Goal: Information Seeking & Learning: Check status

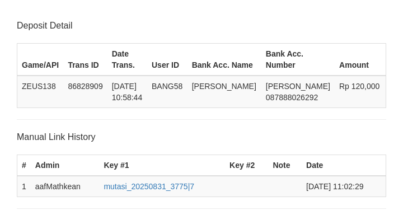
scroll to position [291, 0]
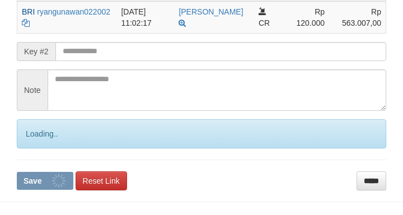
click at [240, 50] on input "text" at bounding box center [220, 51] width 330 height 19
click at [17, 172] on button "Save" at bounding box center [45, 181] width 56 height 18
drag, startPoint x: 241, startPoint y: 49, endPoint x: 232, endPoint y: 48, distance: 9.0
click at [240, 49] on input "text" at bounding box center [220, 51] width 330 height 19
click at [245, 50] on input "text" at bounding box center [220, 51] width 330 height 19
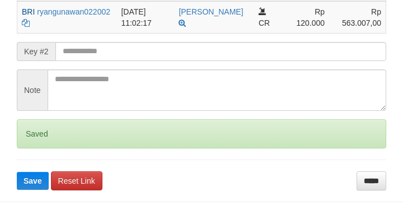
click at [17, 172] on button "Save" at bounding box center [33, 181] width 32 height 18
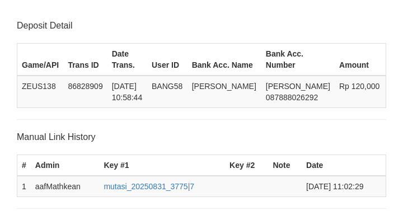
scroll to position [291, 0]
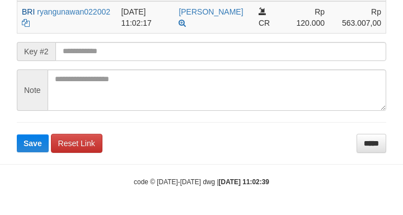
drag, startPoint x: 0, startPoint y: 0, endPoint x: 258, endPoint y: 48, distance: 262.7
click at [257, 49] on input "text" at bounding box center [220, 51] width 330 height 19
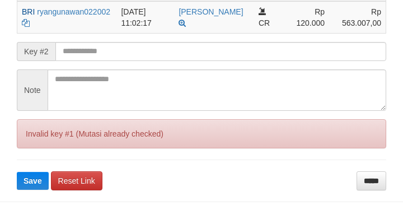
click at [259, 48] on input "text" at bounding box center [220, 51] width 330 height 19
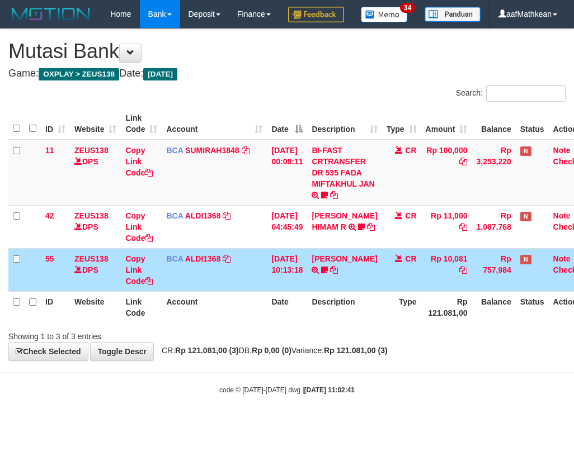
click at [273, 291] on td "31/08/2025 10:13:18" at bounding box center [287, 269] width 40 height 43
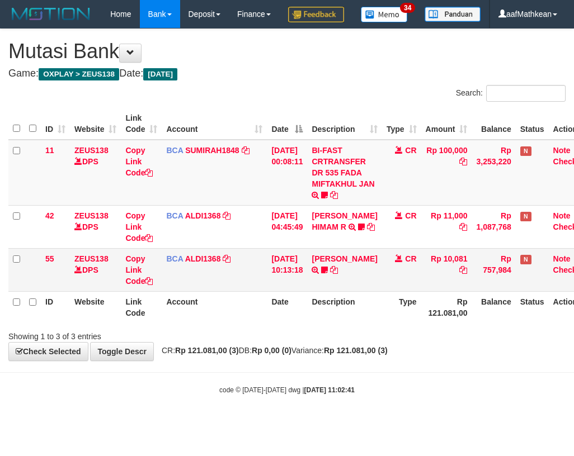
scroll to position [0, 8]
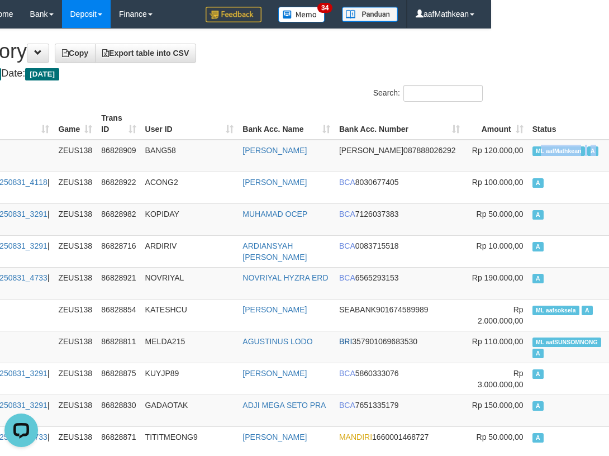
drag, startPoint x: 597, startPoint y: 149, endPoint x: 634, endPoint y: 150, distance: 36.9
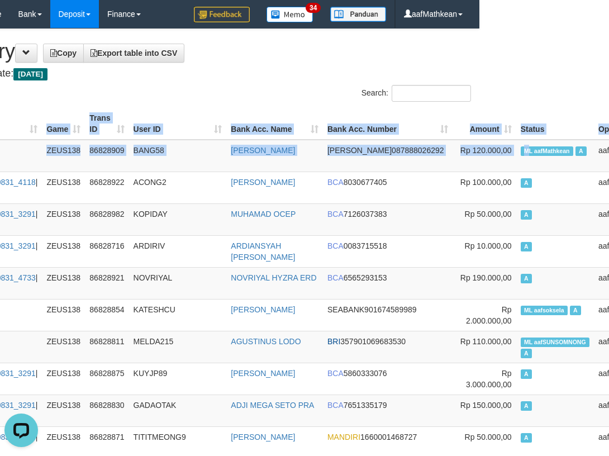
drag, startPoint x: 176, startPoint y: 226, endPoint x: 133, endPoint y: 79, distance: 153.1
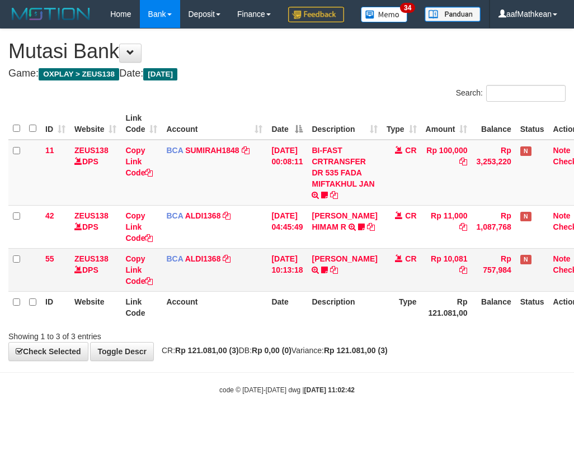
scroll to position [0, 18]
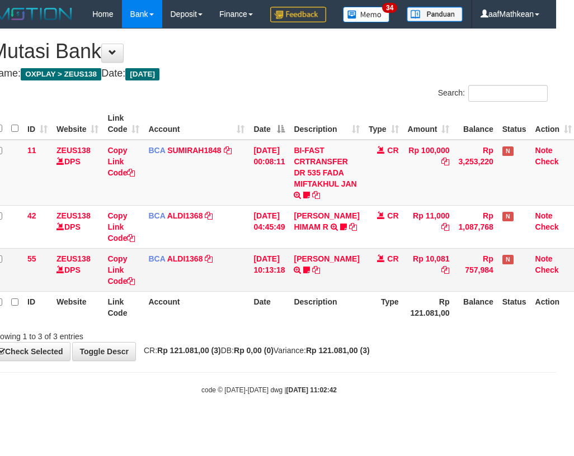
click at [270, 286] on td "[DATE] 10:13:18" at bounding box center [269, 269] width 40 height 43
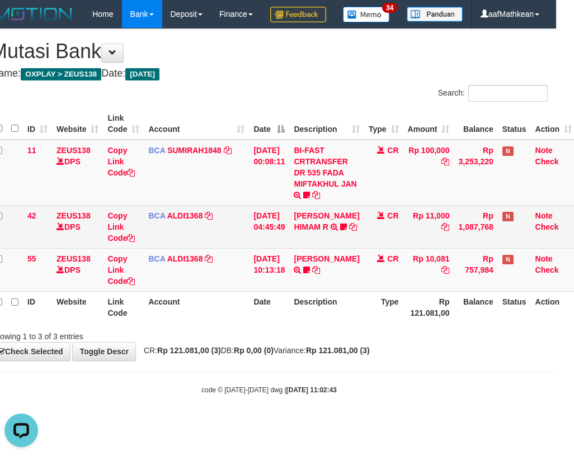
click at [324, 248] on td "ALVA HIMAM R TRSF E-BANKING CR 3108/FTSCY/WS95051 11000.002025083151411092 TRFD…" at bounding box center [326, 226] width 74 height 43
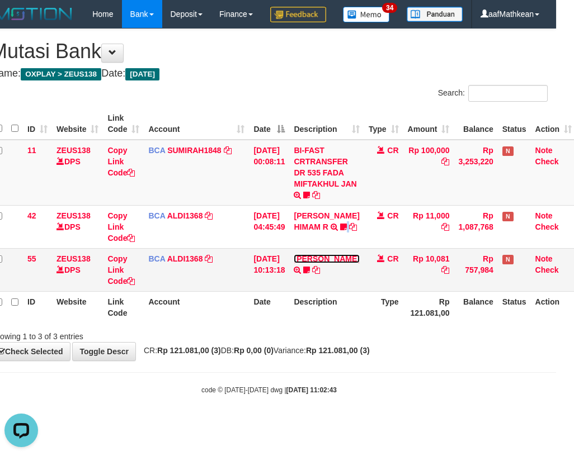
click at [294, 254] on link "[PERSON_NAME]" at bounding box center [326, 258] width 65 height 9
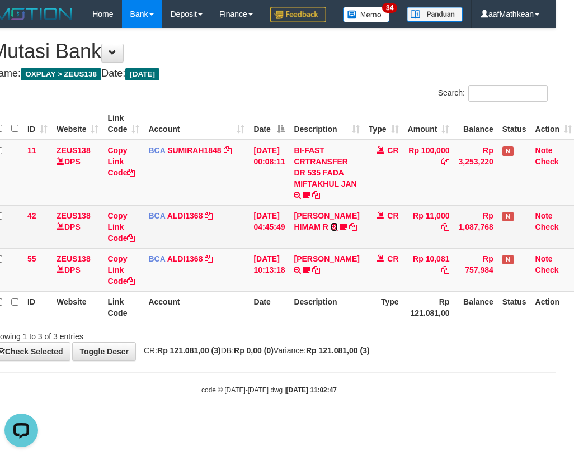
click at [330, 223] on link at bounding box center [333, 227] width 7 height 9
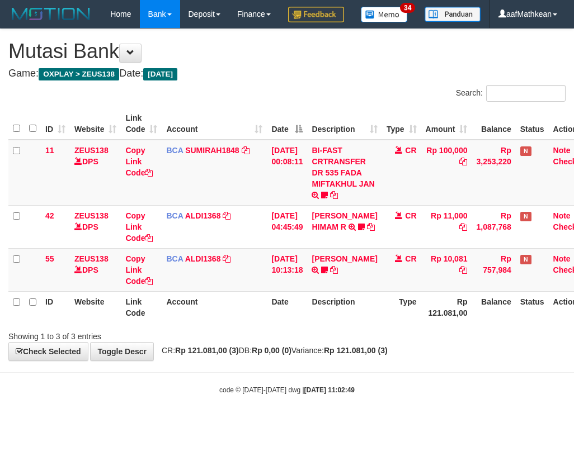
scroll to position [0, 18]
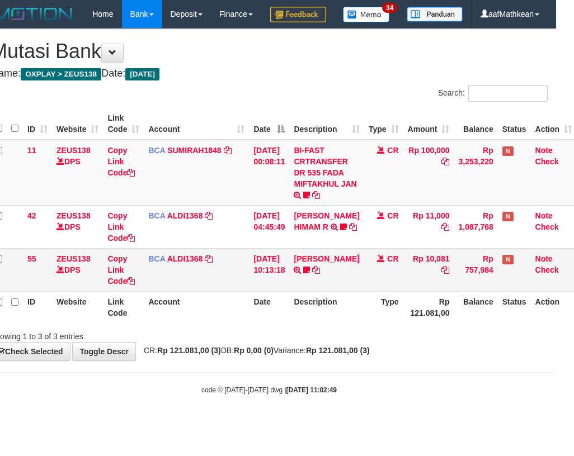
click at [311, 291] on td "FERLANDA EFRILIDIT TRSF E-BANKING CR 3108/FTSCY/WS95031 10081.00FERLANDA EFRILI…" at bounding box center [326, 269] width 74 height 43
drag, startPoint x: 286, startPoint y: 314, endPoint x: 262, endPoint y: 321, distance: 25.7
click at [286, 291] on td "31/08/2025 10:13:18" at bounding box center [269, 269] width 40 height 43
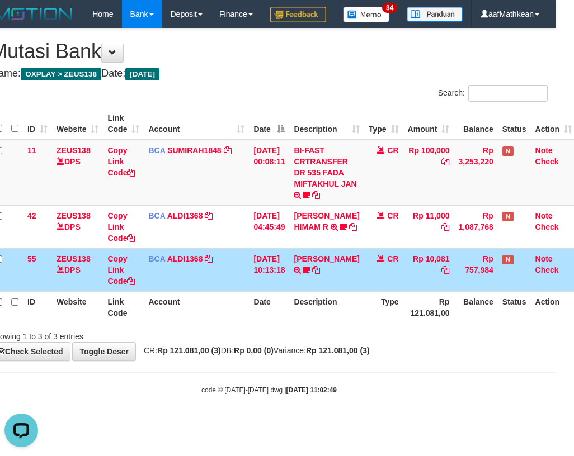
drag, startPoint x: 263, startPoint y: 321, endPoint x: 243, endPoint y: 316, distance: 20.2
click at [263, 320] on th "Date" at bounding box center [269, 307] width 40 height 32
drag, startPoint x: 243, startPoint y: 316, endPoint x: 238, endPoint y: 319, distance: 6.5
click at [239, 319] on table "ID Website Link Code Account Date Description Type Amount Balance Status Action…" at bounding box center [282, 215] width 585 height 215
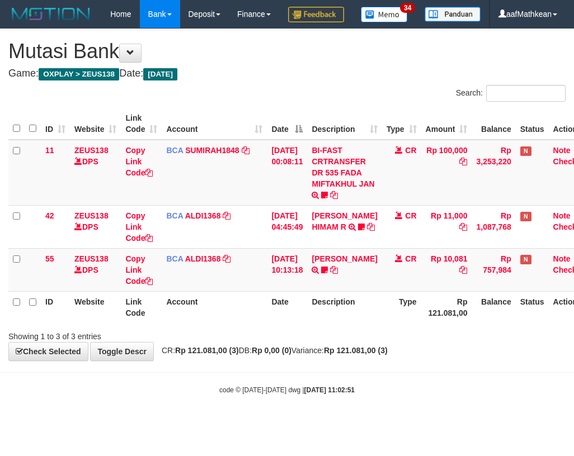
scroll to position [0, 18]
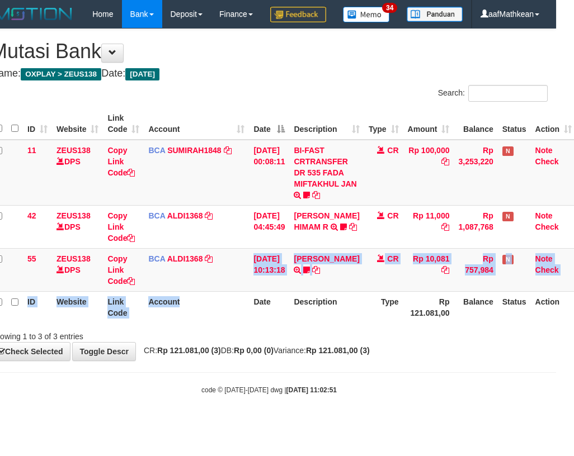
drag, startPoint x: 245, startPoint y: 313, endPoint x: 245, endPoint y: 322, distance: 9.5
click at [245, 322] on table "ID Website Link Code Account Date Description Type Amount Balance Status Action…" at bounding box center [282, 215] width 585 height 215
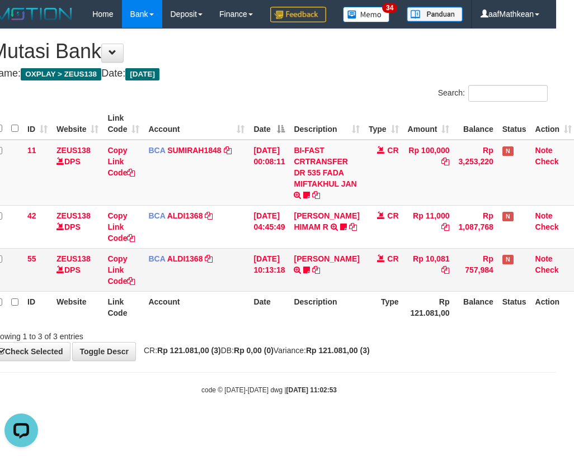
click at [256, 288] on td "[DATE] 10:13:18" at bounding box center [269, 269] width 40 height 43
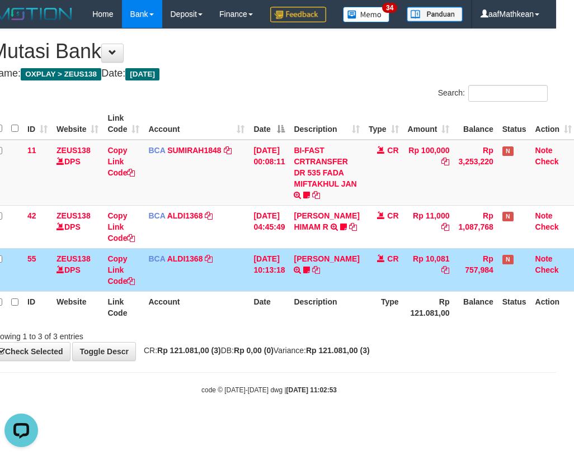
drag, startPoint x: 254, startPoint y: 298, endPoint x: 259, endPoint y: 311, distance: 13.8
click at [259, 291] on td "[DATE] 10:13:18" at bounding box center [269, 269] width 40 height 43
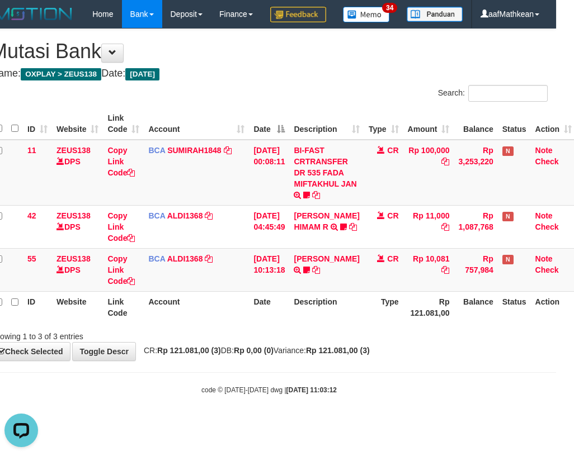
drag, startPoint x: 301, startPoint y: 338, endPoint x: 286, endPoint y: 332, distance: 16.0
click at [301, 323] on table "ID Website Link Code Account Date Description Type Amount Balance Status Action…" at bounding box center [282, 215] width 585 height 215
drag, startPoint x: 268, startPoint y: 315, endPoint x: 301, endPoint y: 309, distance: 33.0
click at [275, 291] on td "31/08/2025 10:13:18" at bounding box center [269, 269] width 40 height 43
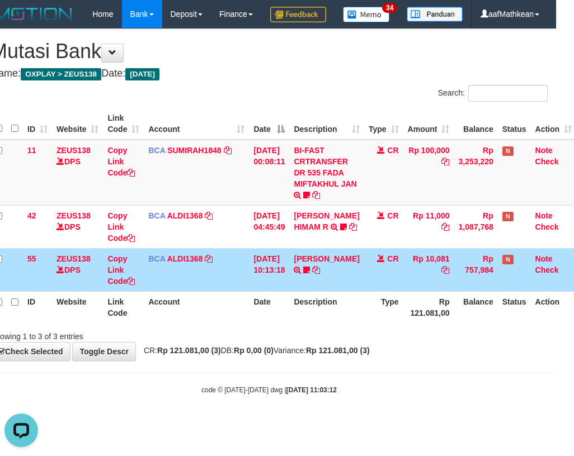
click at [289, 291] on td "[DATE] 10:13:18" at bounding box center [269, 269] width 40 height 43
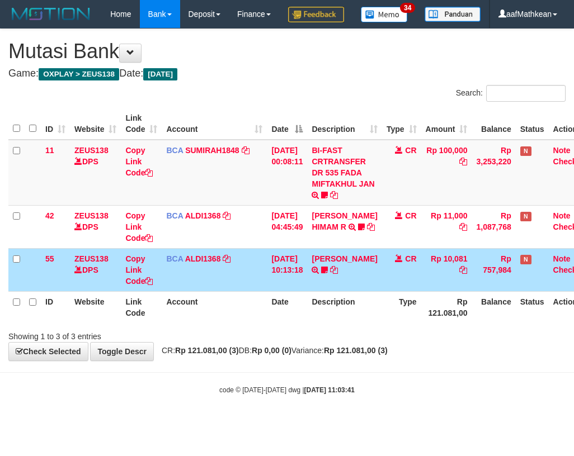
scroll to position [0, 18]
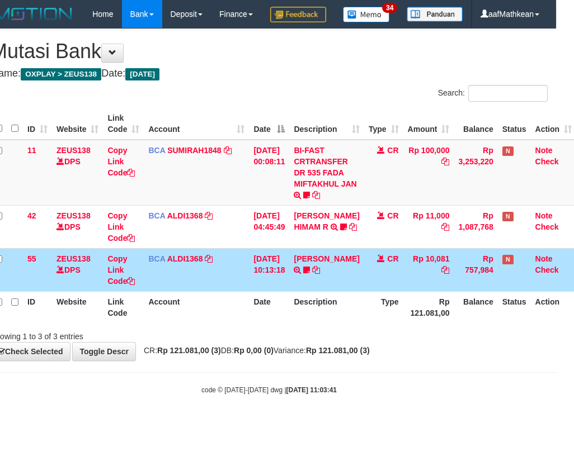
click at [398, 342] on div "Search: ID Website Link Code Account Date Description Type Amount Balance Statu…" at bounding box center [268, 213] width 557 height 257
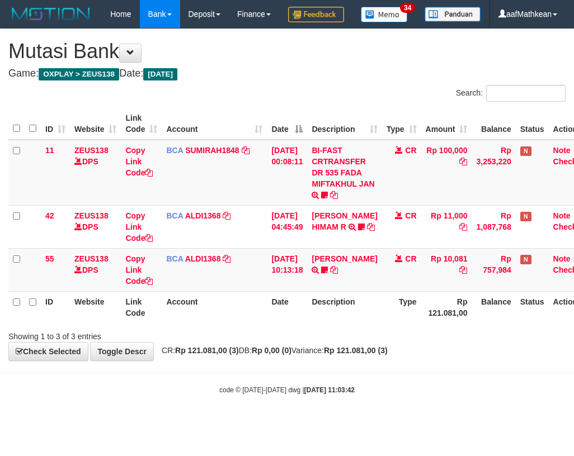
scroll to position [0, 18]
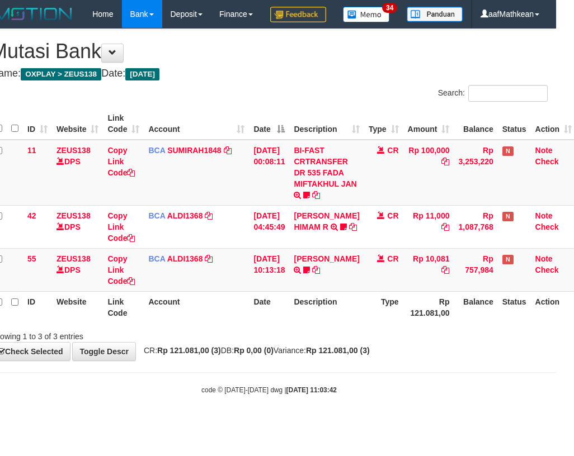
click at [330, 327] on div "ID Website Link Code Account Date Description Type Amount Balance Status Action…" at bounding box center [269, 216] width 574 height 222
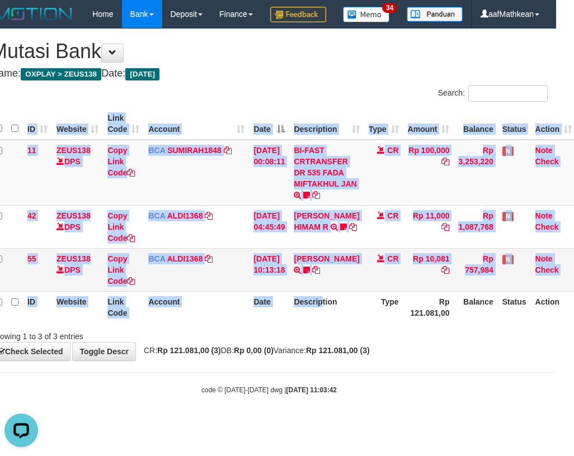
scroll to position [0, 0]
click at [320, 323] on th "Description" at bounding box center [326, 307] width 74 height 32
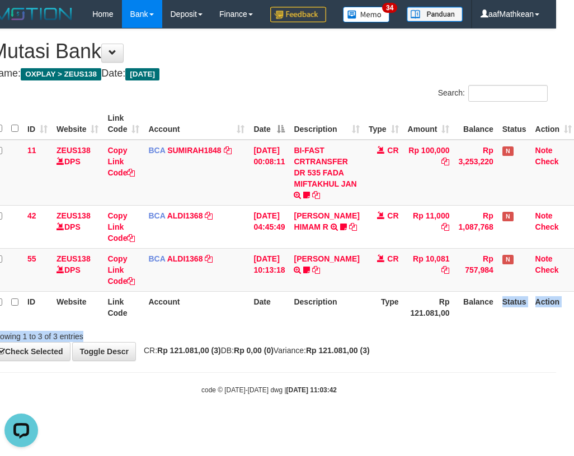
drag, startPoint x: 218, startPoint y: 354, endPoint x: 805, endPoint y: 314, distance: 589.0
click at [556, 314] on html "Toggle navigation Home Bank Account List Load By Website Group [OXPLAY] ZEUS138…" at bounding box center [269, 211] width 574 height 423
click at [349, 390] on body "Toggle navigation Home Bank Account List Load By Website Group [OXPLAY] ZEUS138…" at bounding box center [269, 211] width 574 height 423
drag, startPoint x: 350, startPoint y: 399, endPoint x: 343, endPoint y: 398, distance: 6.8
click at [350, 401] on body "Toggle navigation Home Bank Account List Load By Website Group [OXPLAY] ZEUS138…" at bounding box center [269, 211] width 574 height 423
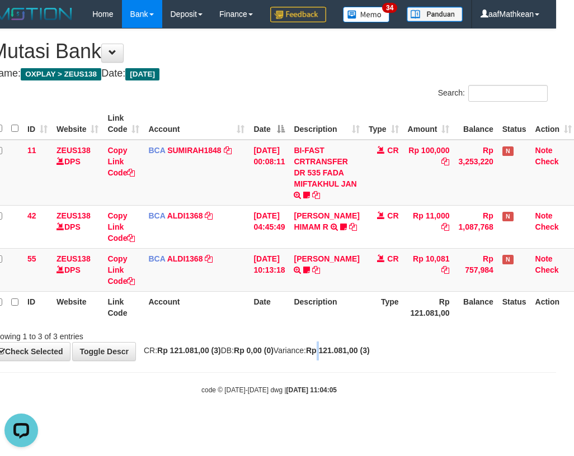
click at [349, 361] on div "**********" at bounding box center [269, 195] width 574 height 332
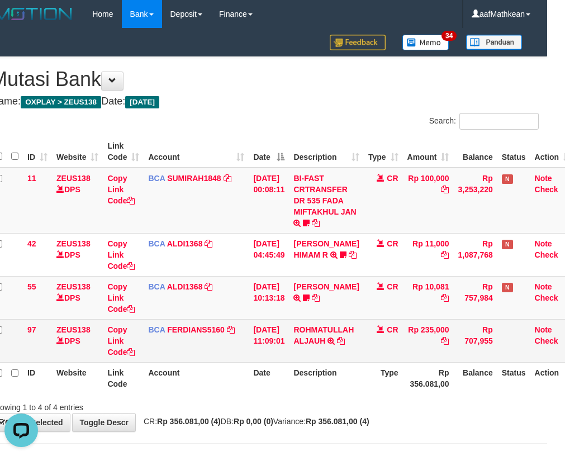
click at [334, 339] on td "ROHMATULLAH ALJAUH TRSF E-BANKING CR 08/31 Z5ZU1 ROHMATULLAH ALJAUH" at bounding box center [326, 340] width 74 height 43
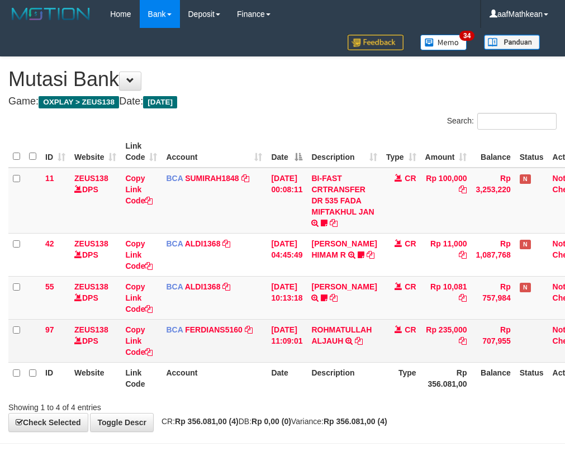
scroll to position [0, 18]
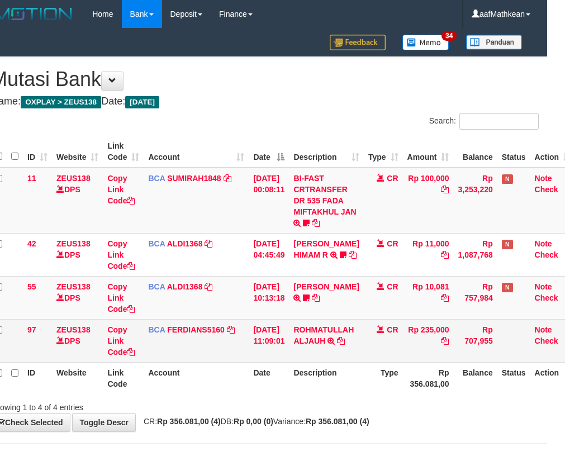
click at [403, 346] on td "CR" at bounding box center [383, 340] width 39 height 43
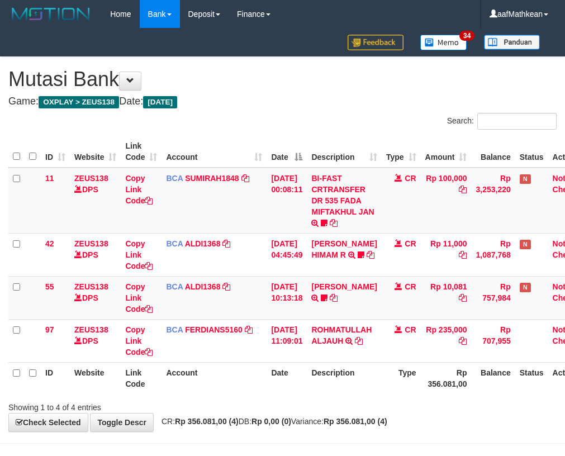
scroll to position [0, 18]
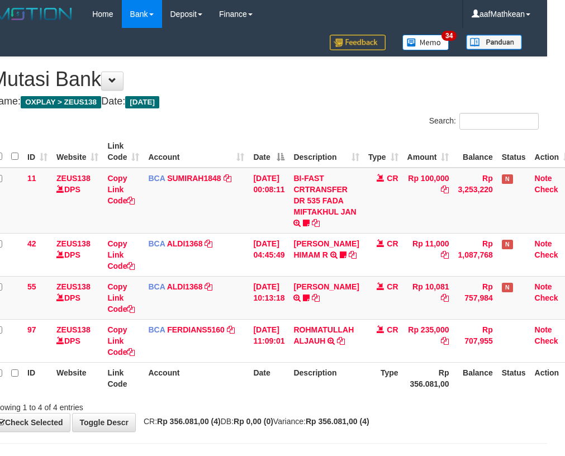
click at [277, 394] on div "ID Website Link Code Account Date Description Type Amount Balance Status Action…" at bounding box center [264, 265] width 565 height 265
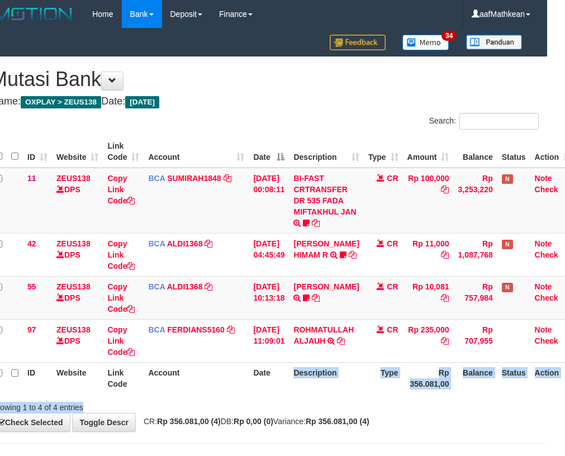
drag, startPoint x: 278, startPoint y: 381, endPoint x: 299, endPoint y: 403, distance: 30.1
click at [298, 403] on div "Search: ID Website Link Code Account Date Description Type Amount Balance Statu…" at bounding box center [264, 263] width 549 height 300
click at [305, 403] on div "Showing 1 to 4 of 4 entries" at bounding box center [264, 406] width 565 height 16
drag, startPoint x: 362, startPoint y: 380, endPoint x: 361, endPoint y: 373, distance: 7.3
click at [362, 379] on th "Description" at bounding box center [326, 378] width 74 height 32
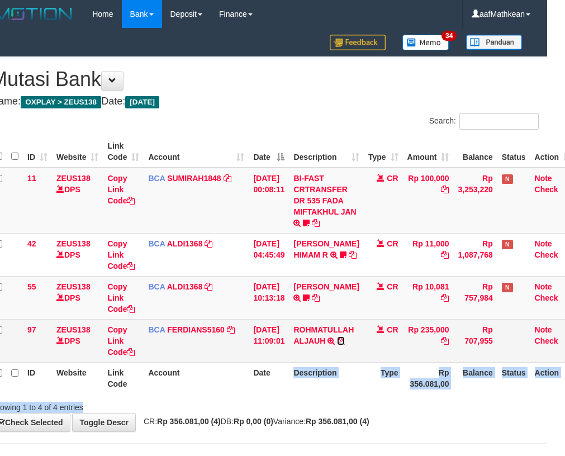
click at [345, 341] on icon at bounding box center [341, 341] width 8 height 8
copy div "Description Type Rp 356.081,00 Balance Status Action Showing 1 to 4 of 4 entries"
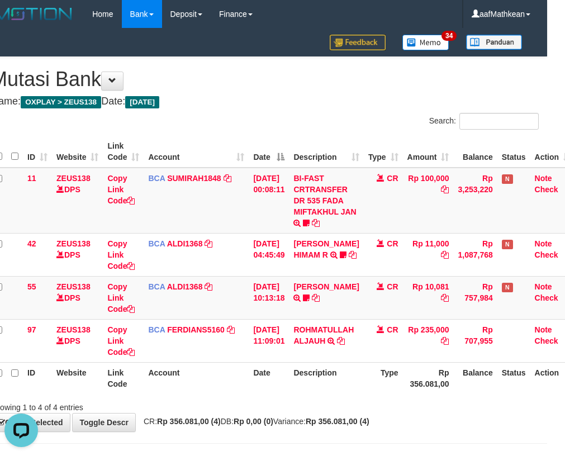
scroll to position [0, 0]
drag, startPoint x: 269, startPoint y: 259, endPoint x: 302, endPoint y: 283, distance: 41.3
click at [277, 266] on td "[DATE] 04:45:49" at bounding box center [269, 254] width 40 height 43
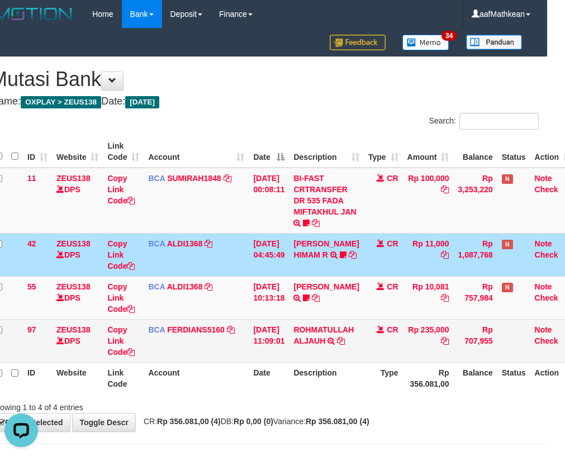
click at [447, 335] on tr "97 ZEUS138 DPS Copy Link Code BCA FERDIANS5160 DPS FERDIANSYAH mutasi_20250831_…" at bounding box center [282, 340] width 585 height 43
click at [351, 354] on table "ID Website Link Code Account Date Description Type Amount Balance Status Action…" at bounding box center [282, 265] width 585 height 258
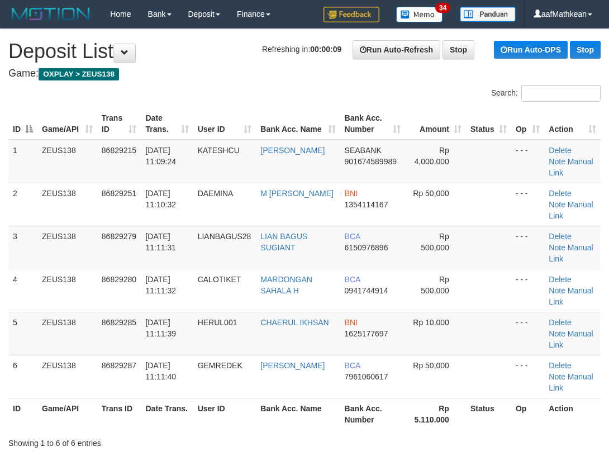
click at [81, 98] on div "Search: ID Game/API Trans ID Date Trans. User ID Bank Acc. Name Bank Acc. Numbe…" at bounding box center [304, 267] width 593 height 364
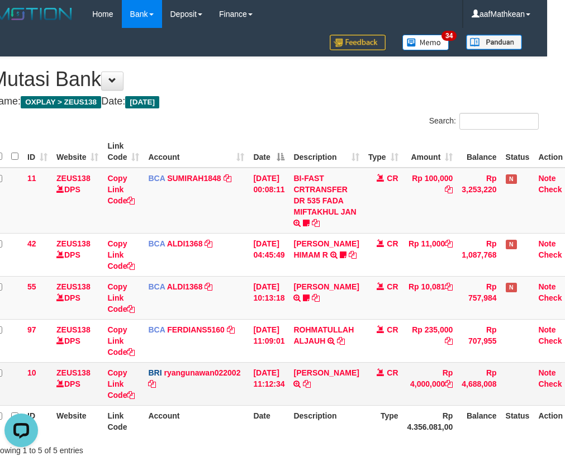
drag, startPoint x: 243, startPoint y: 395, endPoint x: 256, endPoint y: 392, distance: 13.3
click at [243, 395] on td "BRI ryangunawan022002 DPS RYAN GUNAWAN mutasi_20250831_3775 | 10 mutasi_2025083…" at bounding box center [196, 383] width 105 height 43
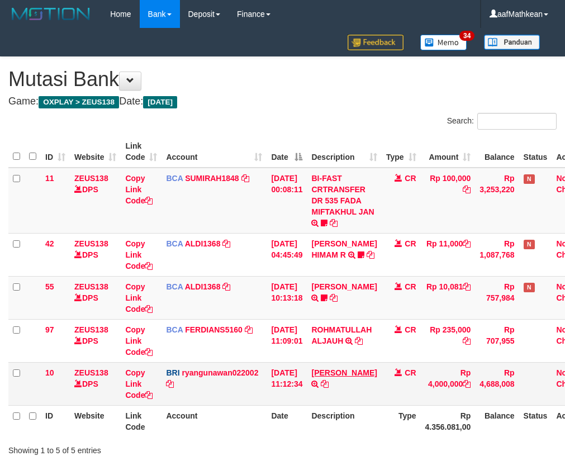
scroll to position [0, 18]
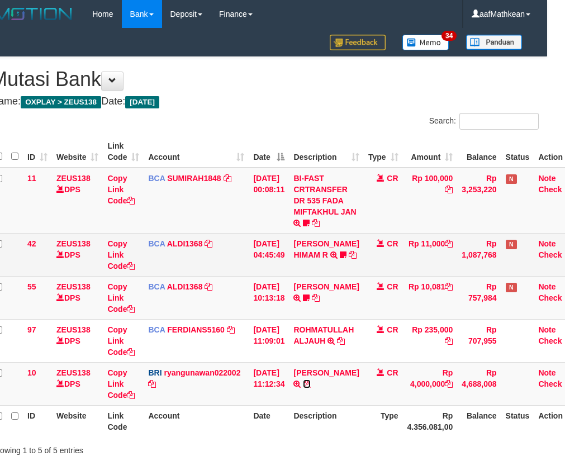
drag, startPoint x: 346, startPoint y: 381, endPoint x: 497, endPoint y: 249, distance: 200.9
click at [311, 381] on icon at bounding box center [307, 384] width 8 height 8
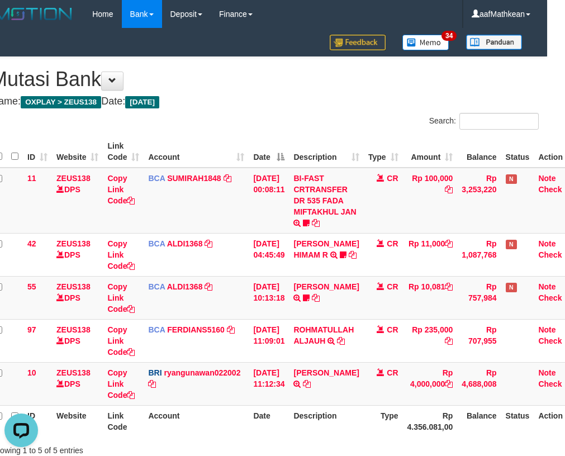
scroll to position [0, 0]
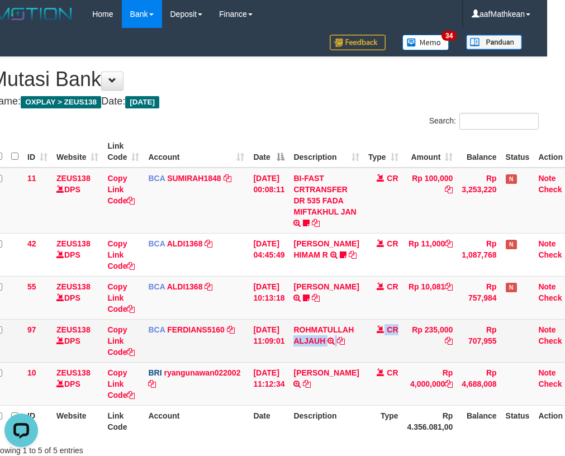
click at [469, 342] on tr "97 ZEUS138 DPS Copy Link Code BCA FERDIANS5160 DPS FERDIANSYAH mutasi_20250831_…" at bounding box center [284, 340] width 589 height 43
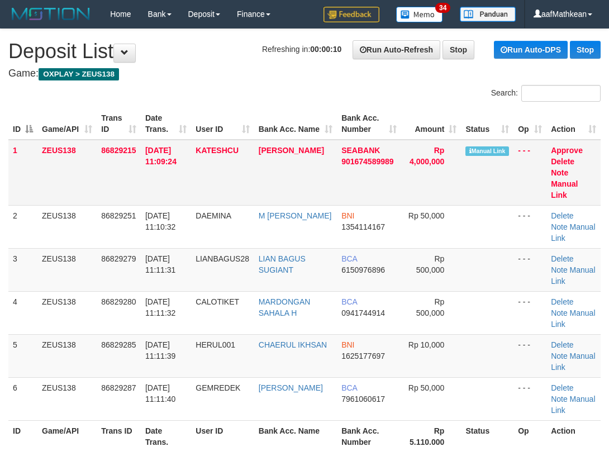
click at [43, 146] on td "ZEUS138" at bounding box center [66, 173] width 59 height 66
click at [578, 179] on link "Manual Link" at bounding box center [564, 189] width 27 height 20
drag, startPoint x: 241, startPoint y: 277, endPoint x: 311, endPoint y: 277, distance: 70.5
click at [242, 277] on td "LIANBAGUS28" at bounding box center [222, 269] width 63 height 43
click at [578, 179] on link "Manual Link" at bounding box center [564, 189] width 27 height 20
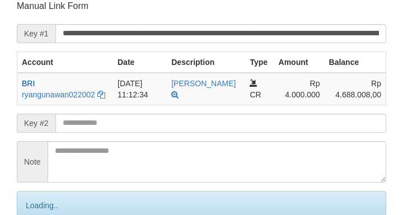
click at [185, 133] on form "**********" at bounding box center [201, 130] width 369 height 261
click at [192, 124] on input "text" at bounding box center [220, 123] width 330 height 19
drag, startPoint x: 201, startPoint y: 123, endPoint x: 205, endPoint y: 119, distance: 5.9
click at [201, 123] on input "text" at bounding box center [220, 123] width 330 height 19
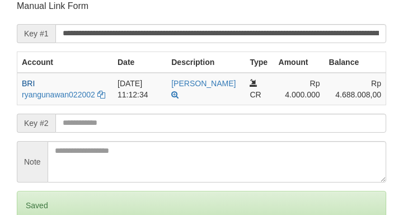
scroll to position [219, 0]
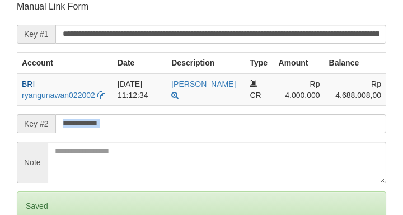
click at [165, 129] on form "**********" at bounding box center [201, 131] width 369 height 261
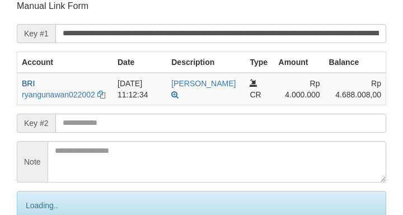
click at [100, 131] on input "text" at bounding box center [220, 123] width 330 height 19
click at [103, 130] on input "text" at bounding box center [220, 123] width 330 height 19
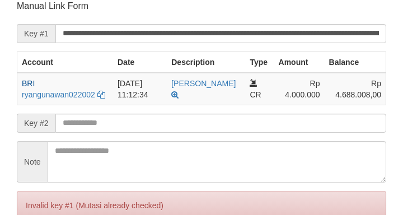
click at [130, 123] on input "text" at bounding box center [220, 123] width 330 height 19
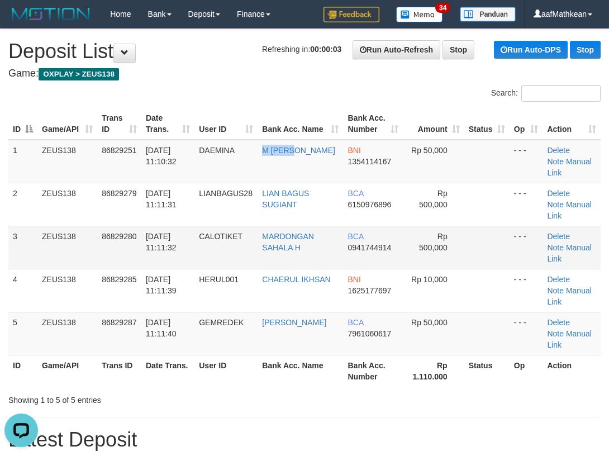
drag, startPoint x: 291, startPoint y: 156, endPoint x: 197, endPoint y: 212, distance: 109.3
click at [261, 190] on tbody "1 ZEUS138 86829251 31/08/2025 11:10:32 DAEMINA M FAJRIN PUTRA BNI 1354114167 Rp…" at bounding box center [304, 248] width 593 height 216
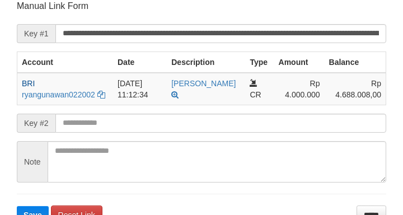
scroll to position [219, 0]
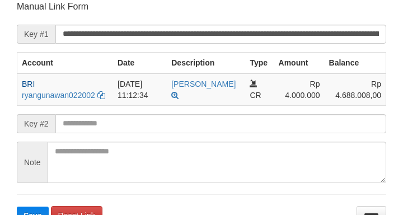
click at [15, 11] on div "Deposit Detail Game/API Trans ID Date Trans. User ID Bank Acc. Name Bank Acc. N…" at bounding box center [201, 12] width 386 height 424
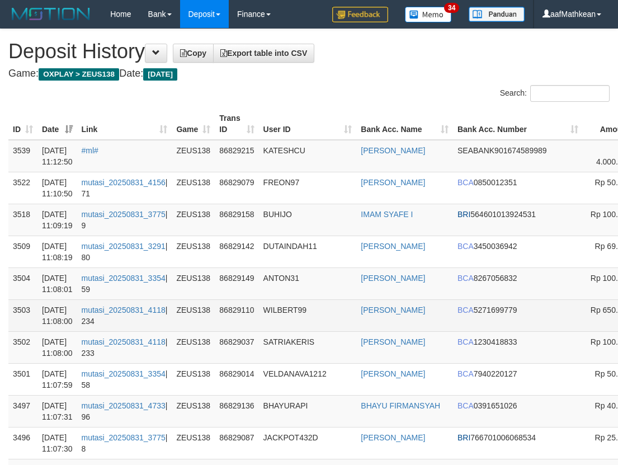
click at [356, 308] on td "WILBERT" at bounding box center [404, 315] width 97 height 32
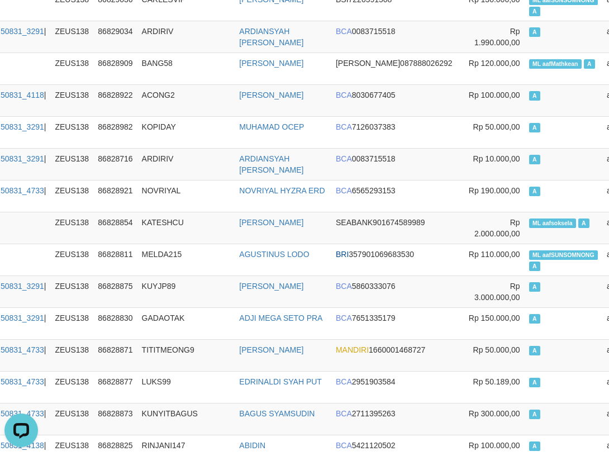
scroll to position [0, 121]
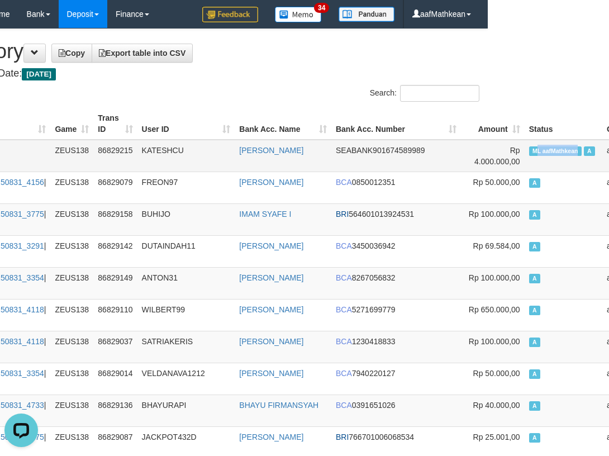
drag, startPoint x: 472, startPoint y: 150, endPoint x: 515, endPoint y: 155, distance: 42.7
click at [525, 155] on td "ML aafMathkean A" at bounding box center [564, 156] width 78 height 32
copy span "L aafMathkean"
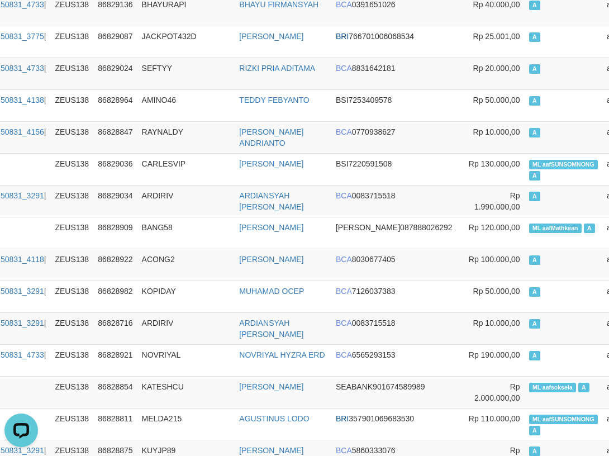
scroll to position [4927, 121]
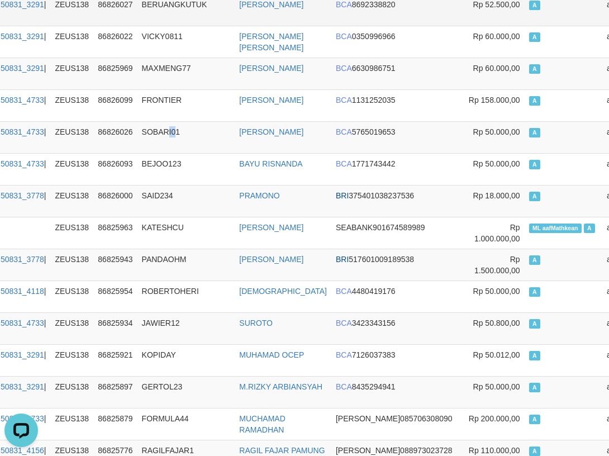
drag, startPoint x: 163, startPoint y: 70, endPoint x: 140, endPoint y: 0, distance: 73.6
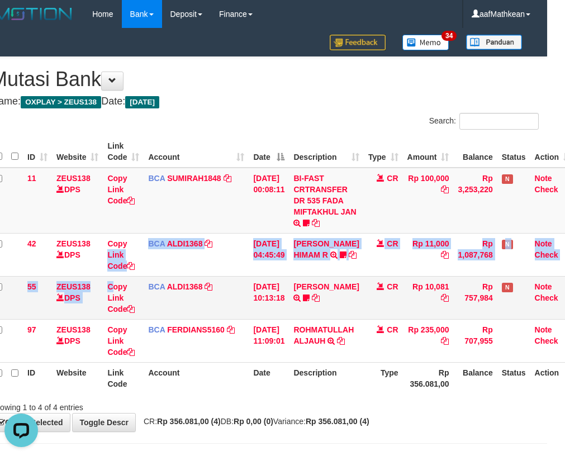
drag, startPoint x: 129, startPoint y: 291, endPoint x: 172, endPoint y: 297, distance: 42.9
click at [154, 296] on tbody "11 ZEUS138 DPS Copy Link Code BCA SUMIRAH1848 DPS SUMIRAH mutasi_20250831_4156 …" at bounding box center [282, 265] width 585 height 195
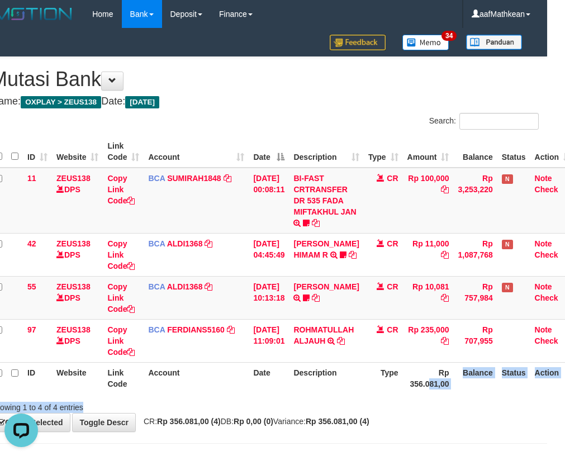
drag, startPoint x: 468, startPoint y: 404, endPoint x: 518, endPoint y: 418, distance: 51.5
click at [490, 411] on div "Search: ID Website Link Code Account Date Description Type Amount Balance Statu…" at bounding box center [264, 263] width 549 height 300
drag, startPoint x: 409, startPoint y: 435, endPoint x: 680, endPoint y: 447, distance: 272.0
click at [547, 447] on html "Toggle navigation Home Bank Account List Load By Website Group [OXPLAY] ZEUS138…" at bounding box center [264, 247] width 565 height 494
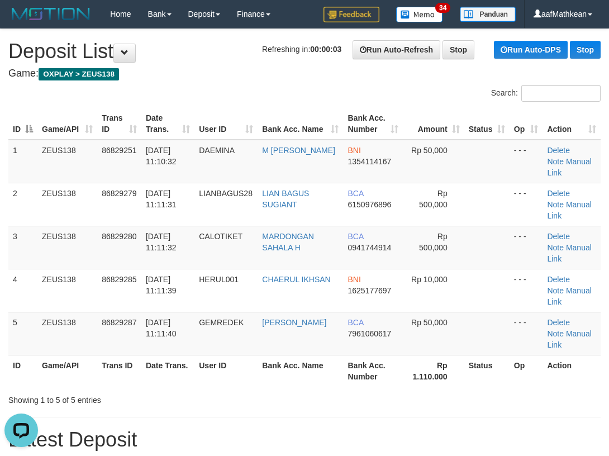
click at [148, 60] on h1 "Refreshing in: 00:00:03 Run Auto-Refresh Stop Run Auto-DPS Stop Deposit List" at bounding box center [304, 51] width 593 height 22
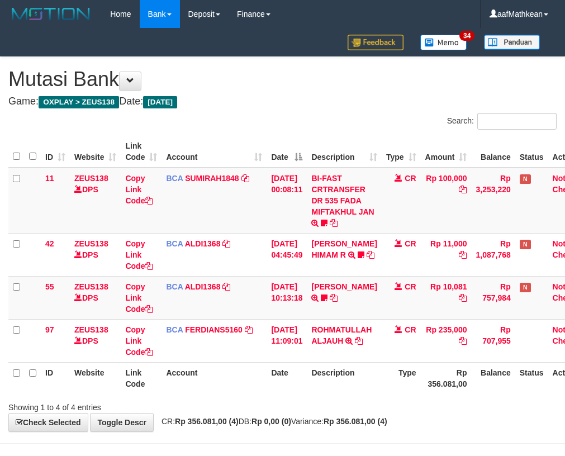
scroll to position [2, 31]
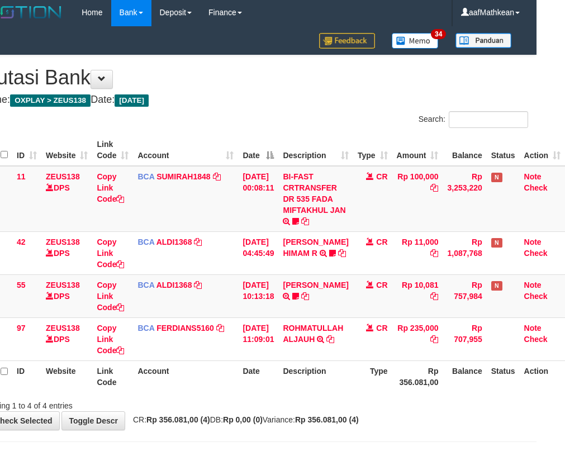
click at [339, 368] on th "Description" at bounding box center [315, 377] width 74 height 32
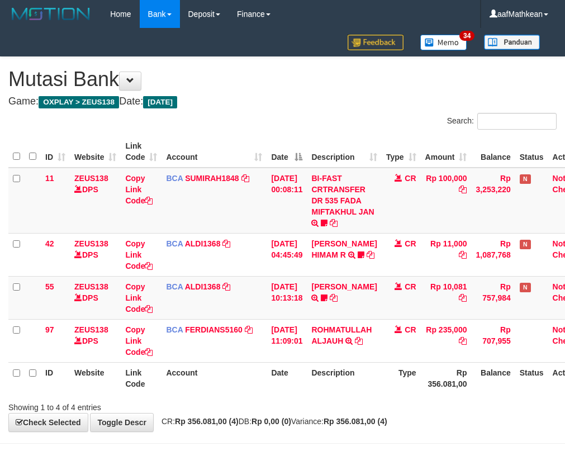
scroll to position [2, 31]
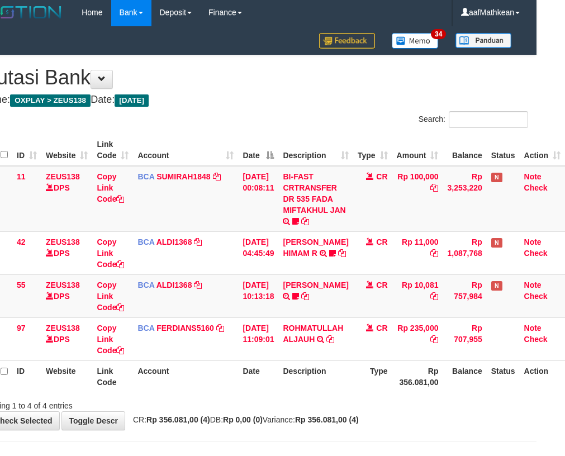
drag, startPoint x: 325, startPoint y: 408, endPoint x: 506, endPoint y: 423, distance: 181.2
click at [403, 418] on div "**********" at bounding box center [253, 242] width 565 height 375
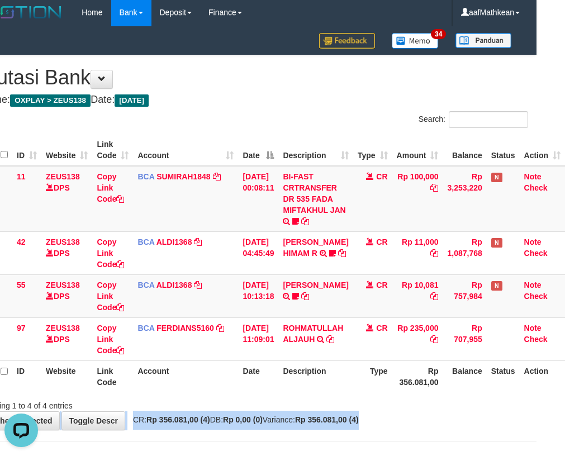
scroll to position [0, 0]
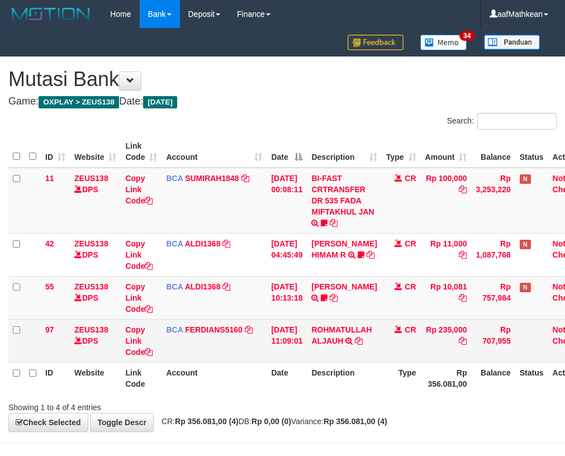
scroll to position [2, 31]
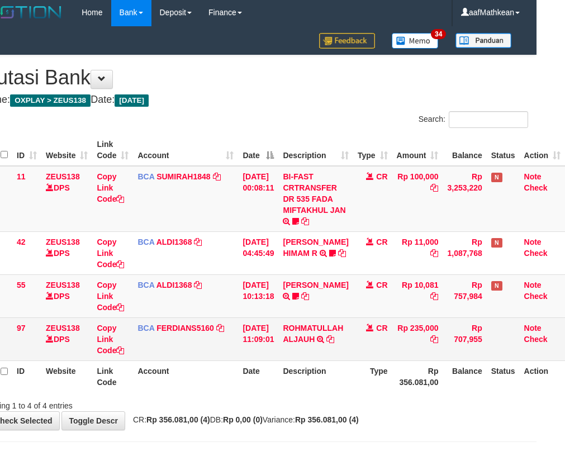
click at [271, 342] on td "[DATE] 11:09:01" at bounding box center [258, 339] width 40 height 43
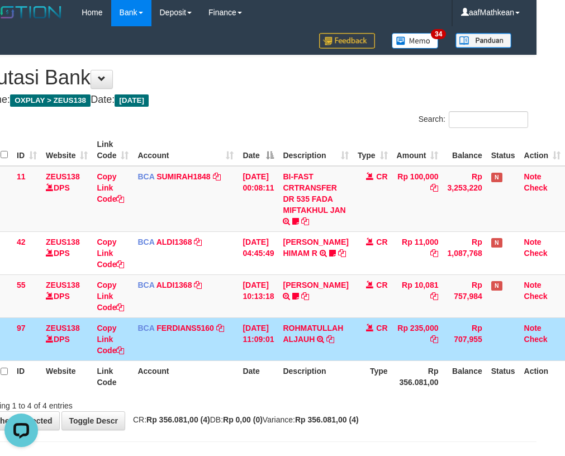
scroll to position [0, 0]
drag, startPoint x: 223, startPoint y: 401, endPoint x: 320, endPoint y: 377, distance: 100.1
click at [229, 399] on div "Showing 1 to 4 of 4 entries" at bounding box center [253, 404] width 565 height 16
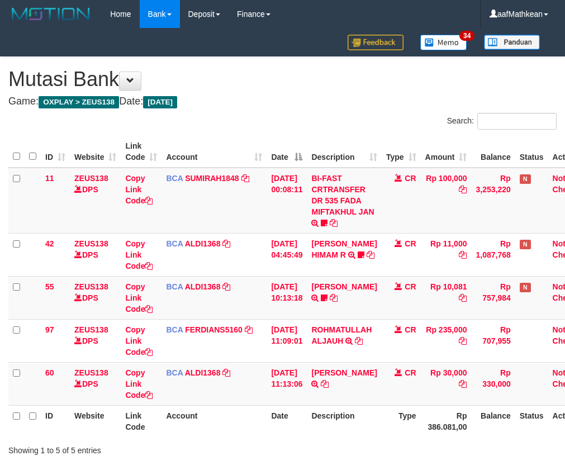
scroll to position [2, 31]
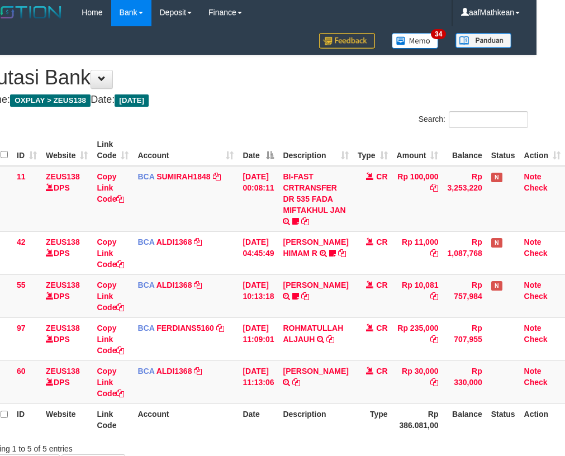
click at [360, 337] on tr "97 ZEUS138 DPS Copy Link Code BCA FERDIANS5160 DPS FERDIANSYAH mutasi_20250831_…" at bounding box center [272, 339] width 585 height 43
click at [300, 380] on icon at bounding box center [296, 383] width 8 height 8
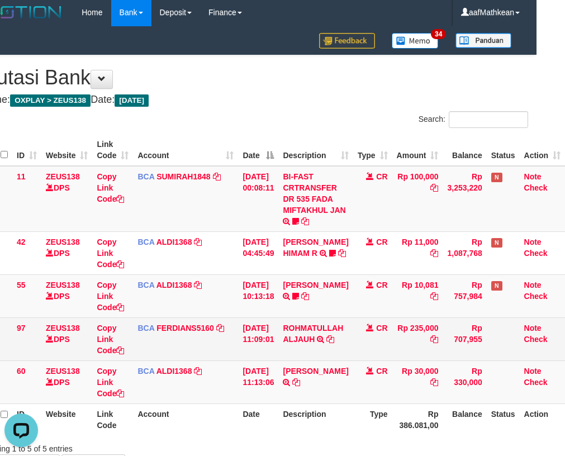
drag, startPoint x: 353, startPoint y: 323, endPoint x: 368, endPoint y: 341, distance: 23.8
click at [375, 339] on td "CR" at bounding box center [372, 339] width 39 height 43
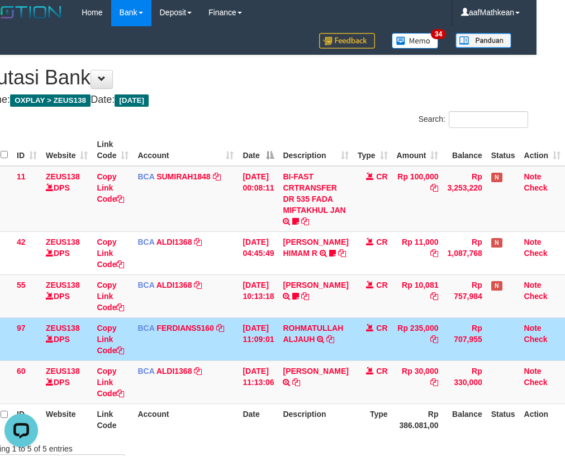
click at [385, 343] on td "CR" at bounding box center [372, 339] width 39 height 43
click at [376, 349] on td "CR" at bounding box center [372, 339] width 39 height 43
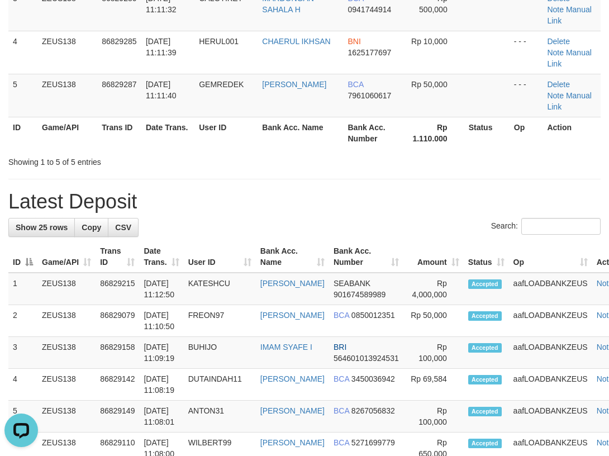
click at [193, 218] on div "Search:" at bounding box center [304, 228] width 593 height 20
click at [204, 218] on div "Search:" at bounding box center [304, 228] width 593 height 20
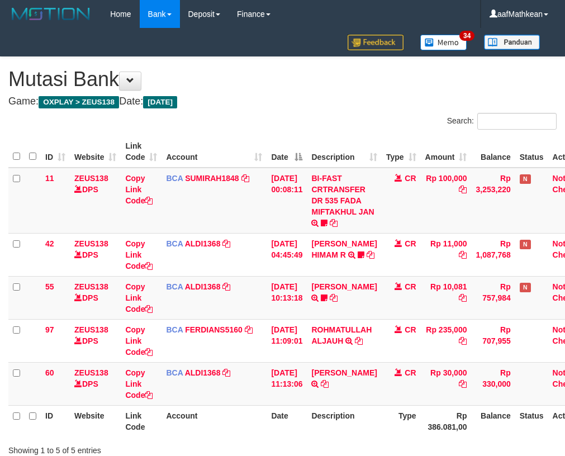
scroll to position [2, 31]
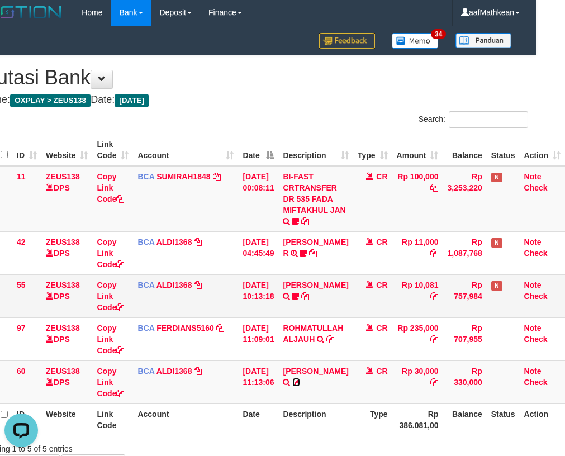
drag, startPoint x: 328, startPoint y: 383, endPoint x: 483, endPoint y: 289, distance: 181.4
click at [300, 383] on icon at bounding box center [296, 383] width 8 height 8
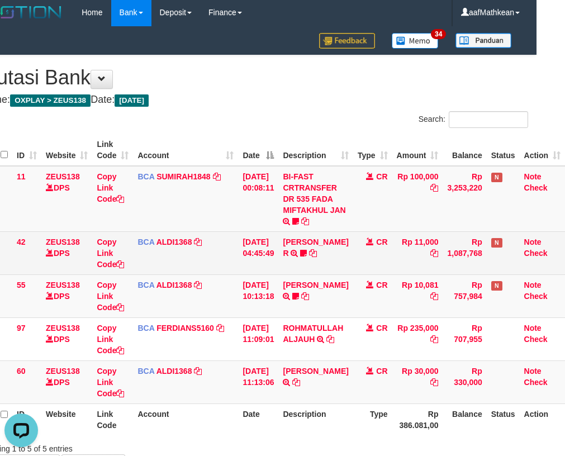
click at [227, 231] on td "BCA SUMIRAH1848 DPS SUMIRAH mutasi_20250831_4156 | 11 mutasi_20250831_4156 | 11" at bounding box center [185, 199] width 105 height 66
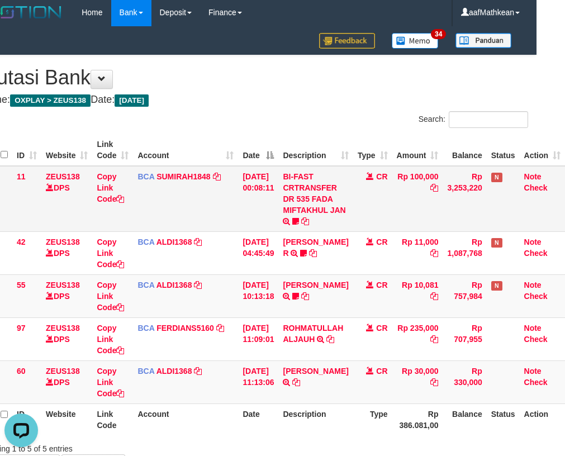
drag, startPoint x: 245, startPoint y: 234, endPoint x: 252, endPoint y: 229, distance: 8.1
click at [245, 233] on td "[DATE] 04:45:49" at bounding box center [258, 252] width 40 height 43
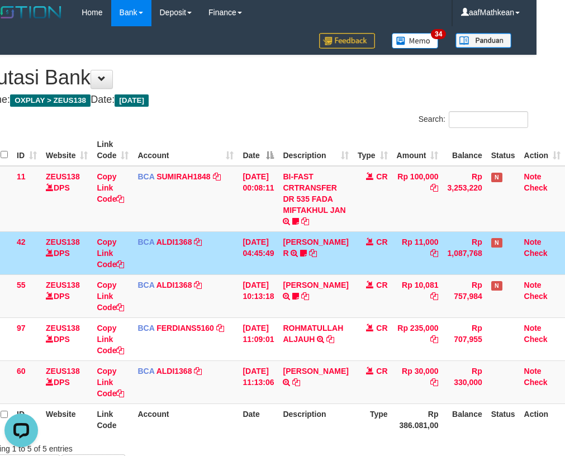
drag, startPoint x: 252, startPoint y: 229, endPoint x: 566, endPoint y: 334, distance: 331.7
click at [338, 268] on tbody "11 ZEUS138 DPS Copy Link Code BCA SUMIRAH1848 DPS SUMIRAH mutasi_20250831_4156 …" at bounding box center [272, 285] width 585 height 238
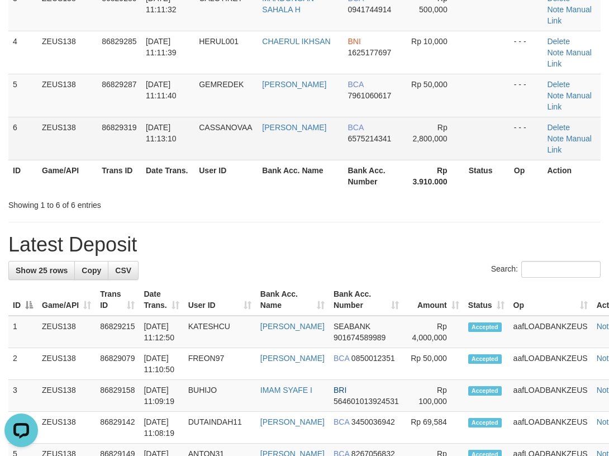
click at [165, 87] on table "ID Game/API Trans ID Date Trans. User ID Bank Acc. Name Bank Acc. Number Amount…" at bounding box center [304, 31] width 593 height 322
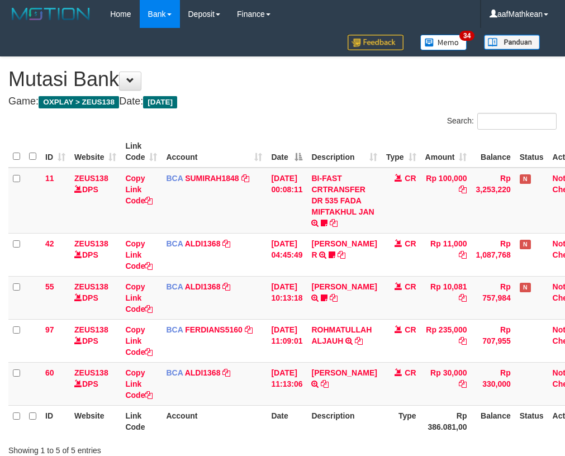
scroll to position [2, 31]
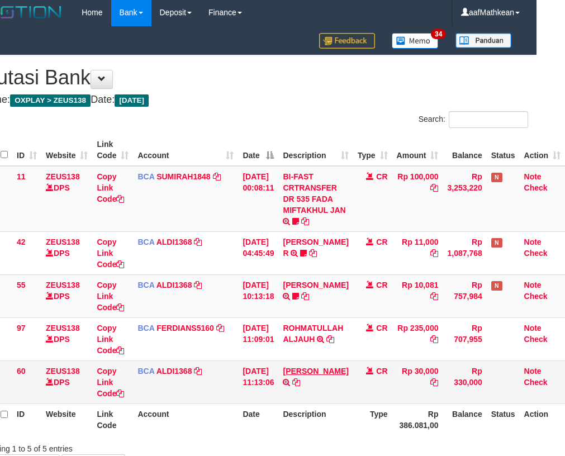
click at [299, 362] on tbody "11 ZEUS138 DPS Copy Link Code BCA SUMIRAH1848 DPS SUMIRAH mutasi_20250831_4156 …" at bounding box center [272, 285] width 585 height 238
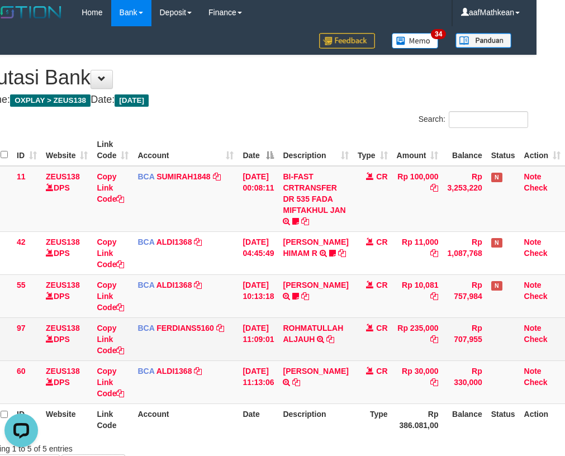
click at [321, 340] on tbody "11 ZEUS138 DPS Copy Link Code BCA SUMIRAH1848 DPS SUMIRAH mutasi_20250831_4156 …" at bounding box center [272, 285] width 585 height 238
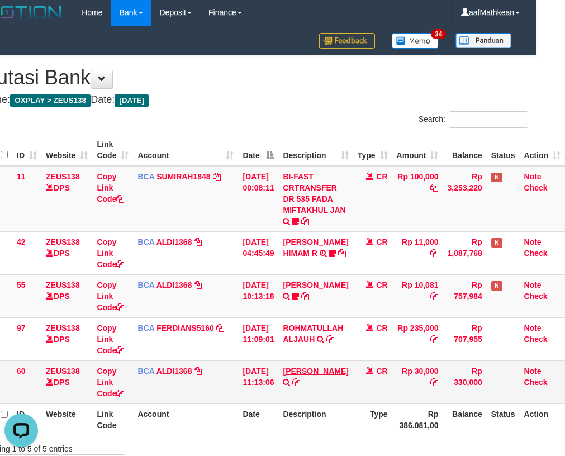
drag, startPoint x: 305, startPoint y: 390, endPoint x: 302, endPoint y: 379, distance: 11.7
click at [305, 392] on td "MUHAMMAD ILHAM TRSF E-BANKING CR 3108/FTSCY/WS95031 30000.00MUHAMMAD ILHAM" at bounding box center [315, 382] width 74 height 43
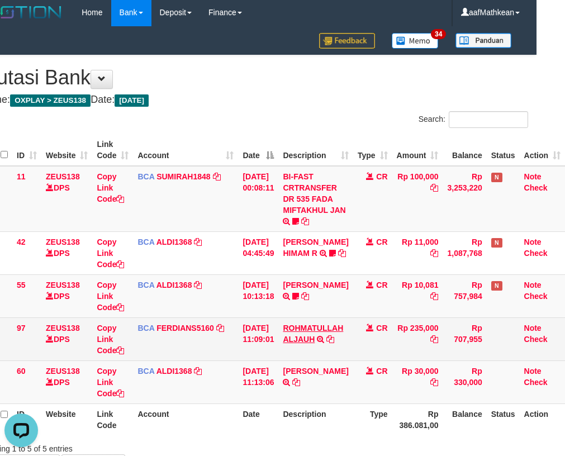
click at [297, 324] on td "ROHMATULLAH ALJAUH TRSF E-BANKING CR 08/31 Z5ZU1 ROHMATULLAH ALJAUH" at bounding box center [315, 339] width 74 height 43
drag, startPoint x: 276, startPoint y: 328, endPoint x: 290, endPoint y: 318, distance: 17.2
click at [278, 326] on td "[DATE] 11:09:01" at bounding box center [258, 339] width 40 height 43
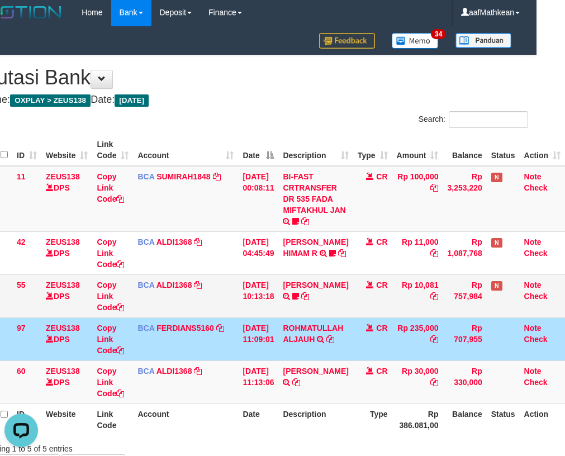
drag, startPoint x: 303, startPoint y: 315, endPoint x: 314, endPoint y: 310, distance: 11.8
click at [308, 314] on td "FERLANDA EFRILIDIT TRSF E-BANKING CR 3108/FTSCY/WS95031 10081.00FERLANDA EFRILI…" at bounding box center [315, 296] width 74 height 43
click at [323, 314] on td "FERLANDA EFRILIDIT TRSF E-BANKING CR 3108/FTSCY/WS95031 10081.00FERLANDA EFRILI…" at bounding box center [315, 296] width 74 height 43
click at [323, 315] on td "FERLANDA EFRILIDIT TRSF E-BANKING CR 3108/FTSCY/WS95031 10081.00FERLANDA EFRILI…" at bounding box center [315, 296] width 74 height 43
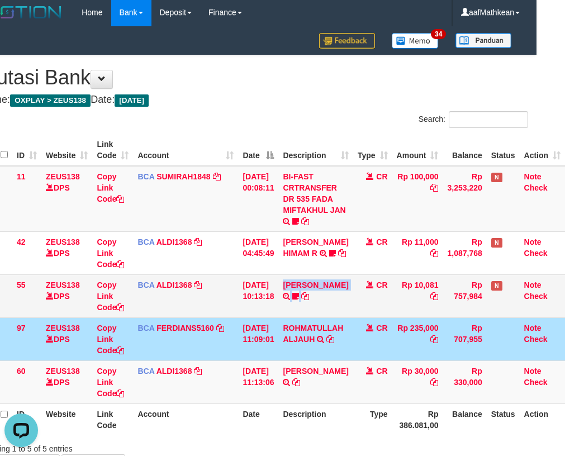
click at [323, 315] on td "FERLANDA EFRILIDIT TRSF E-BANKING CR 3108/FTSCY/WS95031 10081.00FERLANDA EFRILI…" at bounding box center [315, 296] width 74 height 43
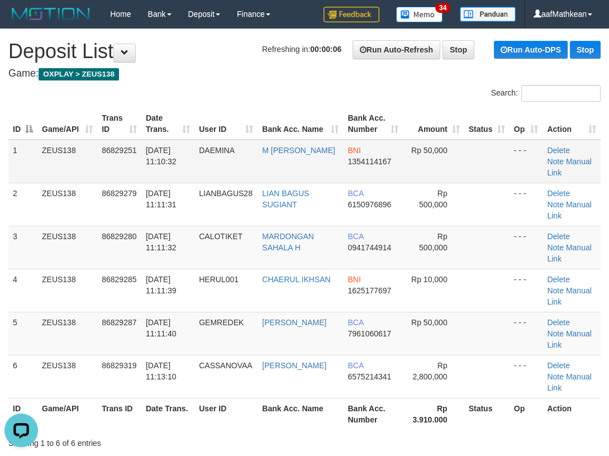
drag, startPoint x: 201, startPoint y: 89, endPoint x: 62, endPoint y: 169, distance: 160.6
click at [201, 91] on div "Search:" at bounding box center [304, 95] width 609 height 20
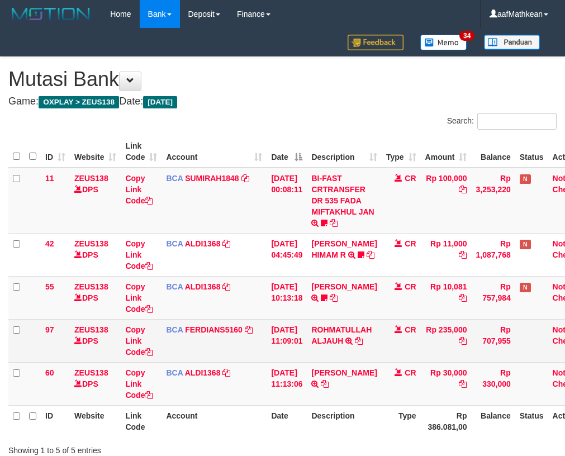
scroll to position [2, 31]
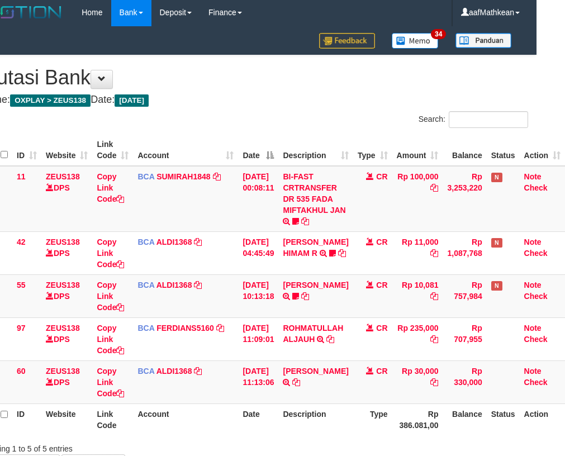
drag, startPoint x: 278, startPoint y: 331, endPoint x: 661, endPoint y: 413, distance: 391.2
click at [537, 413] on html "Toggle navigation Home Bank Account List Load By Website Group [OXPLAY] ZEUS138…" at bounding box center [253, 266] width 565 height 537
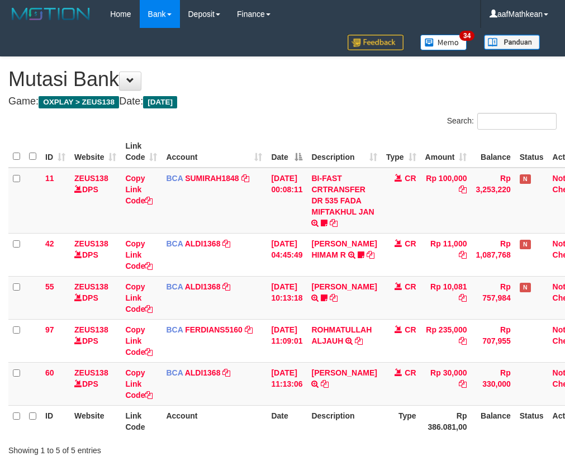
scroll to position [2, 31]
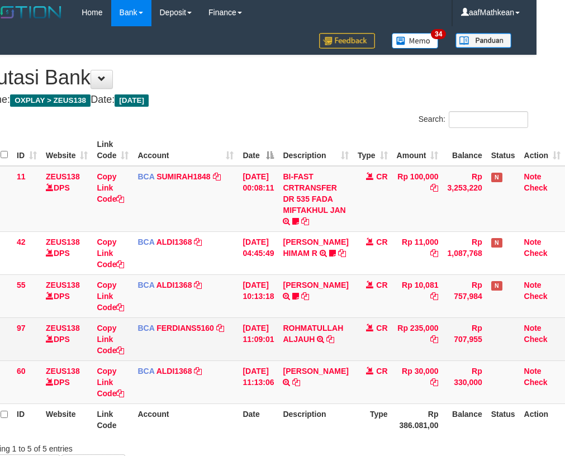
click at [308, 357] on td "ROHMATULLAH ALJAUH TRSF E-BANKING CR 08/31 Z5ZU1 ROHMATULLAH ALJAUH" at bounding box center [315, 339] width 74 height 43
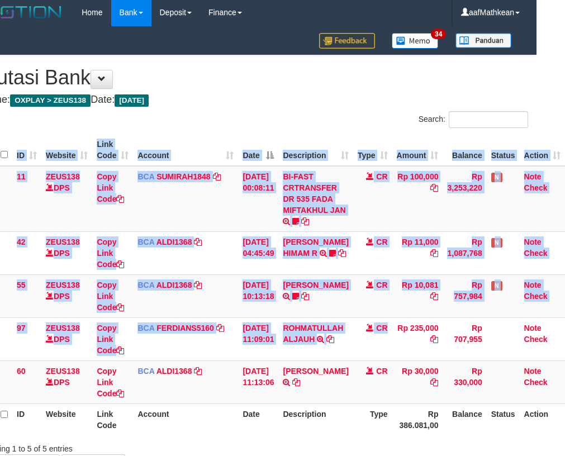
click at [537, 241] on html "Toggle navigation Home Bank Account List Load By Website Group [OXPLAY] ZEUS138…" at bounding box center [253, 266] width 565 height 537
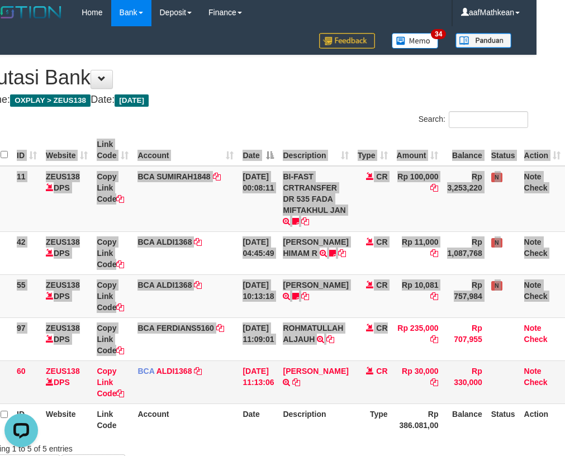
scroll to position [0, 0]
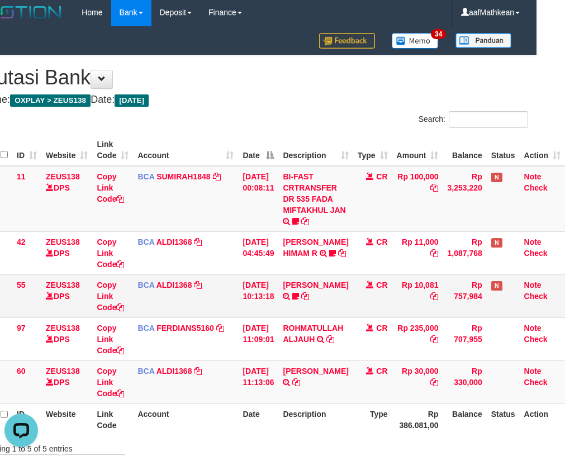
click at [329, 285] on tbody "11 ZEUS138 DPS Copy Link Code BCA SUMIRAH1848 DPS SUMIRAH mutasi_20250831_4156 …" at bounding box center [272, 285] width 585 height 238
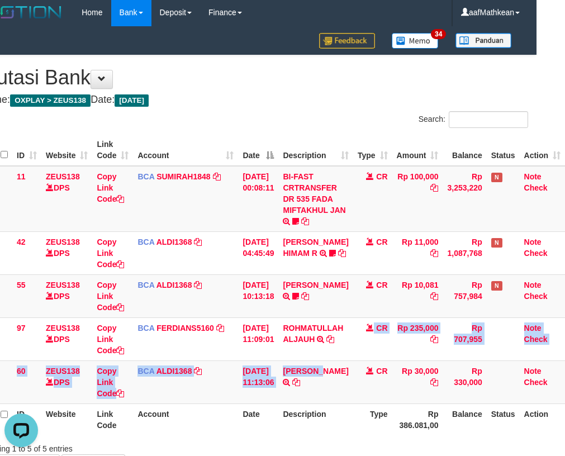
drag, startPoint x: 340, startPoint y: 355, endPoint x: 571, endPoint y: 286, distance: 240.9
click at [342, 368] on tbody "11 ZEUS138 DPS Copy Link Code BCA SUMIRAH1848 DPS SUMIRAH mutasi_20250831_4156 …" at bounding box center [272, 285] width 585 height 238
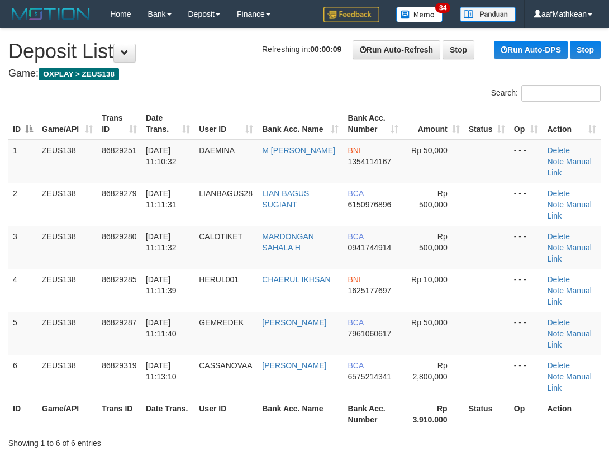
click at [194, 75] on h4 "Game: OXPLAY > ZEUS138" at bounding box center [304, 73] width 593 height 11
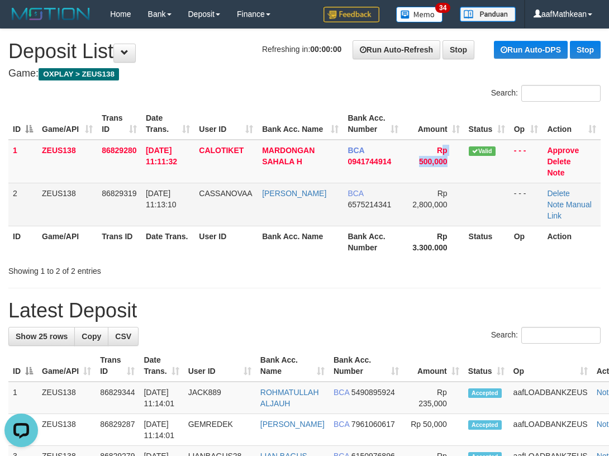
click at [308, 209] on tbody "1 ZEUS138 86829280 31/08/2025 11:11:32 CALOTIKET MARDONGAN SAHALA H BCA 0941744…" at bounding box center [304, 183] width 593 height 87
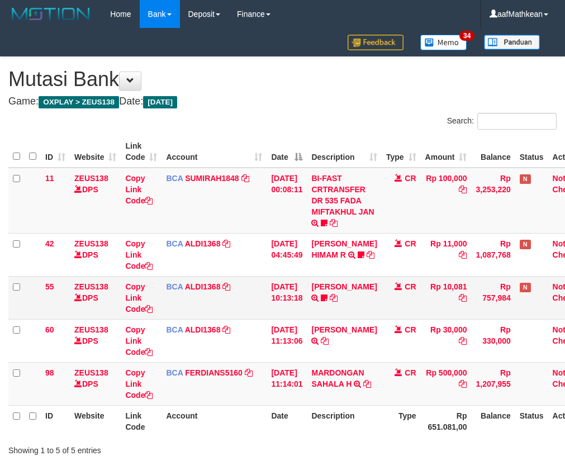
click at [254, 308] on td "BCA ALDI1368 DPS ALDI mutasi_20250831_3354 | 55 mutasi_20250831_3354 | 55" at bounding box center [214, 297] width 105 height 43
click at [253, 303] on td "BCA ALDI1368 DPS ALDI mutasi_20250831_3354 | 55 mutasi_20250831_3354 | 55" at bounding box center [214, 297] width 105 height 43
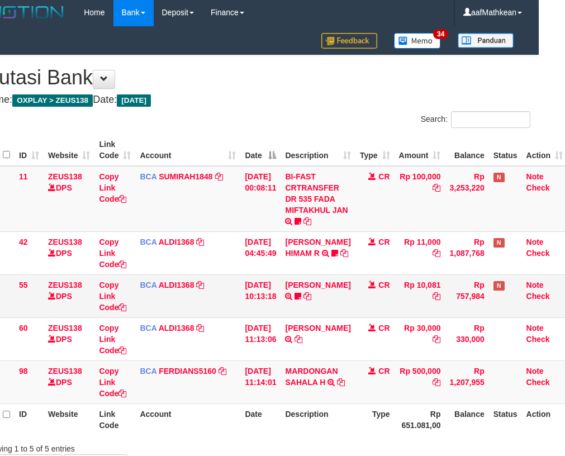
click at [266, 310] on td "[DATE] 10:13:18" at bounding box center [260, 296] width 40 height 43
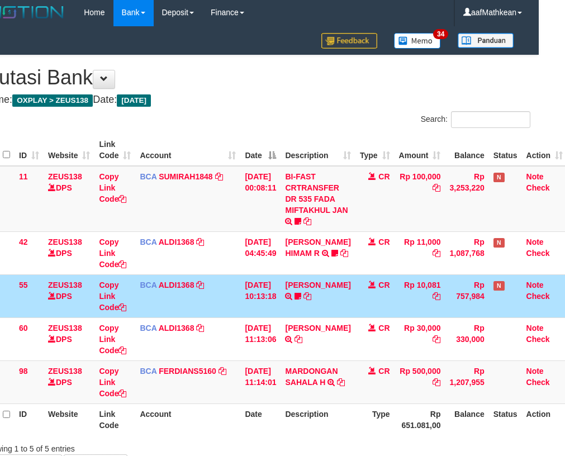
drag, startPoint x: 272, startPoint y: 318, endPoint x: 288, endPoint y: 309, distance: 18.0
click at [281, 314] on td "[DATE] 10:13:18" at bounding box center [260, 296] width 40 height 43
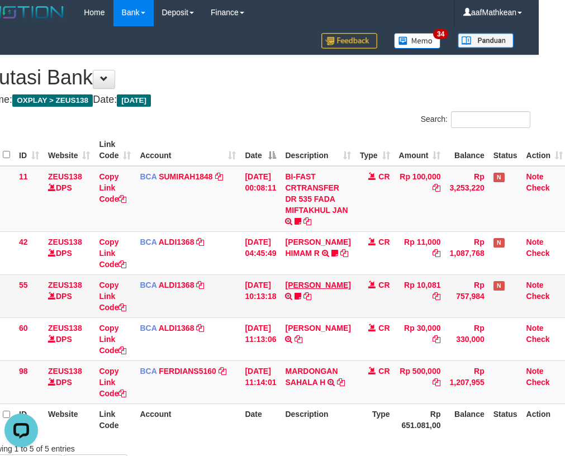
scroll to position [0, 0]
click at [314, 273] on td "ALVA HIMAM R TRSF E-BANKING CR 3108/FTSCY/WS95051 11000.002025083151411092 TRFD…" at bounding box center [318, 252] width 74 height 43
click at [285, 281] on link "[PERSON_NAME]" at bounding box center [317, 285] width 65 height 9
click at [285, 281] on link "FERLANDA EFRILIDIT" at bounding box center [317, 285] width 65 height 9
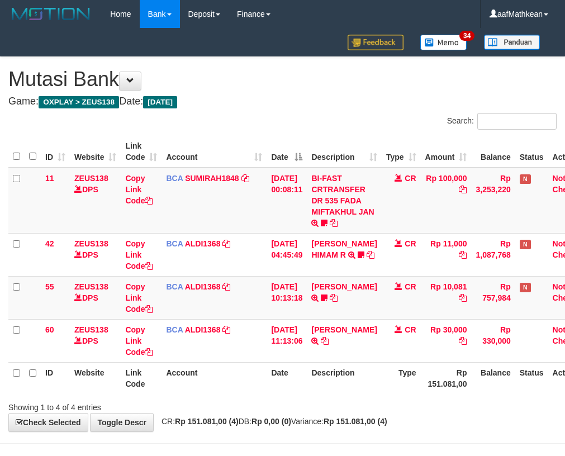
scroll to position [9, 26]
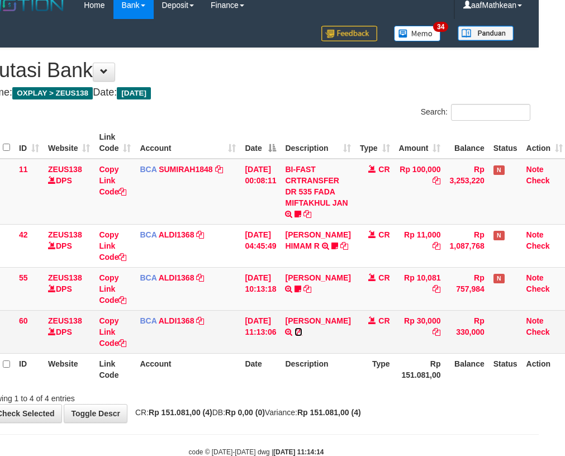
click at [302, 332] on icon at bounding box center [299, 332] width 8 height 8
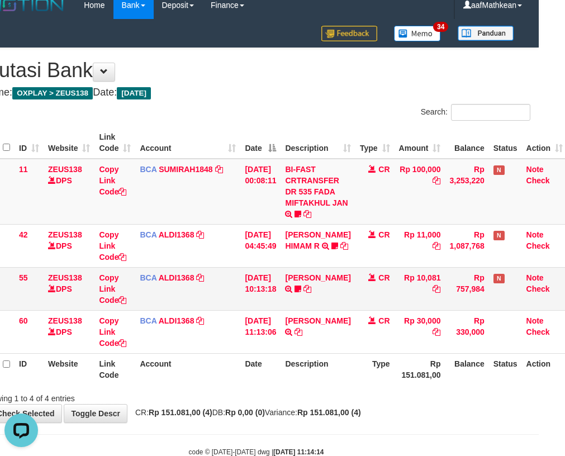
scroll to position [0, 0]
drag, startPoint x: 320, startPoint y: 330, endPoint x: 570, endPoint y: 381, distance: 255.2
click at [488, 363] on table "ID Website Link Code Account Date Description Type Amount Balance Status Action…" at bounding box center [274, 256] width 585 height 258
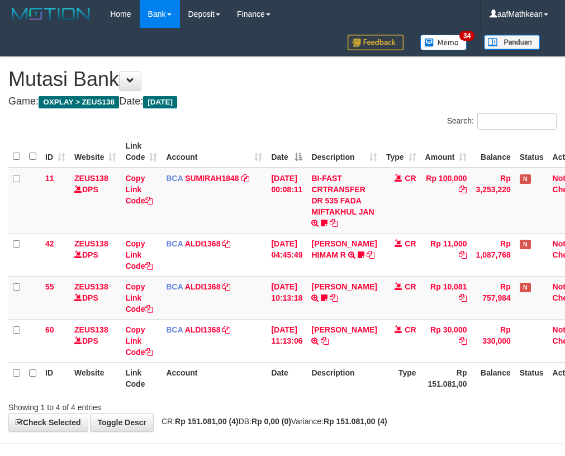
scroll to position [9, 26]
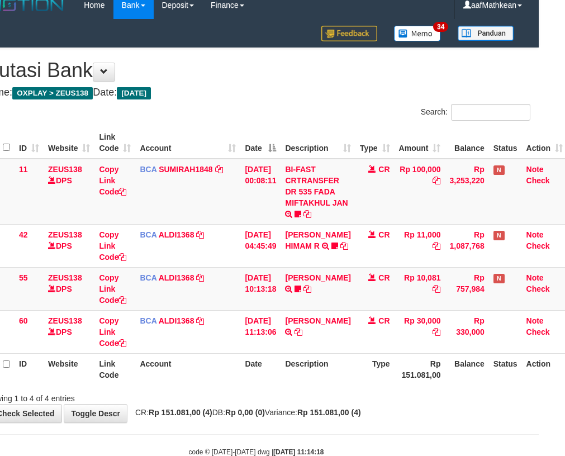
drag, startPoint x: 238, startPoint y: 366, endPoint x: 268, endPoint y: 369, distance: 30.3
click at [243, 366] on tr "ID Website Link Code Account Date Description Type Rp 151.081,00 Balance Status…" at bounding box center [274, 369] width 585 height 32
click at [270, 353] on table "ID Website Link Code Account Date Description Type Amount Balance Status Action…" at bounding box center [274, 256] width 585 height 258
click at [255, 362] on th "Date" at bounding box center [260, 369] width 40 height 32
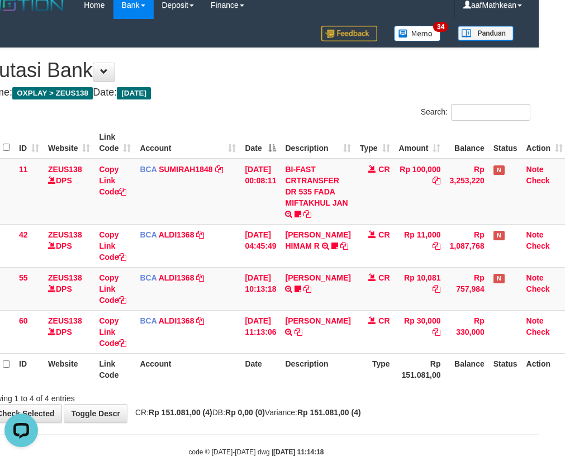
click at [415, 387] on div "Search: ID Website Link Code Account Date Description Type Amount Balance Statu…" at bounding box center [256, 254] width 549 height 300
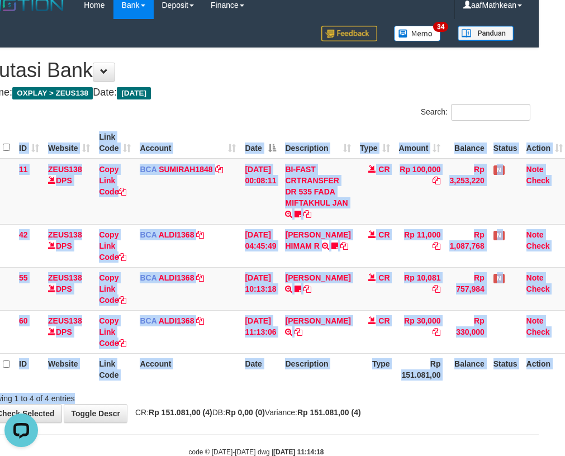
click at [338, 357] on th "Description" at bounding box center [318, 369] width 74 height 32
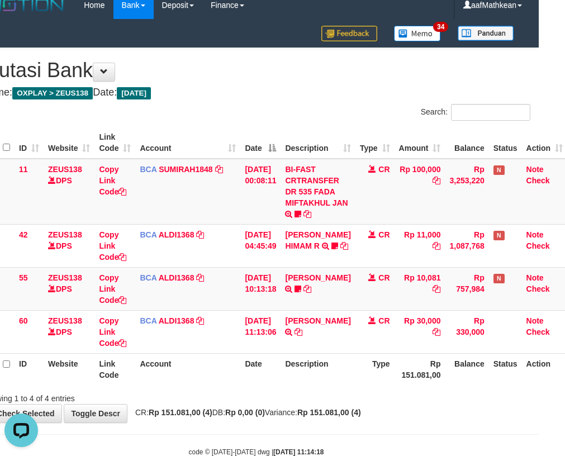
click at [339, 357] on th "Description" at bounding box center [318, 369] width 74 height 32
drag, startPoint x: 368, startPoint y: 351, endPoint x: 355, endPoint y: 354, distance: 13.4
click at [367, 351] on td "CR" at bounding box center [375, 331] width 39 height 43
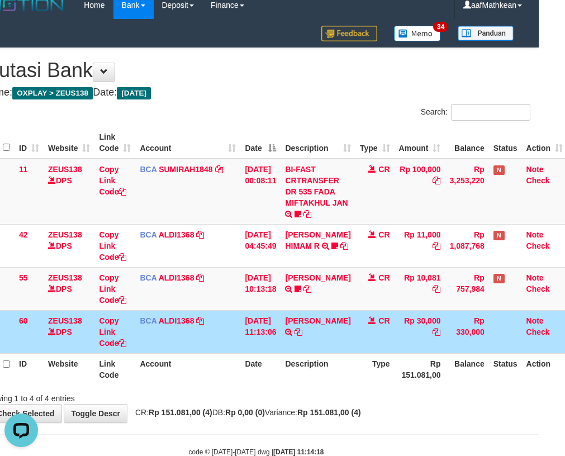
click at [357, 355] on th "Type" at bounding box center [375, 369] width 39 height 32
click at [360, 357] on th "Type" at bounding box center [375, 369] width 39 height 32
click at [360, 356] on th "Type" at bounding box center [375, 369] width 39 height 32
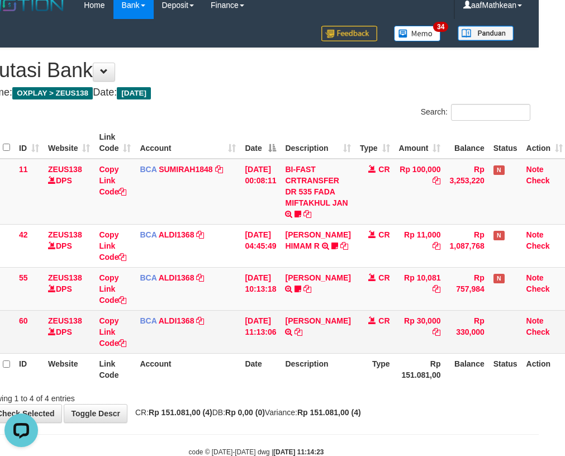
click at [363, 351] on td "CR" at bounding box center [375, 331] width 39 height 43
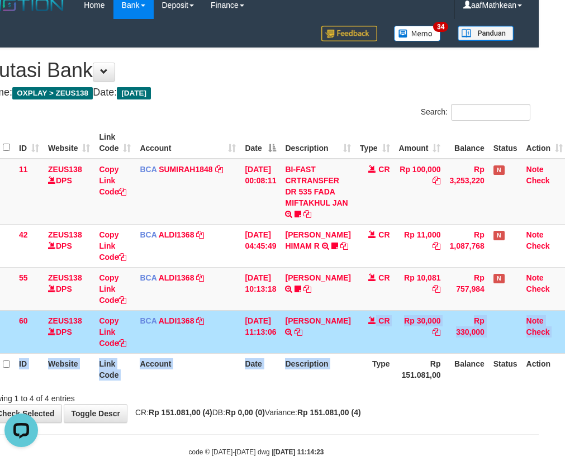
click at [369, 363] on table "ID Website Link Code Account Date Description Type Amount Balance Status Action…" at bounding box center [274, 256] width 585 height 258
click at [356, 353] on table "ID Website Link Code Account Date Description Type Amount Balance Status Action…" at bounding box center [274, 256] width 585 height 258
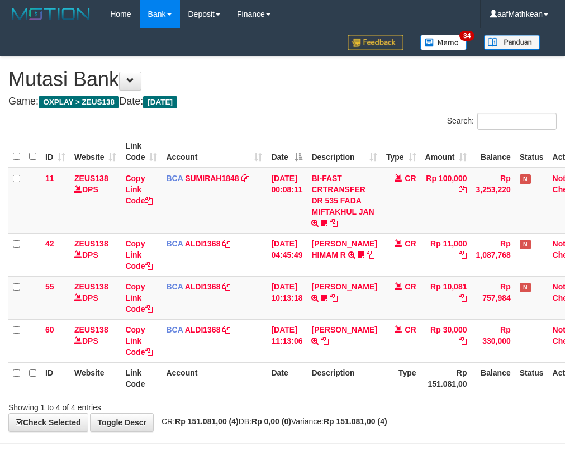
scroll to position [9, 26]
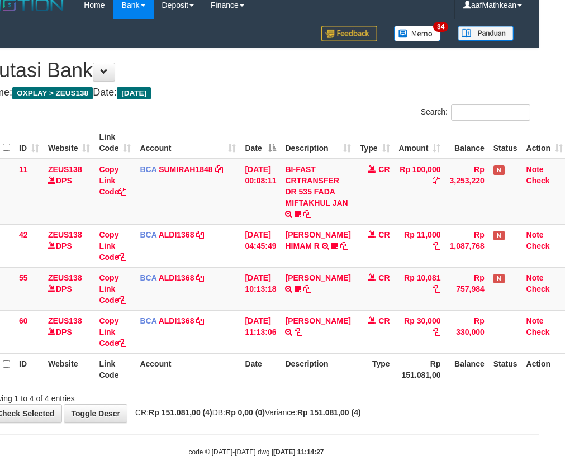
click at [333, 366] on th "Description" at bounding box center [318, 369] width 74 height 32
click at [332, 365] on th "Description" at bounding box center [318, 369] width 74 height 32
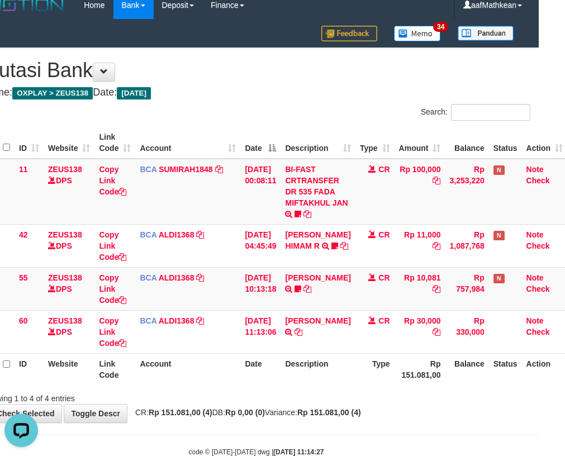
click at [332, 365] on th "Description" at bounding box center [318, 369] width 74 height 32
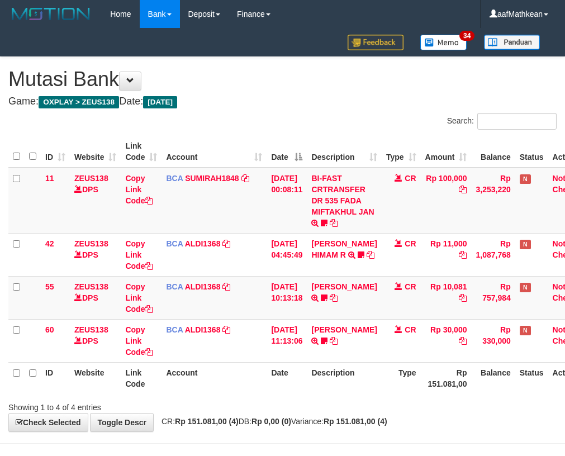
scroll to position [9, 26]
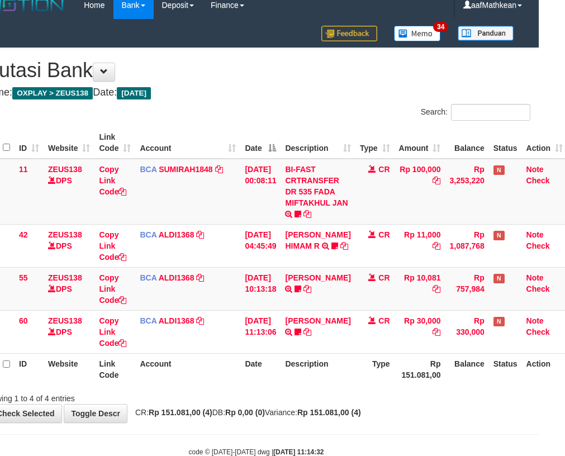
click at [332, 364] on th "Description" at bounding box center [318, 369] width 74 height 32
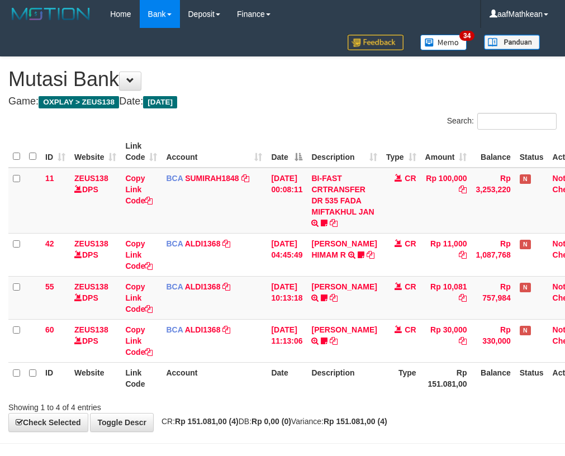
scroll to position [9, 26]
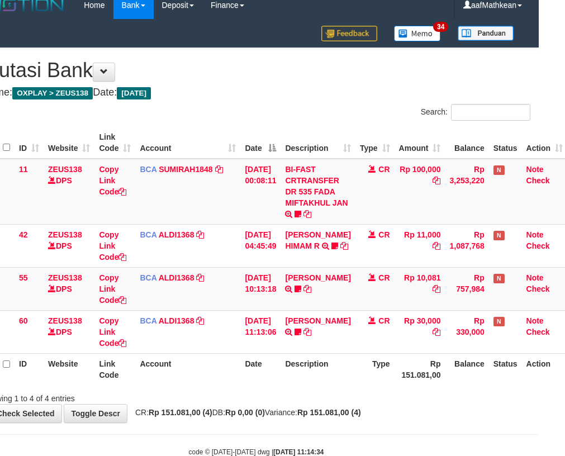
click at [332, 364] on th "Description" at bounding box center [318, 369] width 74 height 32
click at [338, 358] on th "Description" at bounding box center [318, 369] width 74 height 32
click at [340, 356] on th "Description" at bounding box center [318, 369] width 74 height 32
click at [342, 360] on th "Description" at bounding box center [318, 369] width 74 height 32
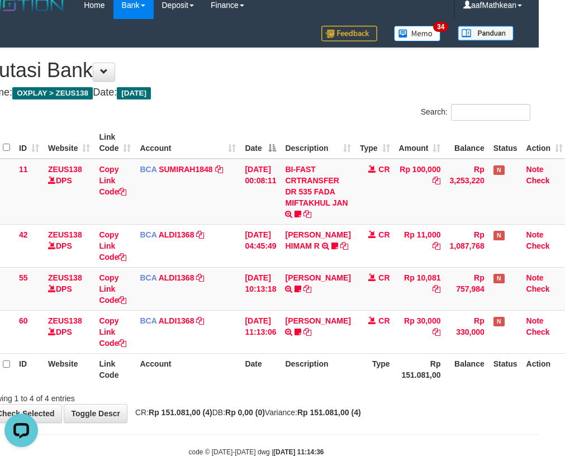
click at [341, 359] on th "Description" at bounding box center [318, 369] width 74 height 32
click at [340, 357] on th "Description" at bounding box center [318, 369] width 74 height 32
drag, startPoint x: 256, startPoint y: 102, endPoint x: 314, endPoint y: 147, distance: 73.7
click at [292, 134] on div "**********" at bounding box center [256, 235] width 565 height 375
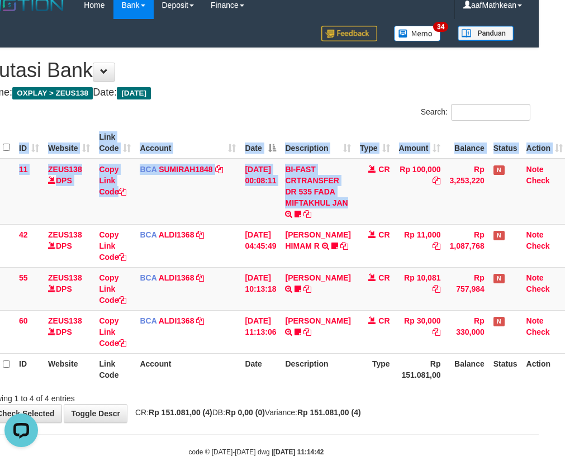
drag, startPoint x: 311, startPoint y: 210, endPoint x: 346, endPoint y: 355, distance: 149.0
click at [337, 325] on div "ID Website Link Code Account Date Description Type Amount Balance Status Action…" at bounding box center [256, 256] width 565 height 265
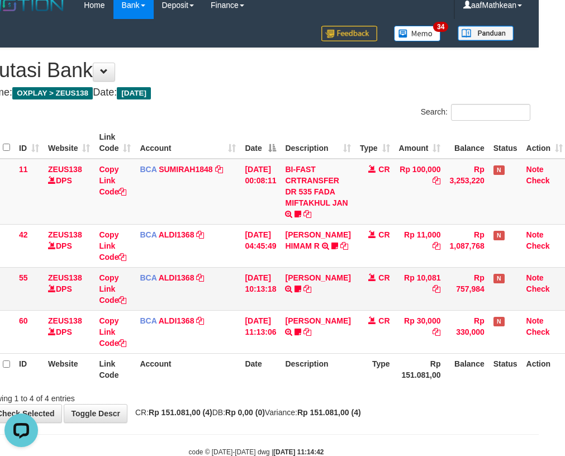
click at [383, 304] on td "CR" at bounding box center [375, 288] width 39 height 43
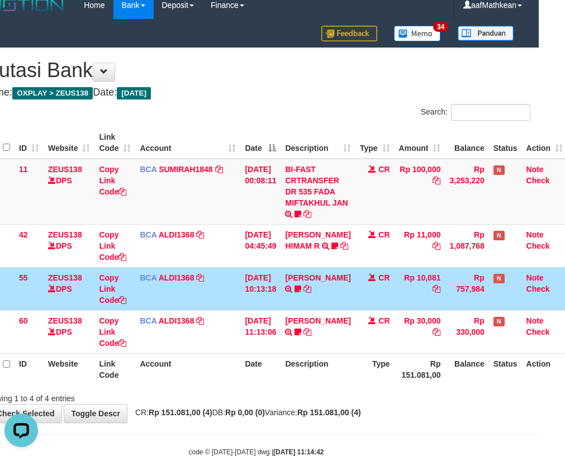
click at [356, 287] on td "CR" at bounding box center [375, 288] width 39 height 43
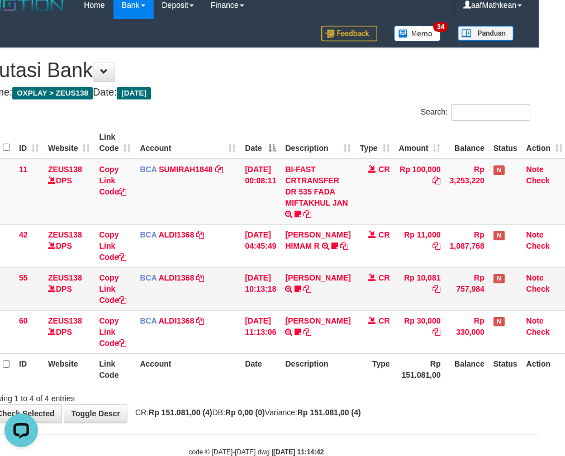
click at [356, 290] on td "CR" at bounding box center [375, 288] width 39 height 43
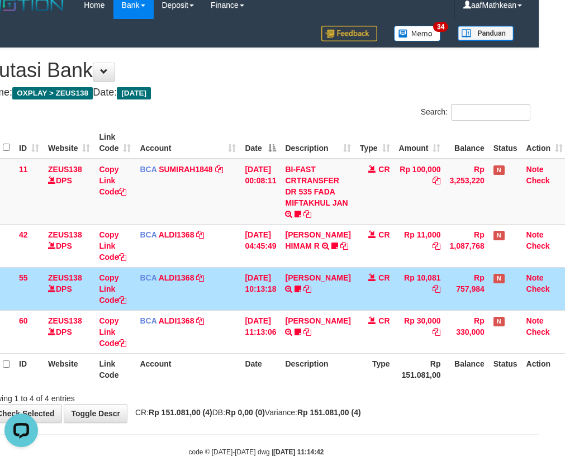
click at [364, 286] on td "CR" at bounding box center [375, 288] width 39 height 43
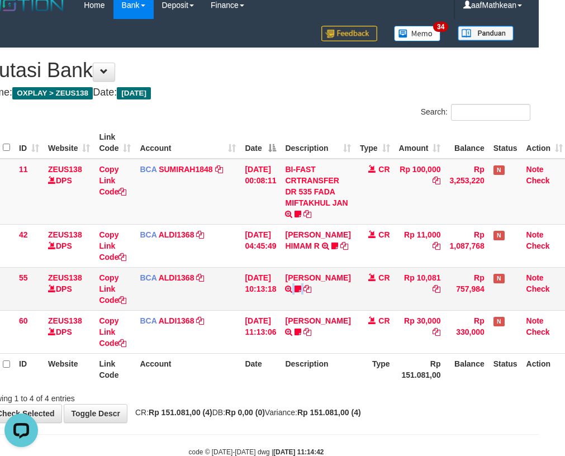
click at [352, 285] on tr "55 ZEUS138 DPS Copy Link Code BCA ALDI1368 DPS ALDI mutasi_20250831_3354 | 55 m…" at bounding box center [274, 288] width 585 height 43
click at [350, 281] on td "FERLANDA EFRILIDIT TRSF E-BANKING CR 3108/FTSCY/WS95031 10081.00FERLANDA EFRILI…" at bounding box center [318, 288] width 74 height 43
click at [349, 278] on td "FERLANDA EFRILIDIT TRSF E-BANKING CR 3108/FTSCY/WS95031 10081.00FERLANDA EFRILI…" at bounding box center [318, 288] width 74 height 43
click at [342, 279] on td "FERLANDA EFRILIDIT TRSF E-BANKING CR 3108/FTSCY/WS95031 10081.00FERLANDA EFRILI…" at bounding box center [318, 288] width 74 height 43
click at [346, 280] on td "FERLANDA EFRILIDIT TRSF E-BANKING CR 3108/FTSCY/WS95031 10081.00FERLANDA EFRILI…" at bounding box center [318, 288] width 74 height 43
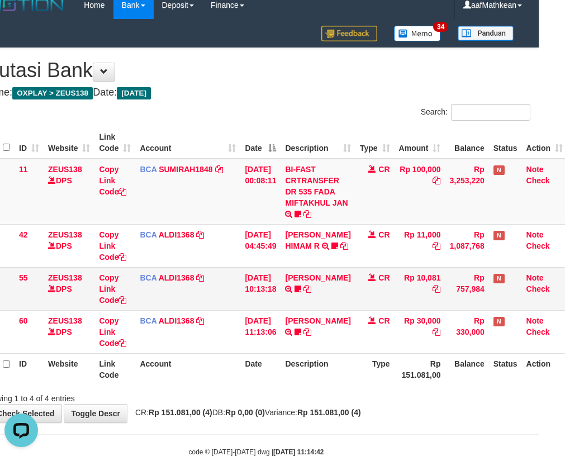
click at [346, 280] on td "FERLANDA EFRILIDIT TRSF E-BANKING CR 3108/FTSCY/WS95031 10081.00FERLANDA EFRILI…" at bounding box center [318, 288] width 74 height 43
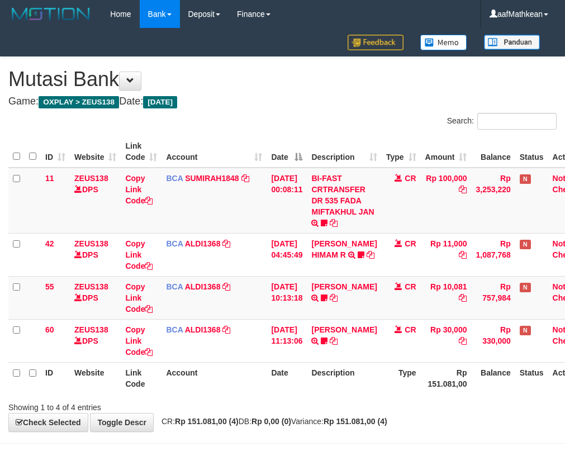
scroll to position [9, 26]
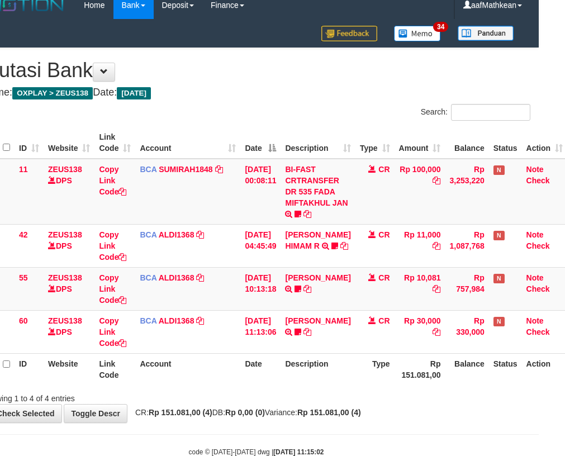
click at [310, 366] on th "Description" at bounding box center [318, 369] width 74 height 32
click at [252, 333] on table "ID Website Link Code Account Date Description Type Amount Balance Status Action…" at bounding box center [274, 256] width 585 height 258
drag, startPoint x: 251, startPoint y: 299, endPoint x: 555, endPoint y: 298, distance: 303.6
click at [386, 302] on tr "55 ZEUS138 DPS Copy Link Code BCA ALDI1368 DPS ALDI mutasi_20250831_3354 | 55 m…" at bounding box center [274, 288] width 585 height 43
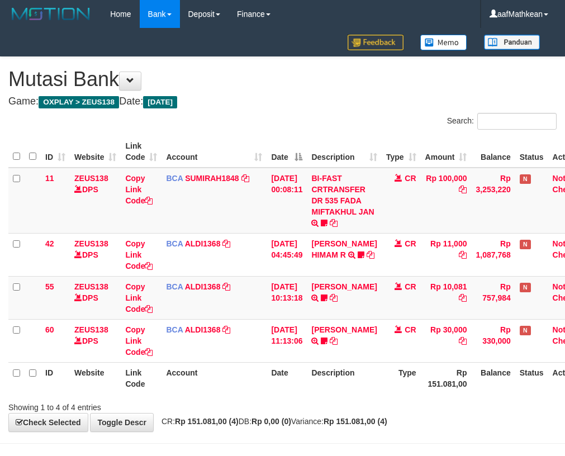
scroll to position [9, 26]
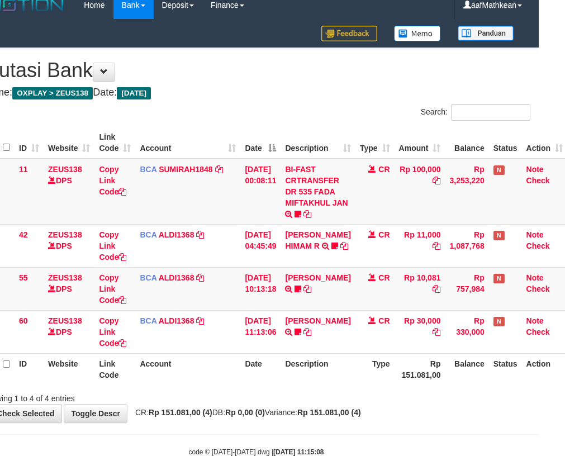
click at [343, 359] on th "Description" at bounding box center [318, 369] width 74 height 32
drag, startPoint x: 399, startPoint y: 366, endPoint x: 570, endPoint y: 368, distance: 170.6
click at [467, 367] on tr "ID Website Link Code Account Date Description Type Rp 151.081,00 Balance Status…" at bounding box center [274, 369] width 585 height 32
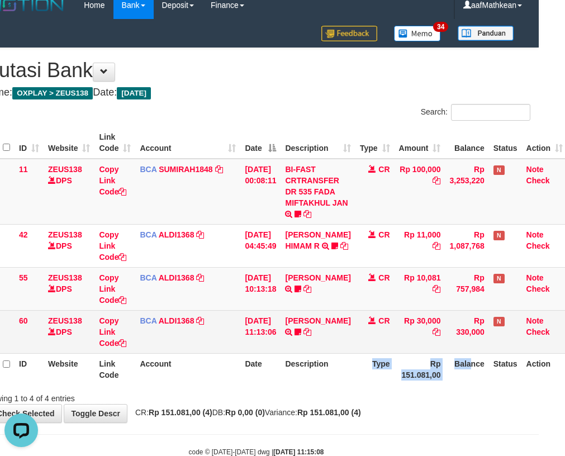
click at [295, 333] on tr "60 ZEUS138 DPS Copy Link Code BCA ALDI1368 DPS ALDI mutasi_20250831_3354 | 60 m…" at bounding box center [274, 331] width 585 height 43
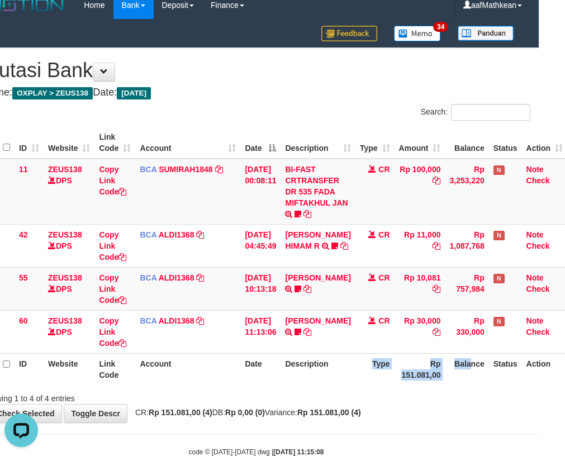
click at [371, 362] on th "Type" at bounding box center [375, 369] width 39 height 32
click at [357, 361] on th "Type" at bounding box center [375, 369] width 39 height 32
click at [266, 357] on th "Date" at bounding box center [260, 369] width 40 height 32
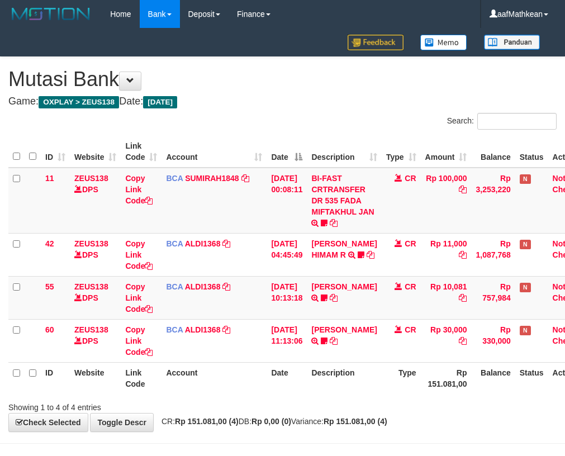
scroll to position [9, 26]
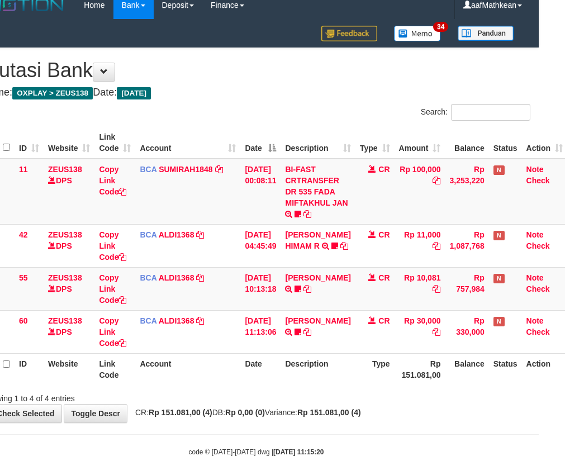
click at [368, 356] on th "Type" at bounding box center [375, 369] width 39 height 32
click at [444, 395] on div "Showing 1 to 4 of 4 entries" at bounding box center [256, 397] width 565 height 16
click at [374, 389] on div "Showing 1 to 4 of 4 entries" at bounding box center [256, 397] width 565 height 16
click at [334, 352] on tr "60 ZEUS138 DPS Copy Link Code BCA ALDI1368 DPS ALDI mutasi_20250831_3354 | 60 m…" at bounding box center [274, 331] width 585 height 43
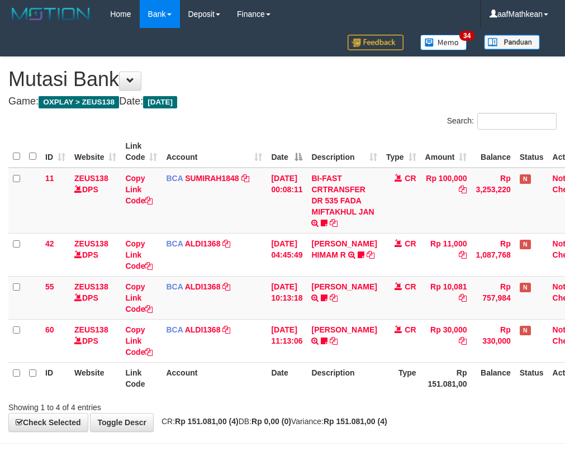
scroll to position [9, 26]
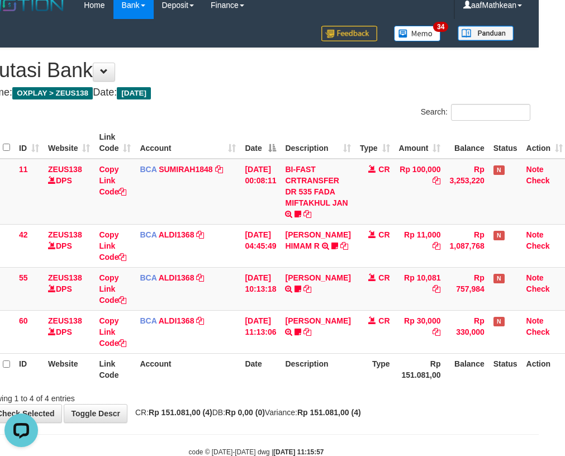
drag, startPoint x: 296, startPoint y: 371, endPoint x: 372, endPoint y: 368, distance: 76.7
click at [324, 369] on th "Description" at bounding box center [318, 369] width 74 height 32
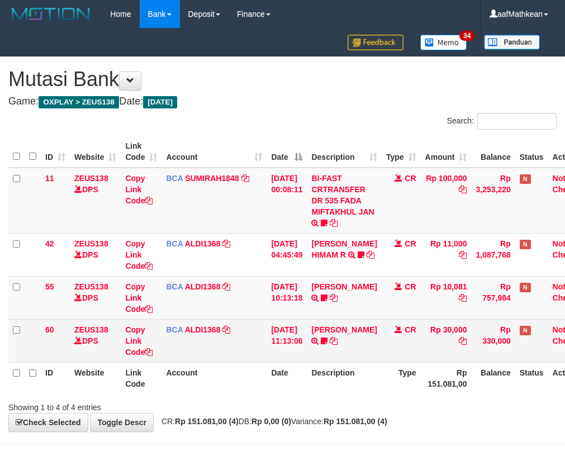
scroll to position [9, 26]
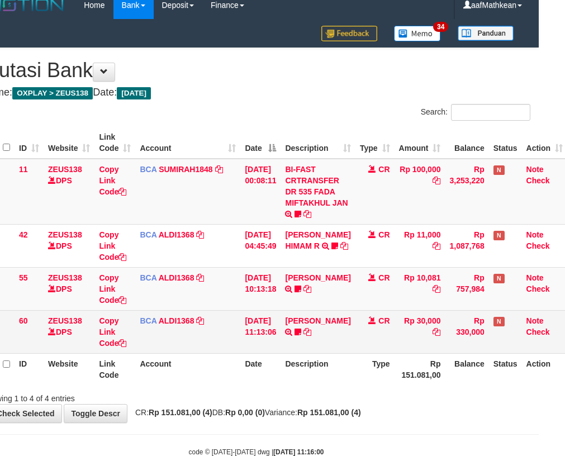
click at [275, 331] on td "[DATE] 11:13:06" at bounding box center [260, 331] width 40 height 43
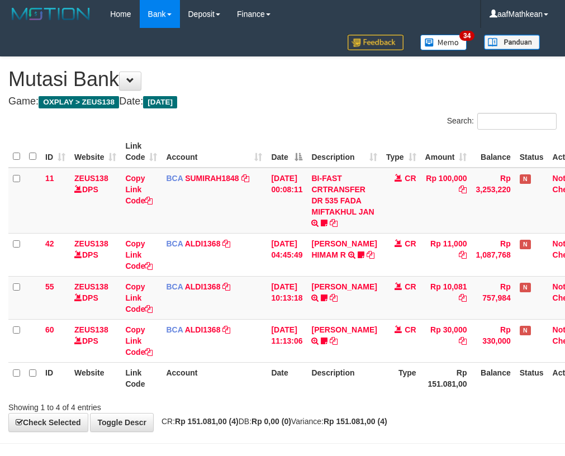
click at [319, 366] on th "Description" at bounding box center [344, 378] width 74 height 32
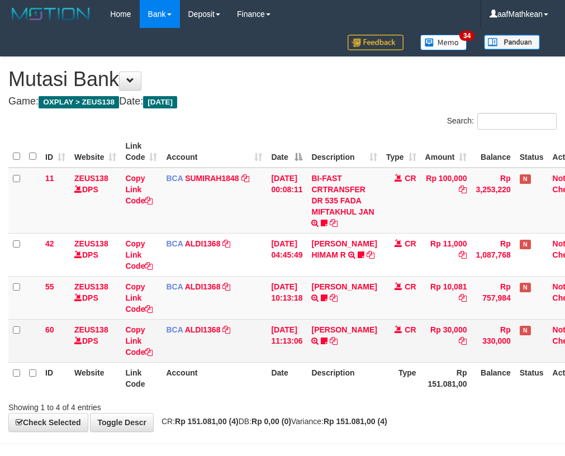
scroll to position [9, 26]
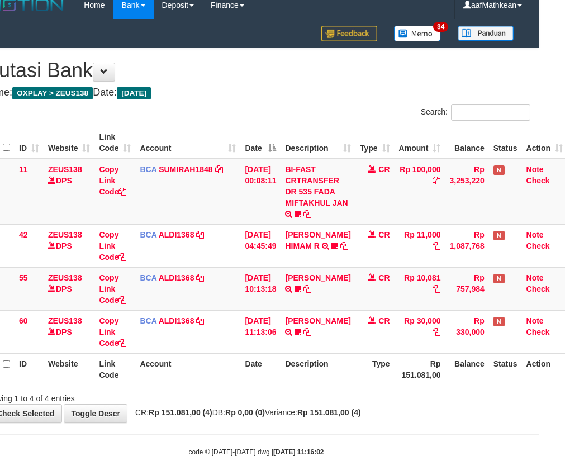
click at [356, 376] on th "Type" at bounding box center [375, 369] width 39 height 32
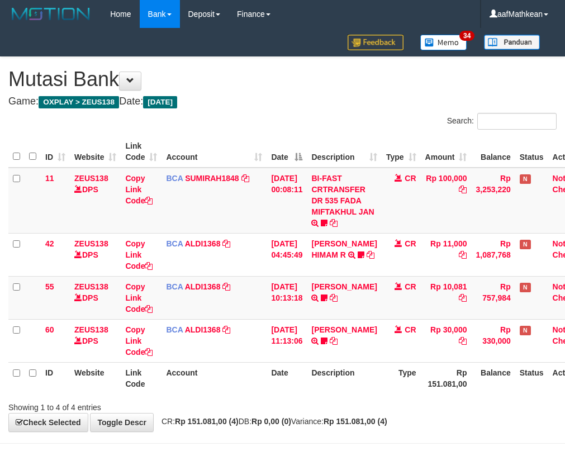
scroll to position [9, 26]
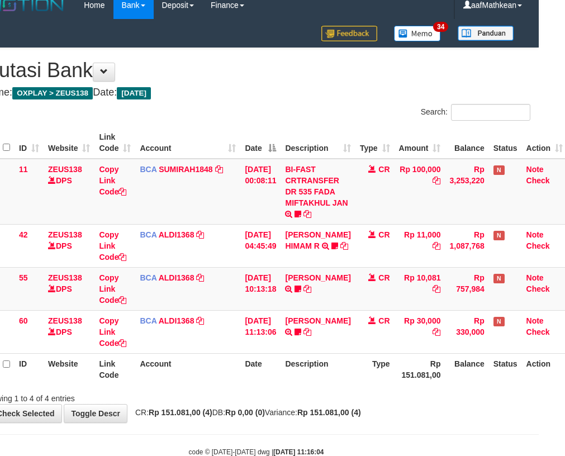
click at [415, 392] on div "Showing 1 to 4 of 4 entries" at bounding box center [256, 397] width 565 height 16
drag, startPoint x: 347, startPoint y: 374, endPoint x: 569, endPoint y: 382, distance: 221.6
click at [347, 375] on th "Description" at bounding box center [318, 369] width 74 height 32
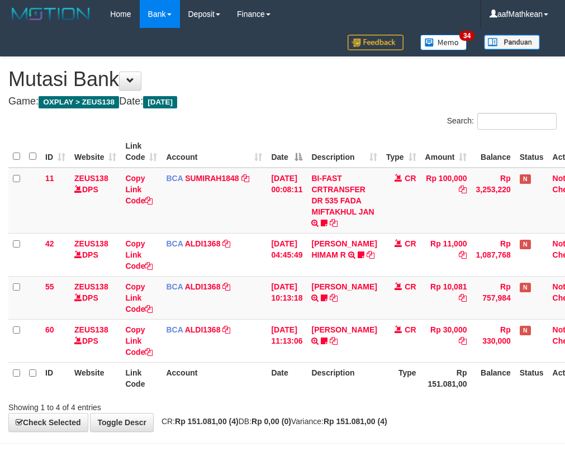
scroll to position [9, 26]
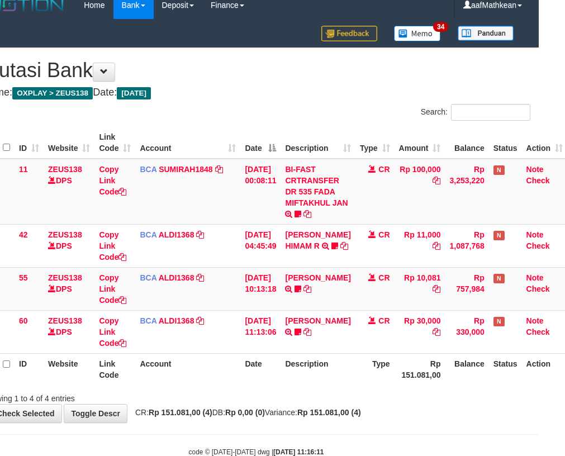
click at [385, 395] on div "Showing 1 to 4 of 4 entries" at bounding box center [256, 397] width 565 height 16
drag, startPoint x: 122, startPoint y: 377, endPoint x: 260, endPoint y: 385, distance: 138.3
click at [231, 384] on tr "ID Website Link Code Account Date Description Type Rp 151.081,00 Balance Status…" at bounding box center [274, 369] width 585 height 32
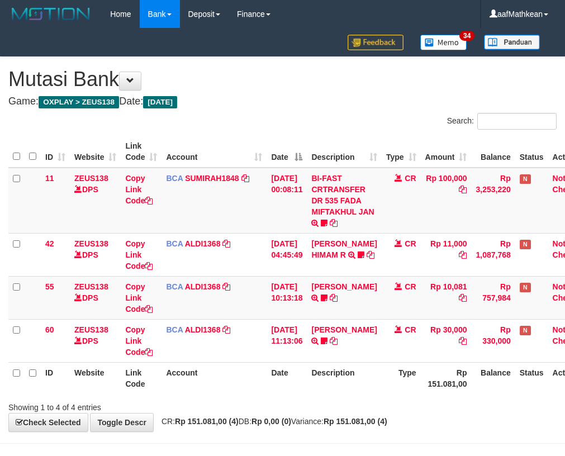
scroll to position [9, 26]
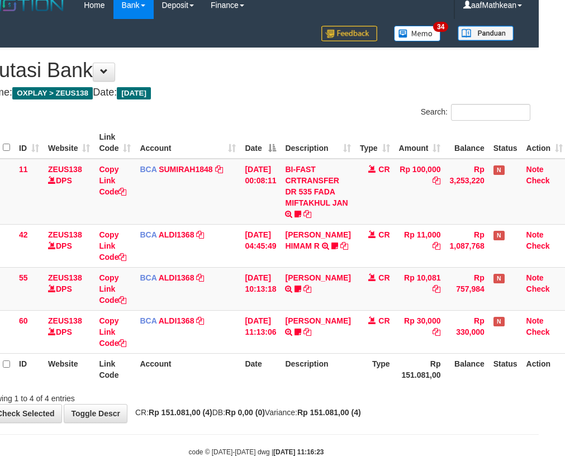
click at [367, 381] on th "Type" at bounding box center [375, 369] width 39 height 32
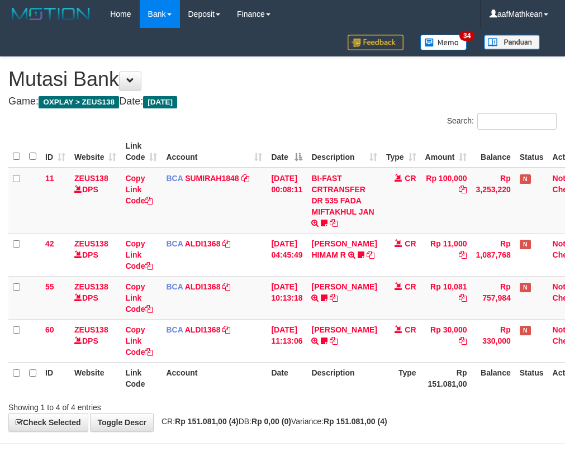
scroll to position [9, 26]
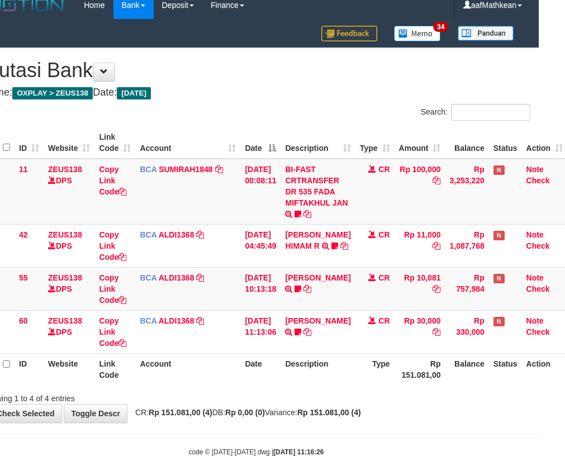
click at [442, 375] on th "Rp 151.081,00" at bounding box center [420, 369] width 51 height 32
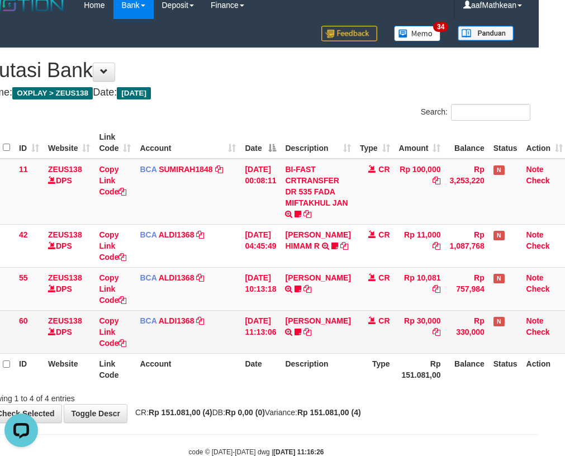
click at [385, 348] on td "CR" at bounding box center [375, 331] width 39 height 43
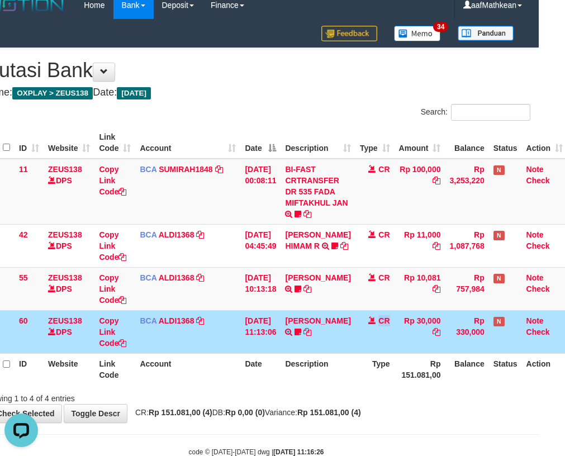
click at [385, 348] on td "CR" at bounding box center [375, 331] width 39 height 43
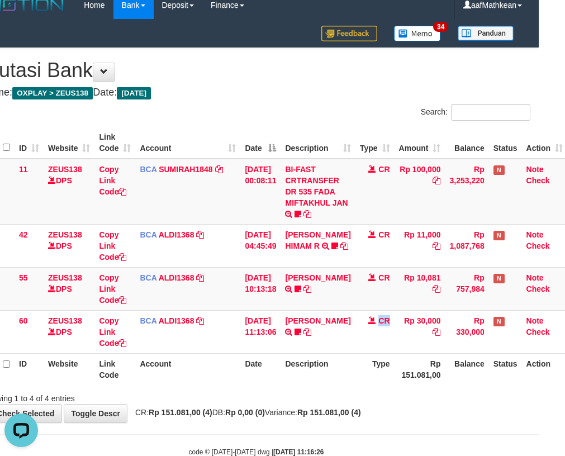
click at [296, 395] on div "Showing 1 to 4 of 4 entries" at bounding box center [256, 397] width 565 height 16
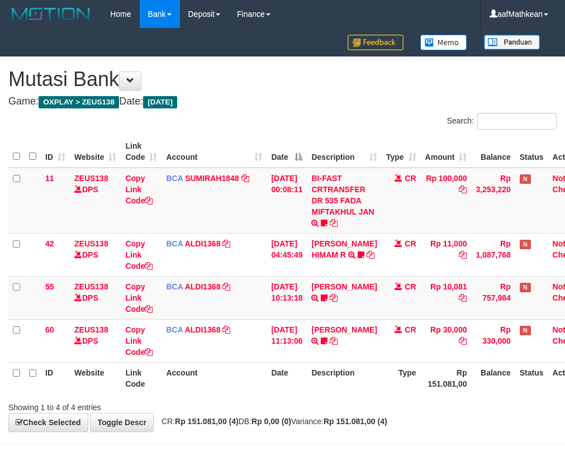
scroll to position [9, 26]
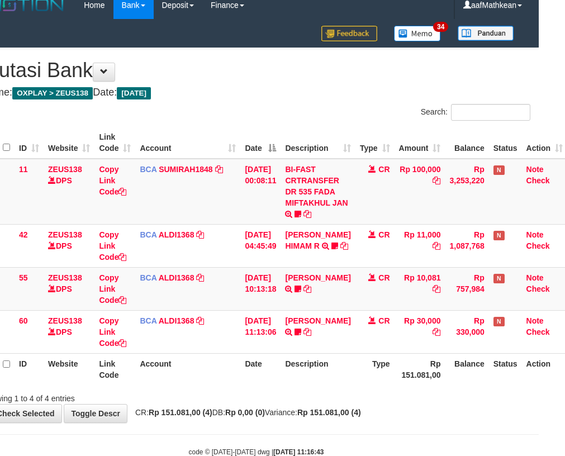
click at [298, 395] on div "Showing 1 to 4 of 4 entries" at bounding box center [256, 397] width 565 height 16
click at [299, 394] on div "Showing 1 to 4 of 4 entries" at bounding box center [256, 397] width 565 height 16
click at [266, 379] on th "Date" at bounding box center [260, 369] width 40 height 32
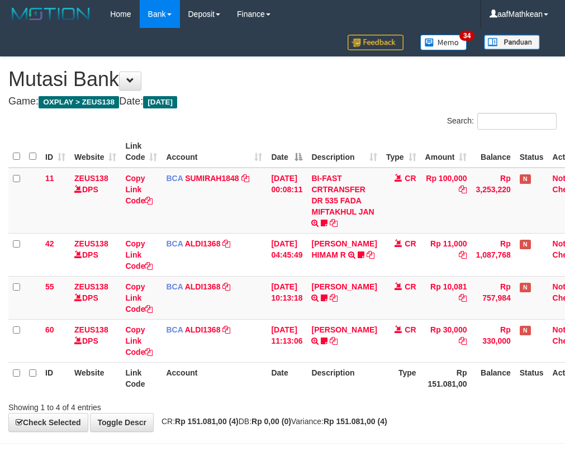
scroll to position [9, 26]
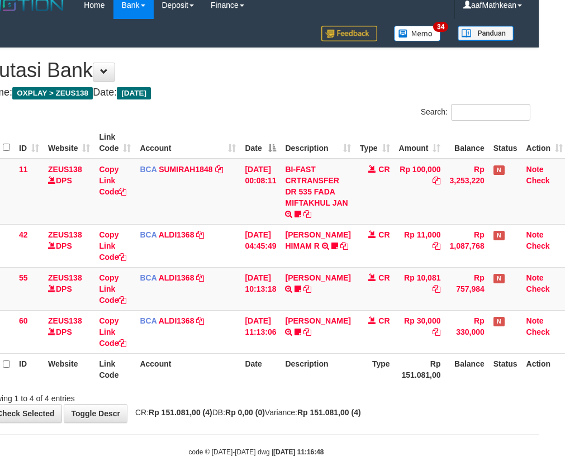
drag, startPoint x: 200, startPoint y: 392, endPoint x: 211, endPoint y: 394, distance: 10.8
click at [202, 392] on div "Showing 1 to 4 of 4 entries" at bounding box center [91, 397] width 235 height 16
click at [226, 398] on div "Showing 1 to 4 of 4 entries" at bounding box center [256, 397] width 565 height 16
click at [292, 386] on div "ID Website Link Code Account Date Description Type Amount Balance Status Action…" at bounding box center [256, 256] width 565 height 265
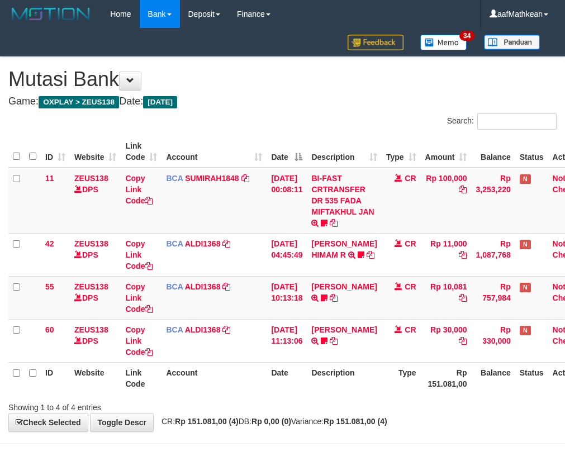
scroll to position [9, 26]
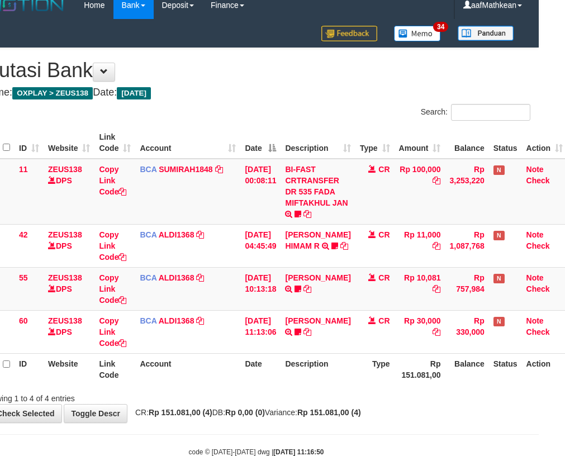
click at [292, 386] on div "ID Website Link Code Account Date Description Type Amount Balance Status Action…" at bounding box center [256, 256] width 565 height 265
click at [292, 387] on div "ID Website Link Code Account Date Description Type Amount Balance Status Action…" at bounding box center [256, 256] width 565 height 265
click at [292, 386] on div "ID Website Link Code Account Date Description Type Amount Balance Status Action…" at bounding box center [256, 256] width 565 height 265
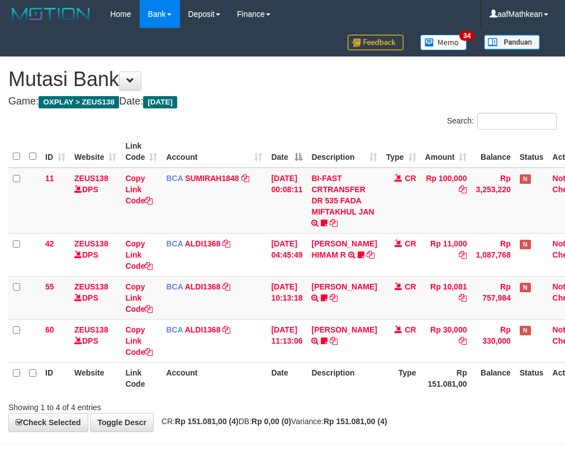
scroll to position [9, 26]
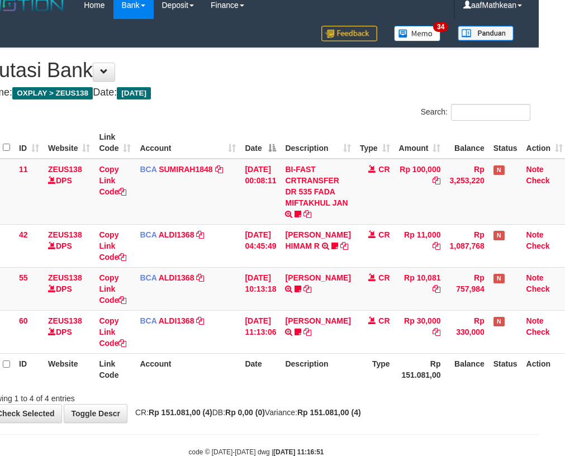
drag, startPoint x: 0, startPoint y: 0, endPoint x: 292, endPoint y: 386, distance: 484.1
click at [292, 386] on div "ID Website Link Code Account Date Description Type Amount Balance Status Action…" at bounding box center [256, 256] width 565 height 265
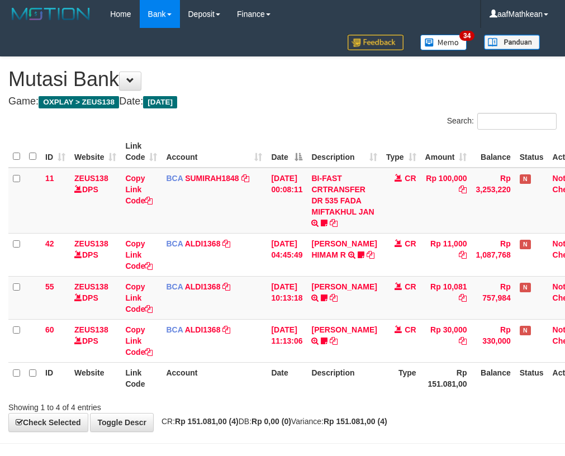
scroll to position [9, 26]
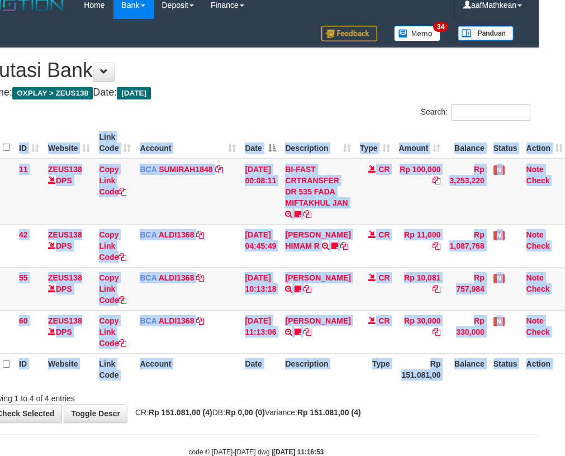
drag, startPoint x: 0, startPoint y: 0, endPoint x: 292, endPoint y: 385, distance: 483.3
click at [292, 385] on div "ID Website Link Code Account Date Description Type Amount Balance Status Action…" at bounding box center [256, 256] width 565 height 265
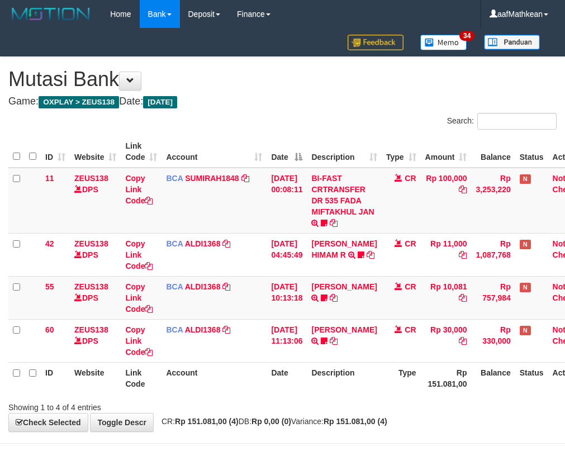
scroll to position [9, 26]
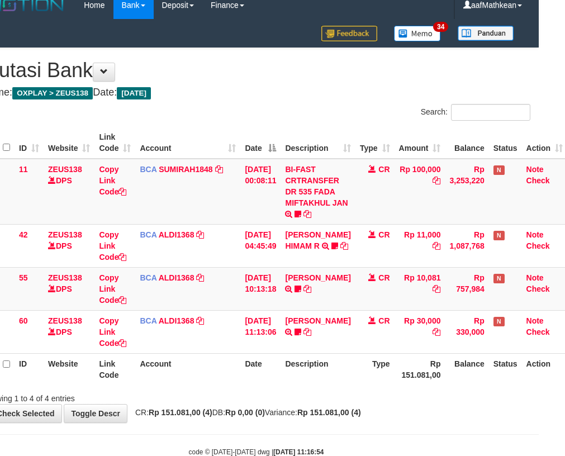
click at [291, 384] on th "Description" at bounding box center [318, 369] width 74 height 32
click at [388, 400] on div "Showing 1 to 4 of 4 entries" at bounding box center [256, 397] width 565 height 16
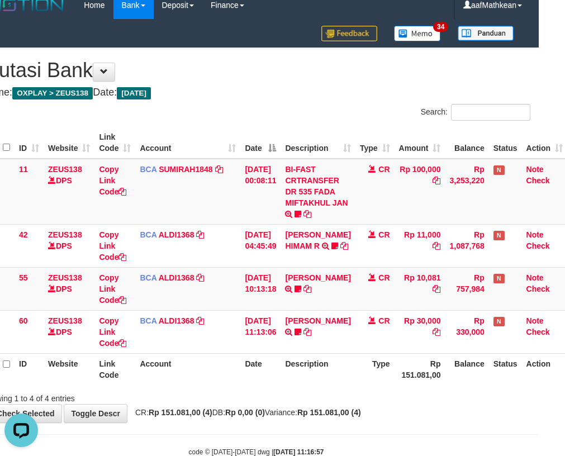
click at [388, 400] on div "Showing 1 to 4 of 4 entries" at bounding box center [256, 397] width 565 height 16
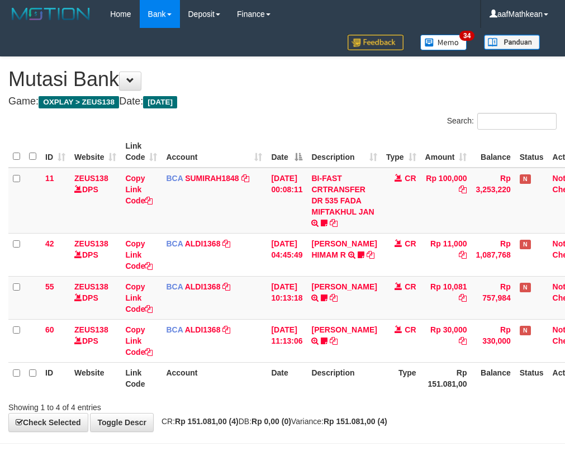
scroll to position [9, 26]
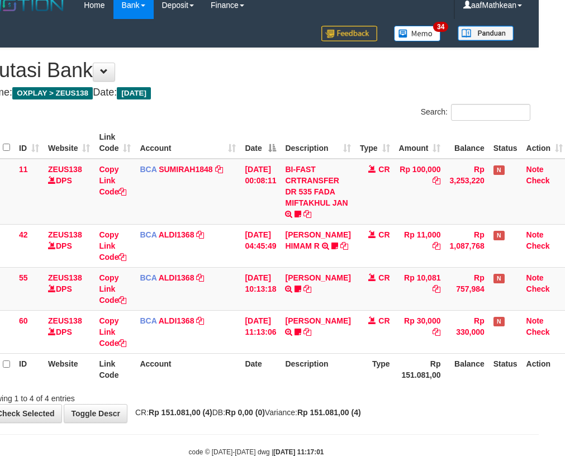
click at [388, 400] on div "Showing 1 to 4 of 4 entries" at bounding box center [256, 397] width 565 height 16
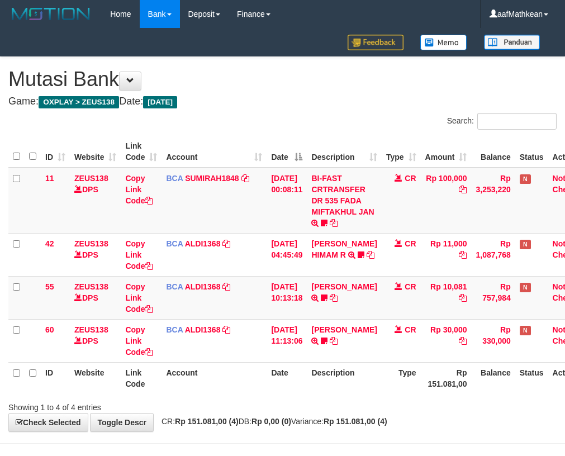
scroll to position [9, 26]
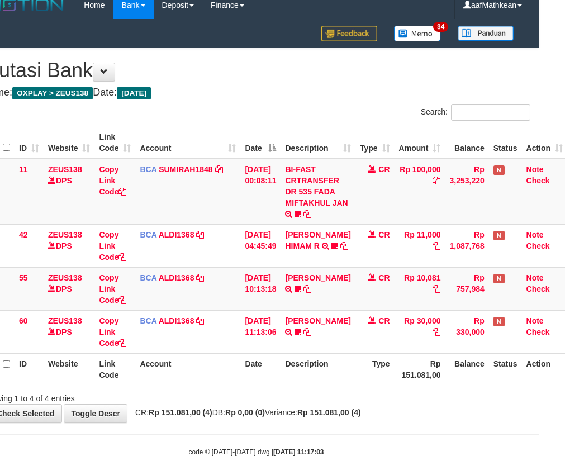
click at [388, 399] on div "Showing 1 to 4 of 4 entries" at bounding box center [256, 397] width 565 height 16
click at [357, 391] on div "Showing 1 to 4 of 4 entries" at bounding box center [256, 397] width 565 height 16
click at [355, 390] on div "Showing 1 to 4 of 4 entries" at bounding box center [256, 397] width 565 height 16
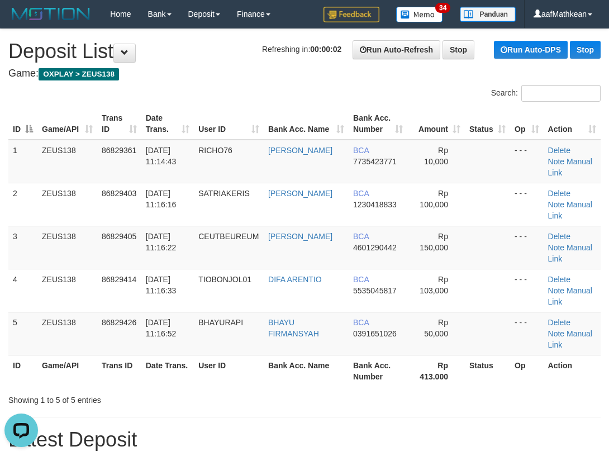
click at [315, 105] on div "ID Game/API Trans ID Date Trans. User ID Bank Acc. Name Bank Acc. Number Amount…" at bounding box center [304, 248] width 609 height 286
drag, startPoint x: 257, startPoint y: 108, endPoint x: 229, endPoint y: 121, distance: 30.3
click at [238, 116] on th "User ID" at bounding box center [229, 124] width 70 height 32
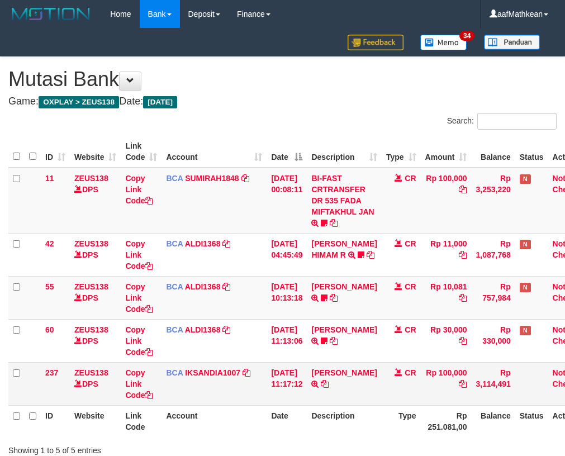
scroll to position [9, 26]
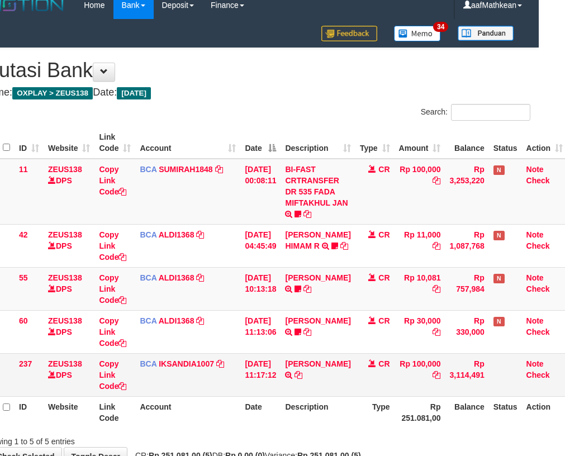
click at [356, 389] on td "CR" at bounding box center [375, 374] width 39 height 43
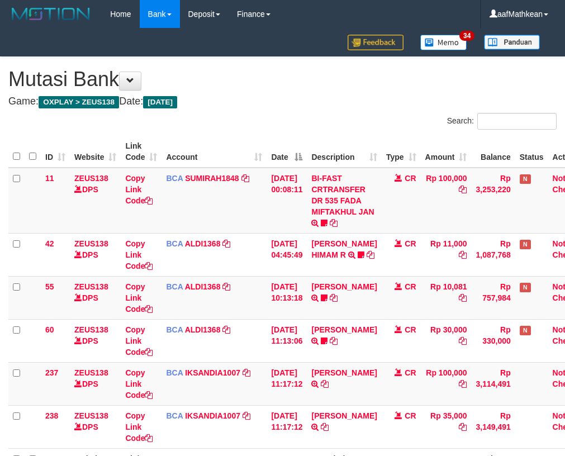
scroll to position [9, 26]
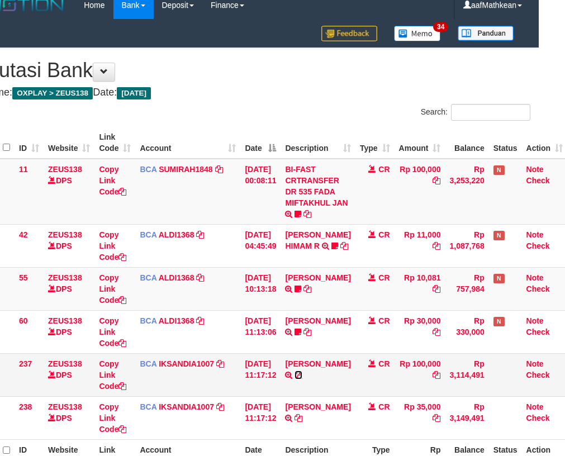
click at [299, 379] on icon at bounding box center [299, 375] width 8 height 8
click at [302, 380] on td "[PERSON_NAME] TRSF E-BANKING CR 3108/FTSCY/WS95031 100000.00[PERSON_NAME]" at bounding box center [318, 374] width 74 height 43
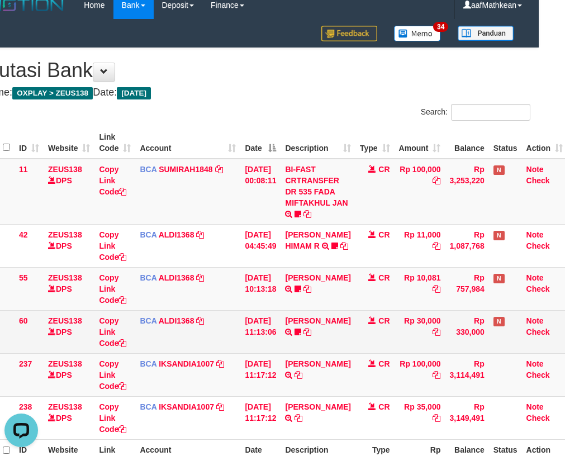
click at [317, 353] on tbody "11 ZEUS138 DPS Copy Link Code BCA SUMIRAH1848 DPS SUMIRAH mutasi_20250831_4156 …" at bounding box center [274, 299] width 585 height 281
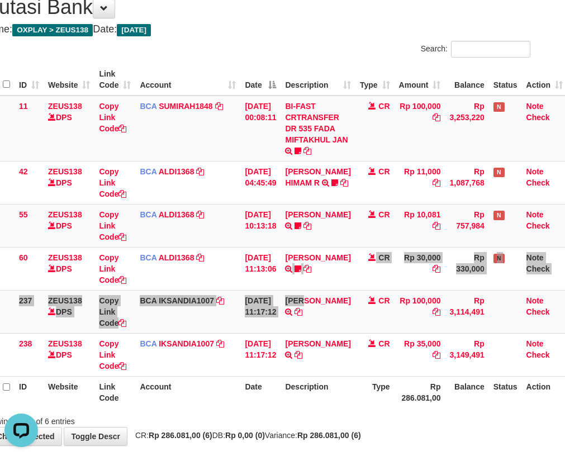
scroll to position [124, 26]
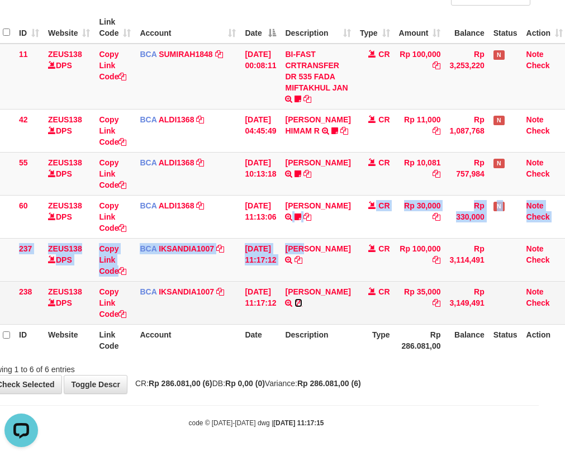
click at [302, 302] on icon at bounding box center [299, 303] width 8 height 8
copy tbody "TRSF E-BANKING CR 3108/FTSCY/WS95031 30000.00MUHAMMAD ILHAM Malehoy1 CR Rp 30,0…"
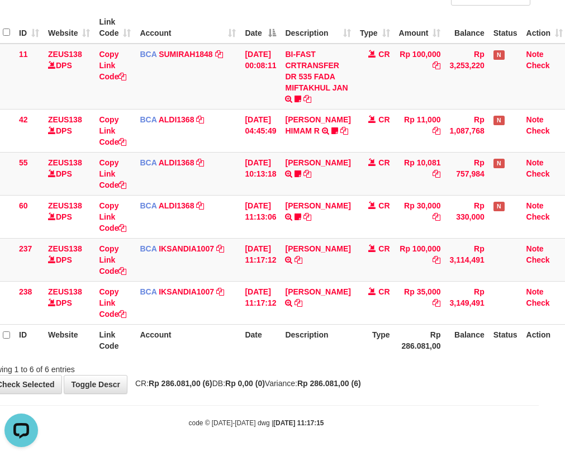
click at [323, 322] on td "YADI SUNARDI TRSF E-BANKING CR 3108/FTSCY/WS95031 35000.00YADI SUNARDI" at bounding box center [318, 302] width 74 height 43
drag, startPoint x: 311, startPoint y: 335, endPoint x: 302, endPoint y: 354, distance: 21.8
click at [302, 354] on th "Description" at bounding box center [318, 340] width 74 height 32
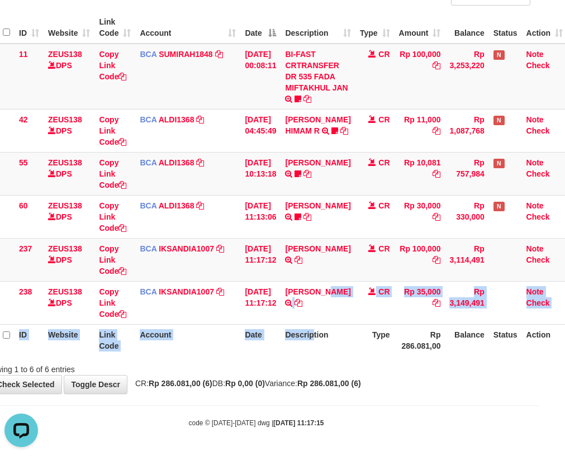
drag, startPoint x: 320, startPoint y: 324, endPoint x: 322, endPoint y: 332, distance: 7.4
click at [322, 330] on table "ID Website Link Code Account Date Description Type Amount Balance Status Action…" at bounding box center [274, 184] width 585 height 344
click at [322, 332] on th "Description" at bounding box center [318, 340] width 74 height 32
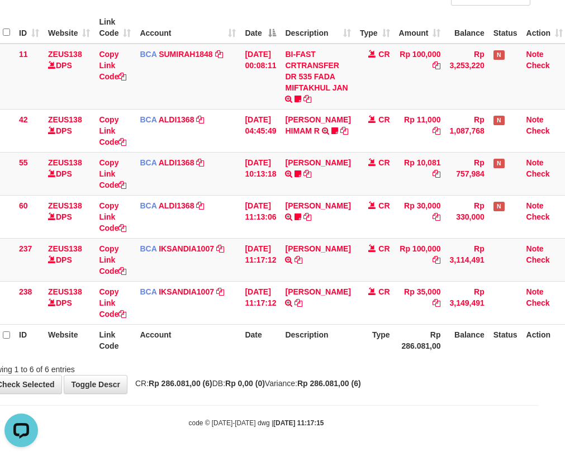
click at [333, 338] on th "Description" at bounding box center [318, 340] width 74 height 32
click at [365, 343] on tr "ID Website Link Code Account Date Description Type Rp 286.081,00 Balance Status…" at bounding box center [274, 340] width 585 height 32
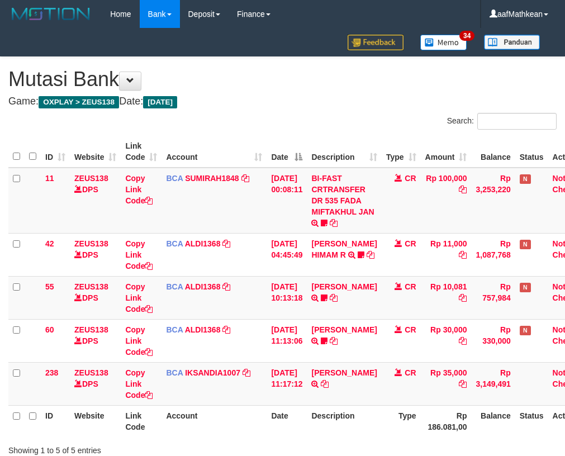
scroll to position [81, 26]
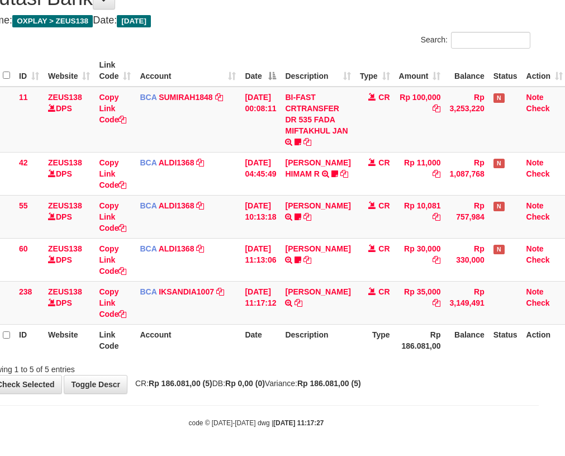
click at [162, 386] on strong "Rp 186.081,00 (5)" at bounding box center [181, 383] width 64 height 9
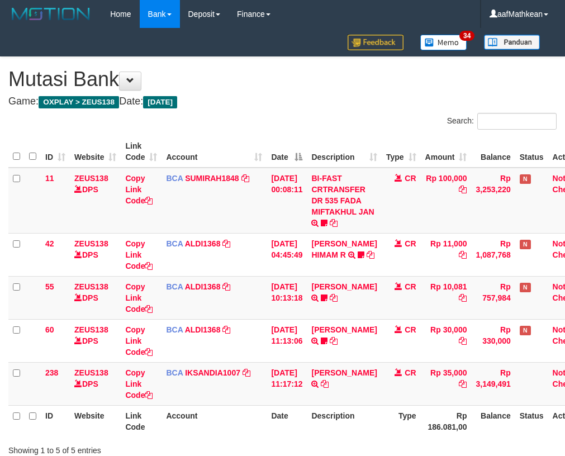
scroll to position [81, 26]
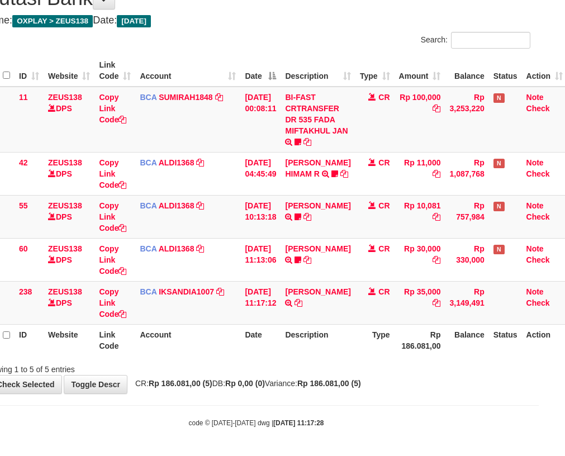
drag, startPoint x: 121, startPoint y: 371, endPoint x: 273, endPoint y: 370, distance: 152.1
click at [170, 368] on div "Showing 1 to 5 of 5 entries" at bounding box center [91, 368] width 219 height 16
drag, startPoint x: 275, startPoint y: 370, endPoint x: 280, endPoint y: 372, distance: 6.0
click at [276, 371] on div "Showing 1 to 5 of 5 entries" at bounding box center [256, 368] width 565 height 16
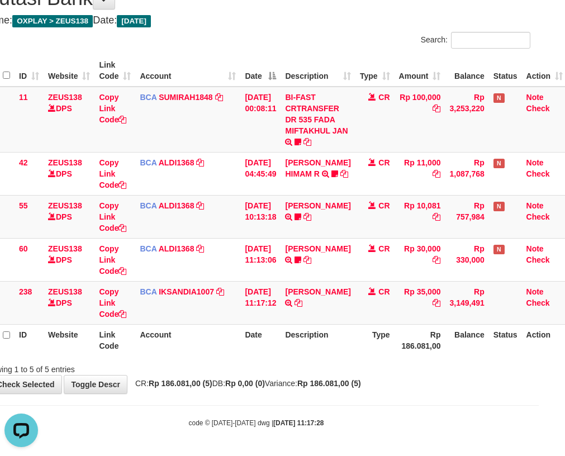
click at [289, 370] on div "Showing 1 to 5 of 5 entries" at bounding box center [256, 368] width 565 height 16
click at [291, 367] on div "Showing 1 to 5 of 5 entries" at bounding box center [256, 368] width 565 height 16
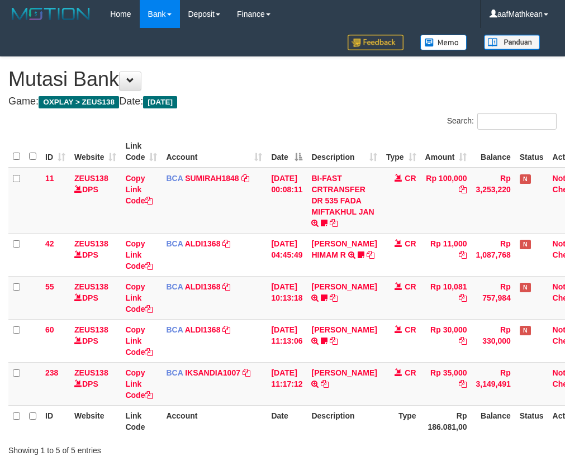
scroll to position [81, 26]
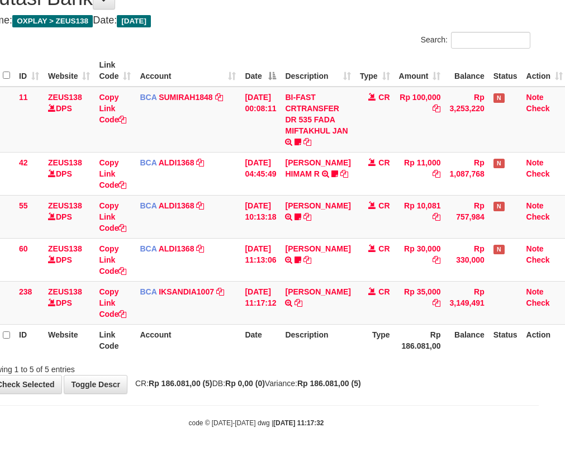
click at [291, 365] on div "Showing 1 to 5 of 5 entries" at bounding box center [256, 368] width 565 height 16
click at [292, 365] on div "Showing 1 to 5 of 5 entries" at bounding box center [256, 368] width 565 height 16
click at [293, 366] on div "Showing 1 to 5 of 5 entries" at bounding box center [256, 368] width 565 height 16
drag, startPoint x: 293, startPoint y: 366, endPoint x: 334, endPoint y: 357, distance: 42.3
click at [324, 360] on div "Showing 1 to 5 of 5 entries" at bounding box center [256, 368] width 565 height 16
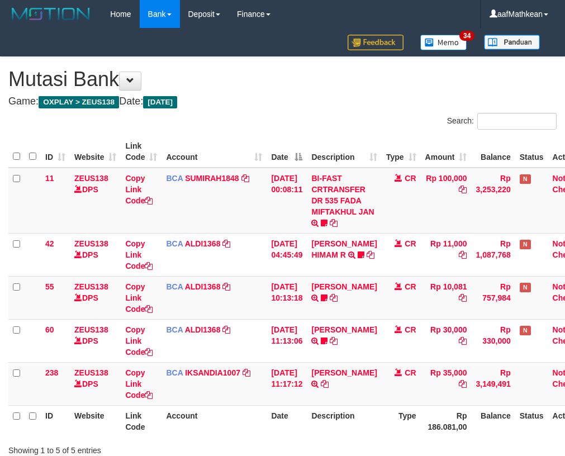
scroll to position [81, 26]
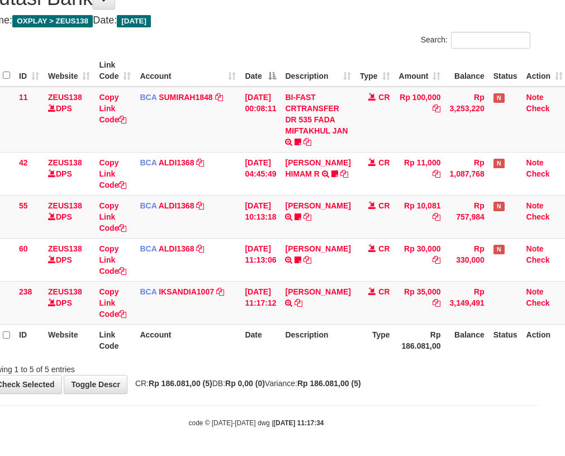
click at [305, 376] on div "**********" at bounding box center [256, 185] width 565 height 418
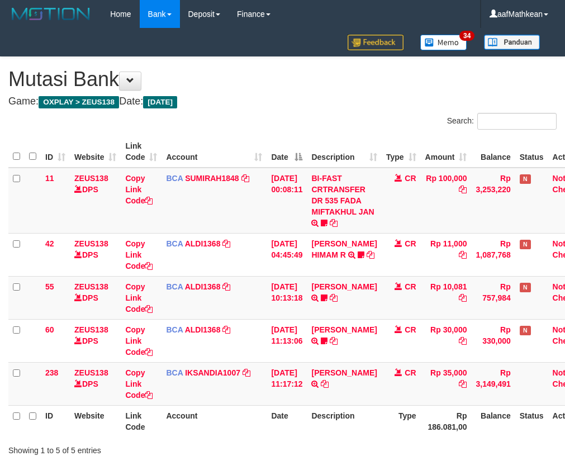
scroll to position [81, 26]
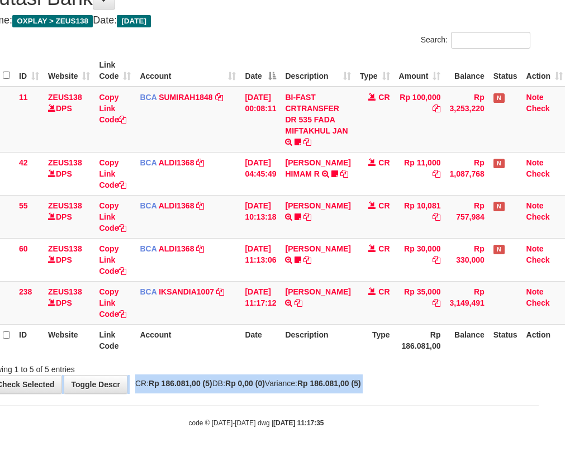
click at [305, 375] on div "**********" at bounding box center [256, 185] width 565 height 418
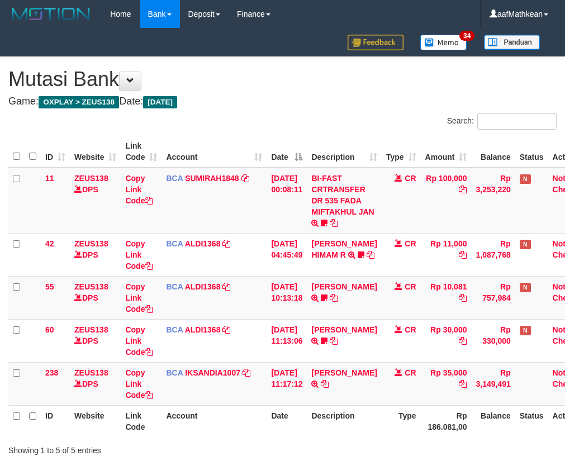
scroll to position [81, 26]
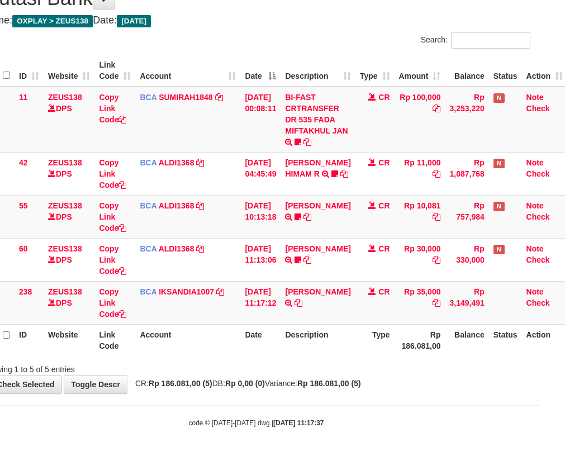
click at [305, 375] on div "**********" at bounding box center [256, 185] width 565 height 418
drag, startPoint x: 0, startPoint y: 0, endPoint x: 305, endPoint y: 379, distance: 486.4
click at [305, 379] on div "**********" at bounding box center [256, 185] width 565 height 418
click at [305, 379] on span "CR: Rp 186.081,00 (5) DB: Rp 0,00 (0) Variance: Rp 186.081,00 (5)" at bounding box center [245, 383] width 231 height 9
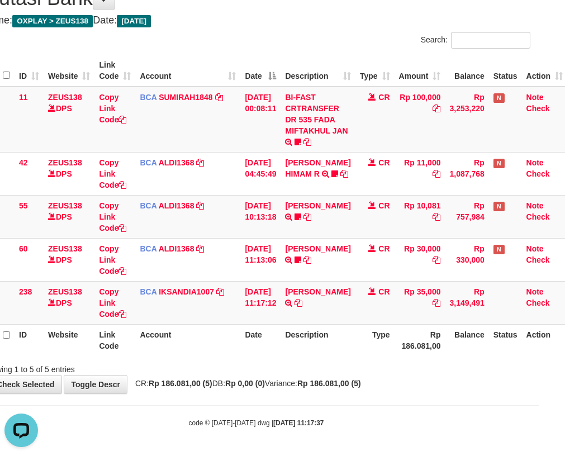
scroll to position [0, 0]
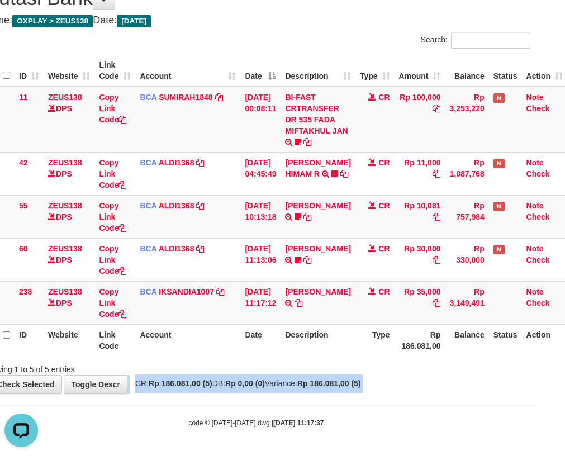
click at [305, 379] on span "CR: Rp 186.081,00 (5) DB: Rp 0,00 (0) Variance: Rp 186.081,00 (5)" at bounding box center [245, 383] width 231 height 9
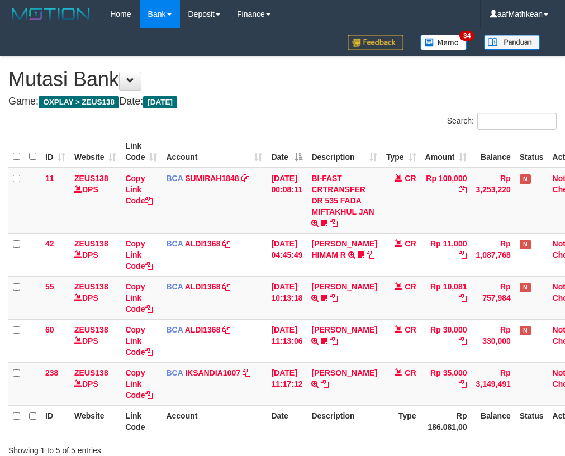
scroll to position [81, 26]
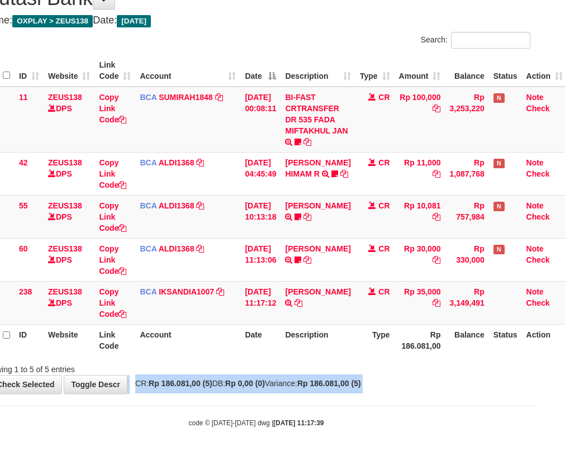
click at [305, 379] on span "CR: Rp 186.081,00 (5) DB: Rp 0,00 (0) Variance: Rp 186.081,00 (5)" at bounding box center [245, 383] width 231 height 9
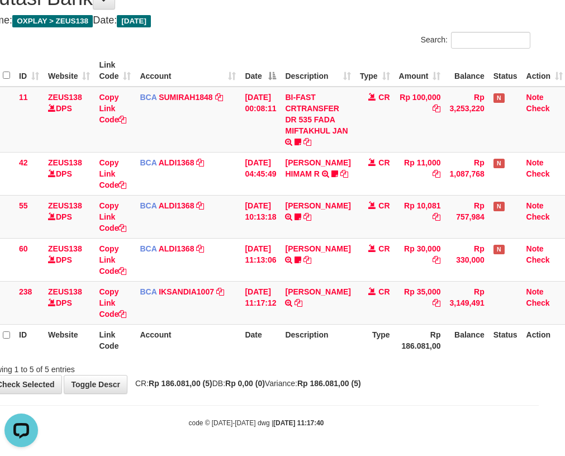
click at [320, 389] on div "**********" at bounding box center [256, 185] width 565 height 418
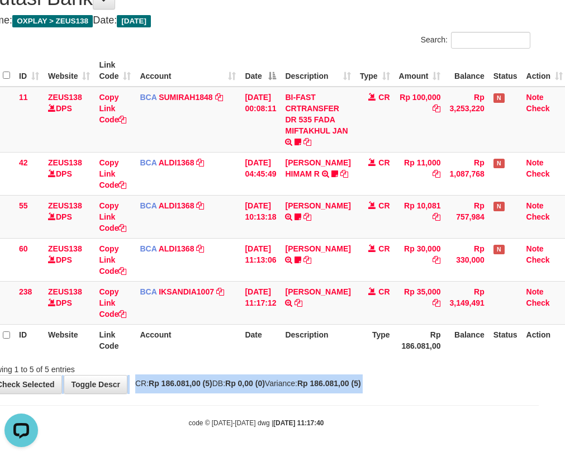
click at [317, 388] on div "**********" at bounding box center [256, 185] width 565 height 418
click at [316, 387] on div "**********" at bounding box center [256, 185] width 565 height 418
click at [316, 387] on span "CR: Rp 186.081,00 (5) DB: Rp 0,00 (0) Variance: Rp 186.081,00 (5)" at bounding box center [245, 383] width 231 height 9
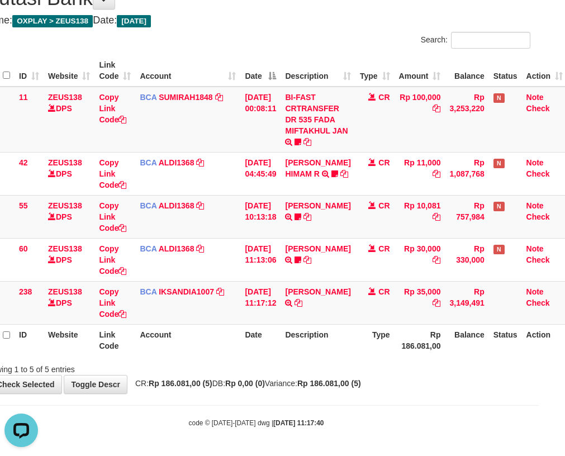
click at [316, 387] on span "CR: Rp 186.081,00 (5) DB: Rp 0,00 (0) Variance: Rp 186.081,00 (5)" at bounding box center [245, 383] width 231 height 9
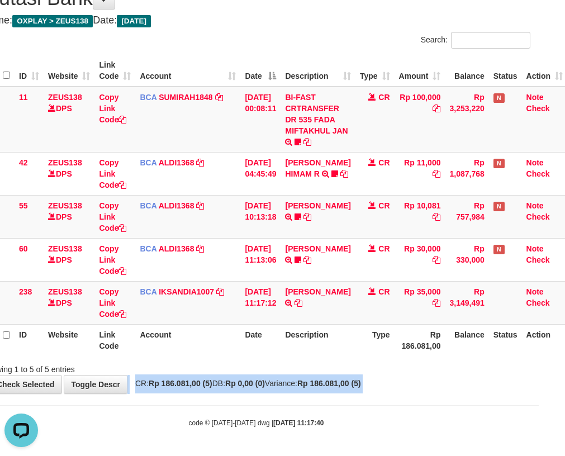
click at [316, 387] on span "CR: Rp 186.081,00 (5) DB: Rp 0,00 (0) Variance: Rp 186.081,00 (5)" at bounding box center [245, 383] width 231 height 9
click at [318, 385] on span "CR: Rp 186.081,00 (5) DB: Rp 0,00 (0) Variance: Rp 186.081,00 (5)" at bounding box center [245, 383] width 231 height 9
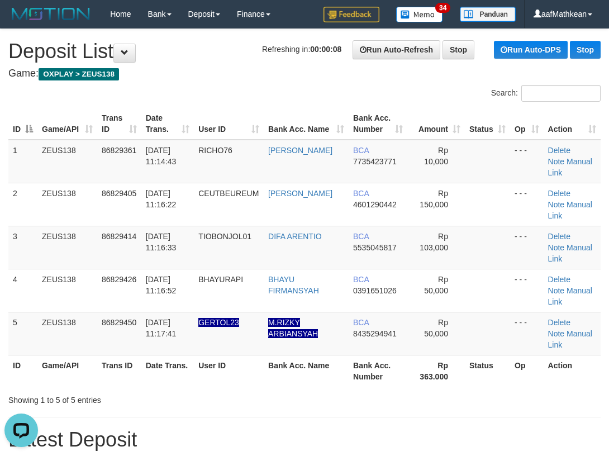
click at [198, 88] on div "Search:" at bounding box center [304, 95] width 609 height 20
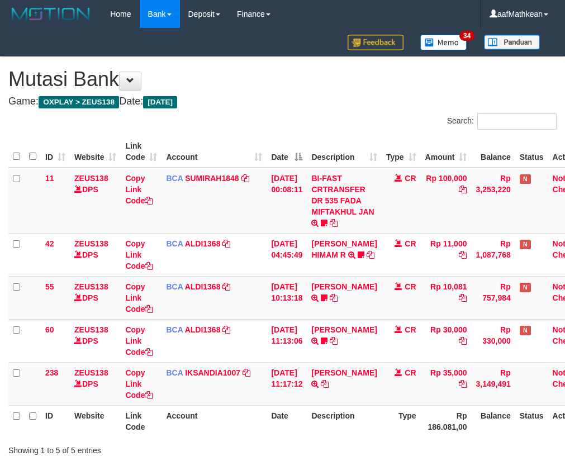
scroll to position [81, 26]
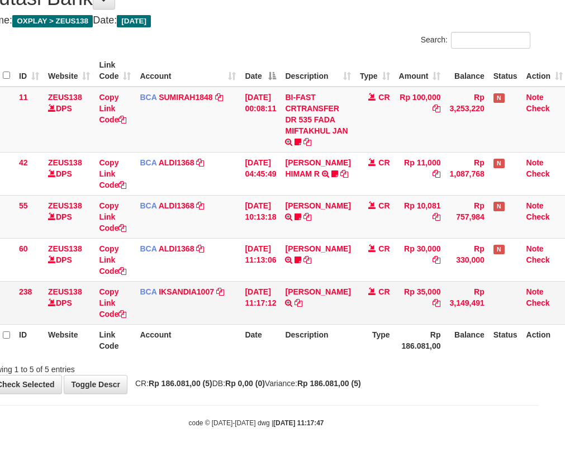
click at [288, 321] on tr "238 ZEUS138 DPS Copy Link Code BCA IKSANDIA1007 DPS IKSANDI ABIANSYAH mutasi_20…" at bounding box center [274, 302] width 585 height 43
click at [289, 322] on tr "238 ZEUS138 DPS Copy Link Code BCA IKSANDIA1007 DPS IKSANDI ABIANSYAH mutasi_20…" at bounding box center [274, 302] width 585 height 43
click at [298, 318] on td "YADI SUNARDI TRSF E-BANKING CR 3108/FTSCY/WS95031 35000.00YADI SUNARDI" at bounding box center [318, 302] width 74 height 43
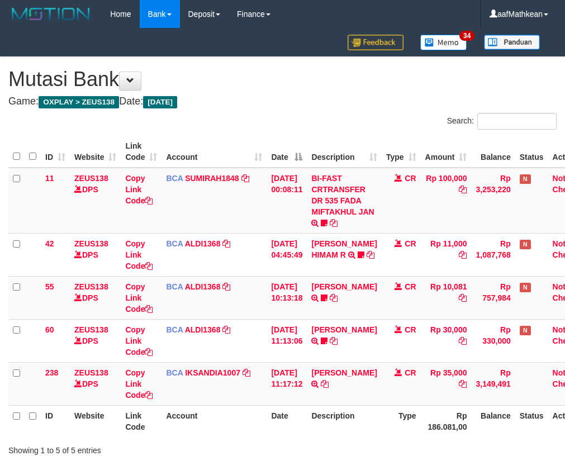
scroll to position [81, 26]
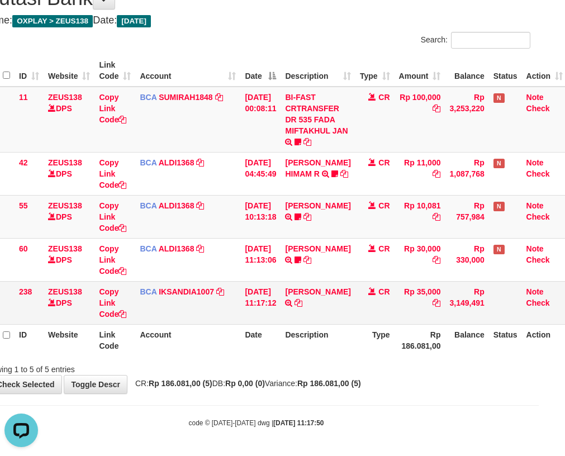
drag, startPoint x: 297, startPoint y: 299, endPoint x: 301, endPoint y: 310, distance: 11.8
click at [299, 305] on td "YADI SUNARDI TRSF E-BANKING CR 3108/FTSCY/WS95031 35000.00YADI SUNARDI" at bounding box center [318, 302] width 74 height 43
drag, startPoint x: 308, startPoint y: 320, endPoint x: 304, endPoint y: 314, distance: 6.5
click at [306, 318] on td "YADI SUNARDI TRSF E-BANKING CR 3108/FTSCY/WS95031 35000.00YADI SUNARDI" at bounding box center [318, 302] width 74 height 43
drag, startPoint x: 304, startPoint y: 314, endPoint x: 302, endPoint y: 309, distance: 5.7
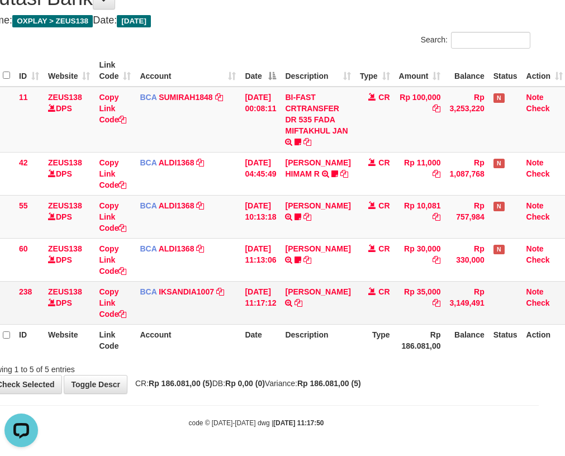
click at [303, 310] on td "YADI SUNARDI TRSF E-BANKING CR 3108/FTSCY/WS95031 35000.00YADI SUNARDI" at bounding box center [318, 302] width 74 height 43
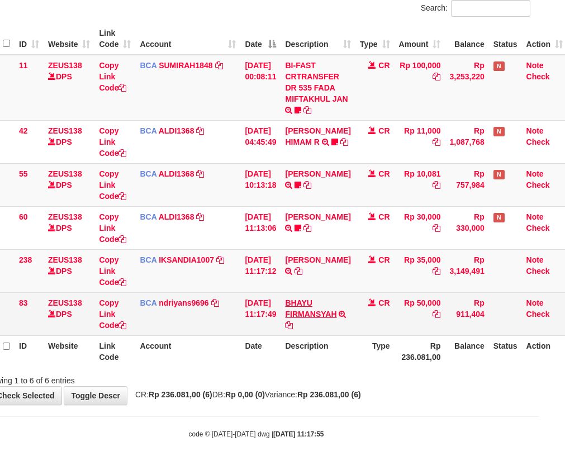
click at [285, 299] on link "BHAYU FIRMANSYAH" at bounding box center [310, 309] width 51 height 20
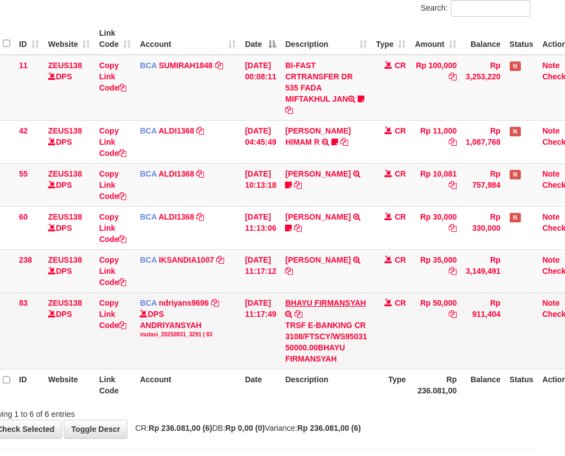
click at [285, 299] on link "BHAYU FIRMANSYAH" at bounding box center [325, 303] width 81 height 9
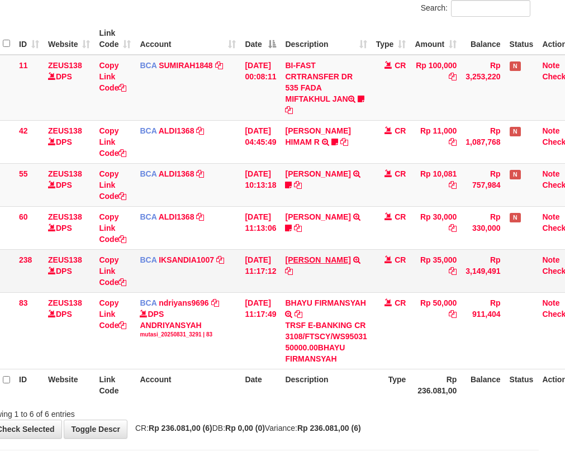
scroll to position [81, 26]
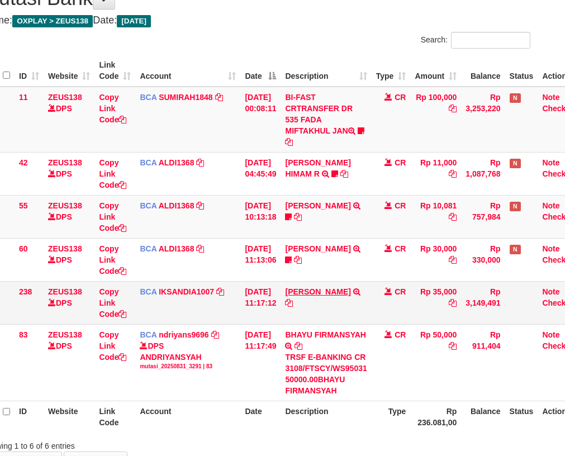
click at [298, 302] on tbody "11 ZEUS138 DPS Copy Link Code BCA SUMIRAH1848 DPS SUMIRAH mutasi_20250831_4156 …" at bounding box center [283, 244] width 602 height 315
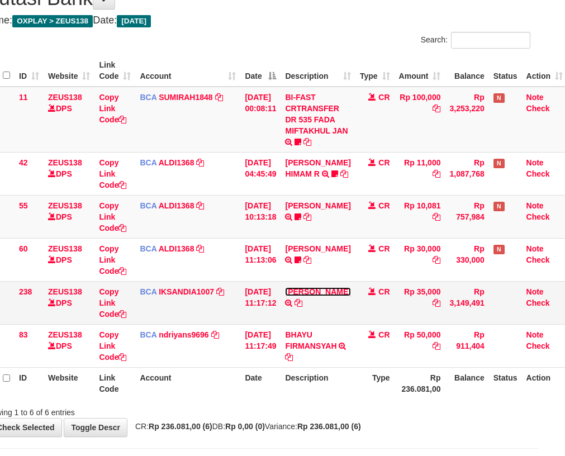
click at [285, 287] on link "[PERSON_NAME]" at bounding box center [317, 291] width 65 height 9
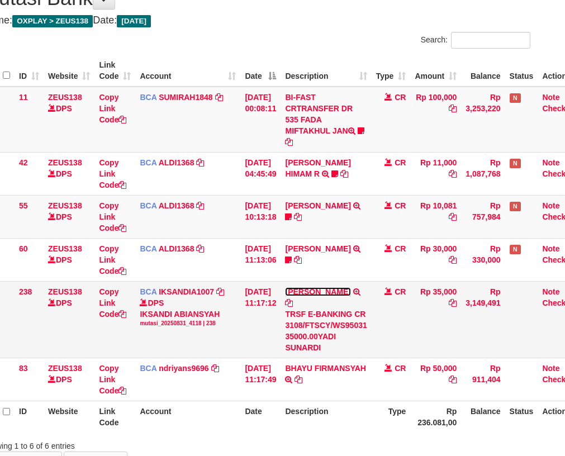
click at [285, 287] on link "[PERSON_NAME]" at bounding box center [317, 291] width 65 height 9
click at [297, 296] on link "[PERSON_NAME]" at bounding box center [317, 291] width 65 height 9
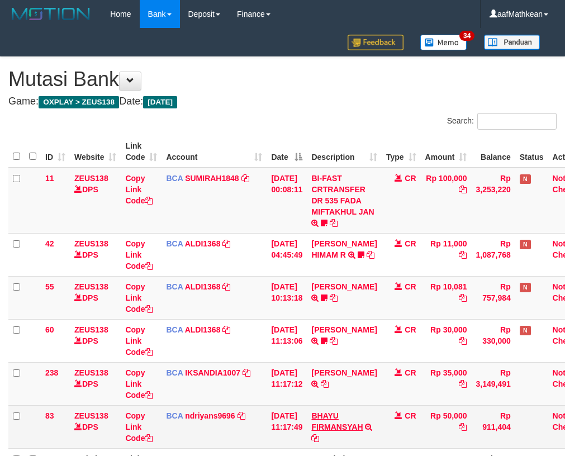
scroll to position [101, 26]
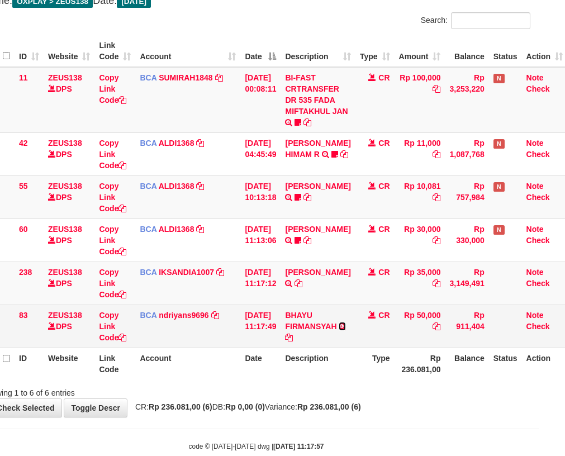
click at [339, 330] on icon at bounding box center [342, 327] width 7 height 8
click at [293, 339] on icon at bounding box center [289, 338] width 8 height 8
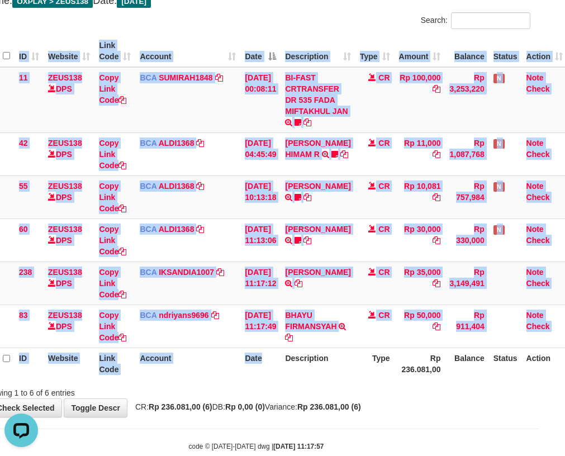
drag, startPoint x: 281, startPoint y: 380, endPoint x: 414, endPoint y: 355, distance: 135.9
click at [285, 379] on div "ID Website Link Code Account Date Description Type Amount Balance Status Action…" at bounding box center [256, 207] width 565 height 351
click at [305, 410] on span "CR: Rp 236.081,00 (6) DB: Rp 0,00 (0) Variance: Rp 236.081,00 (6)" at bounding box center [245, 407] width 231 height 9
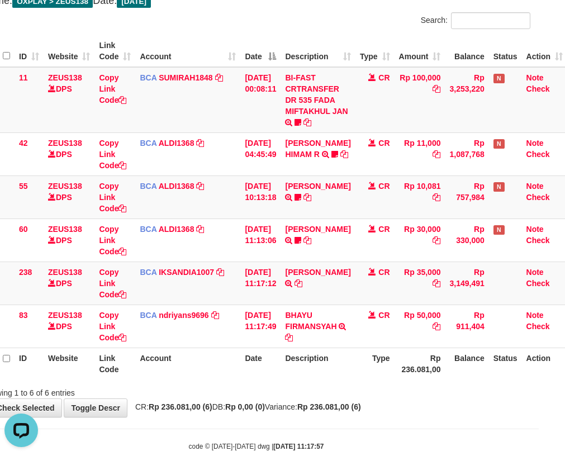
drag, startPoint x: 293, startPoint y: 387, endPoint x: 268, endPoint y: 362, distance: 35.6
click at [282, 376] on div "Search: ID Website Link Code Account Date Description Type Amount Balance Statu…" at bounding box center [256, 205] width 549 height 386
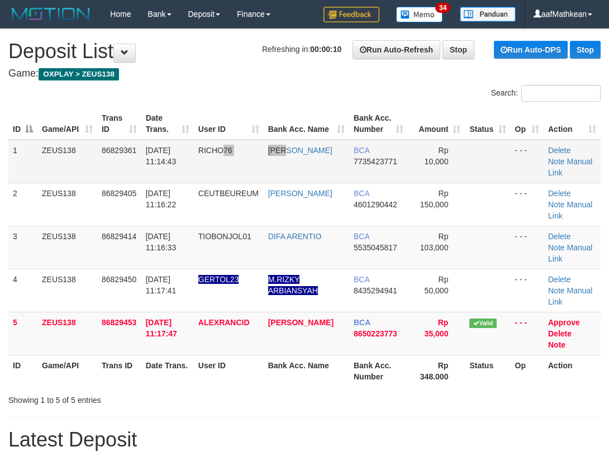
click at [293, 155] on tr "1 ZEUS138 86829361 31/08/2025 11:14:43 RICHO76 RICHO FERNANDO BCA 7735423771 Rp…" at bounding box center [304, 162] width 593 height 44
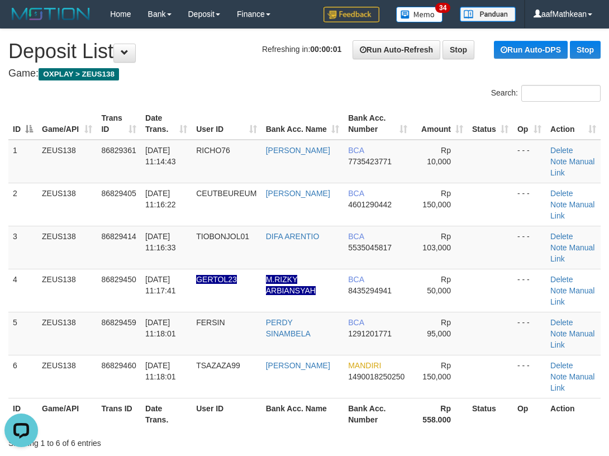
click at [248, 88] on div "Search:" at bounding box center [304, 95] width 609 height 20
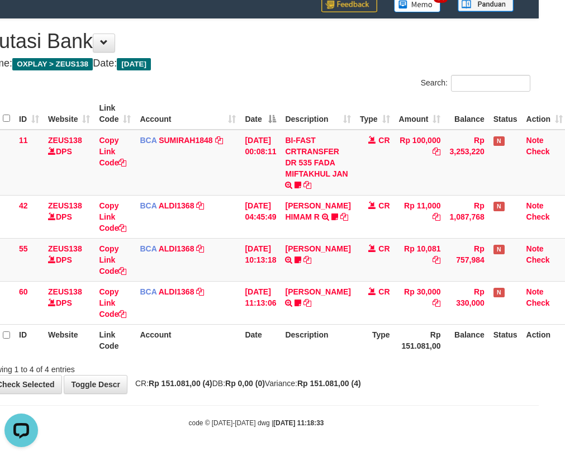
click at [295, 326] on th "Description" at bounding box center [318, 340] width 74 height 32
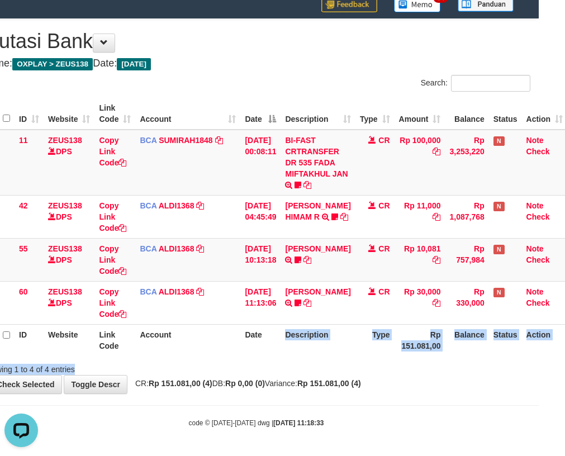
drag, startPoint x: 295, startPoint y: 349, endPoint x: 299, endPoint y: 373, distance: 24.3
click at [291, 375] on div "**********" at bounding box center [256, 206] width 565 height 375
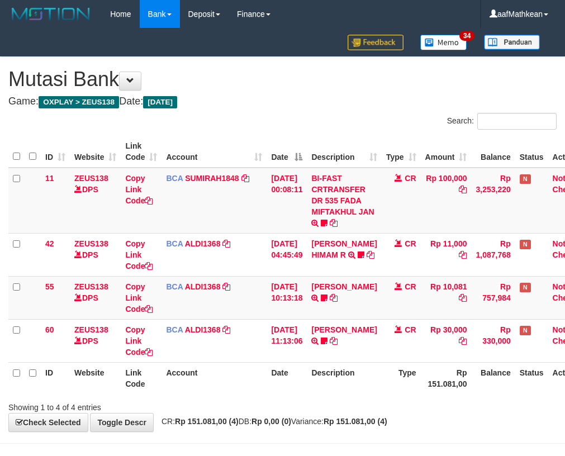
scroll to position [38, 0]
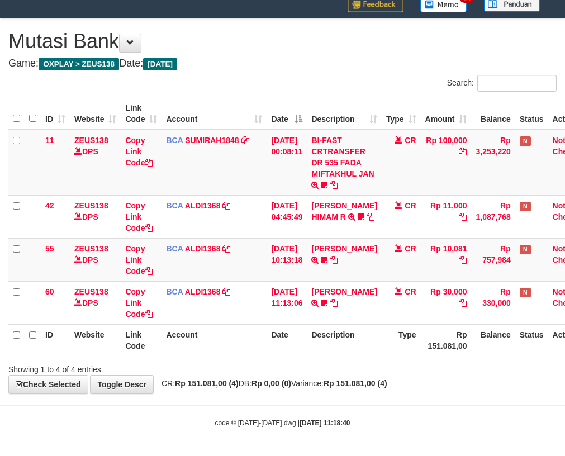
click at [264, 362] on div "Showing 1 to 4 of 4 entries" at bounding box center [282, 368] width 565 height 16
click at [264, 366] on div "Showing 1 to 4 of 4 entries" at bounding box center [282, 368] width 565 height 16
click at [304, 383] on span "CR: Rp 151.081,00 (4) DB: Rp 0,00 (0) Variance: Rp 151.081,00 (4)" at bounding box center [271, 383] width 231 height 9
drag, startPoint x: 253, startPoint y: 353, endPoint x: 252, endPoint y: 347, distance: 5.6
click at [253, 348] on th "Account" at bounding box center [214, 340] width 105 height 32
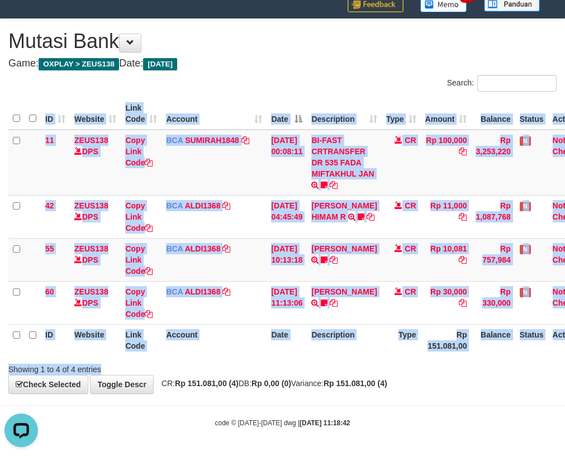
drag, startPoint x: 335, startPoint y: 359, endPoint x: 330, endPoint y: 367, distance: 9.6
click at [330, 367] on div "Search: ID Website Link Code Account Date Description Type Amount Balance Statu…" at bounding box center [282, 225] width 549 height 300
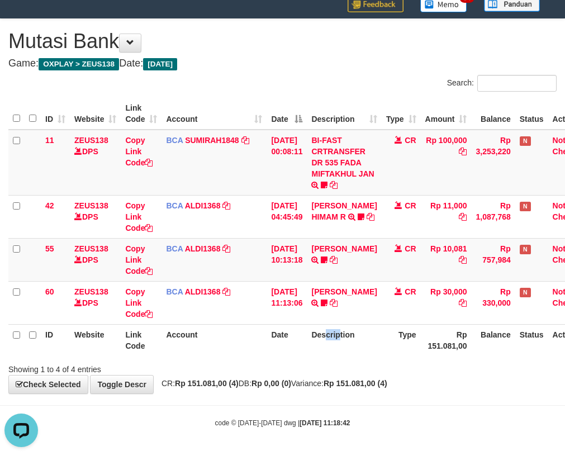
click at [346, 339] on th "Description" at bounding box center [344, 340] width 74 height 32
click at [328, 353] on th "Description" at bounding box center [344, 340] width 74 height 32
drag, startPoint x: 316, startPoint y: 353, endPoint x: 302, endPoint y: 352, distance: 14.0
click at [315, 352] on th "Description" at bounding box center [344, 340] width 74 height 32
click at [303, 353] on th "Date" at bounding box center [287, 340] width 40 height 32
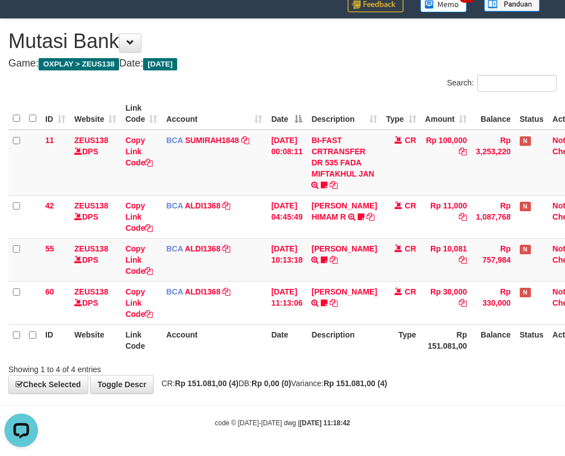
click at [307, 348] on th "Date" at bounding box center [287, 340] width 40 height 32
drag, startPoint x: 308, startPoint y: 353, endPoint x: 295, endPoint y: 354, distance: 12.3
click at [306, 353] on th "Date" at bounding box center [287, 340] width 40 height 32
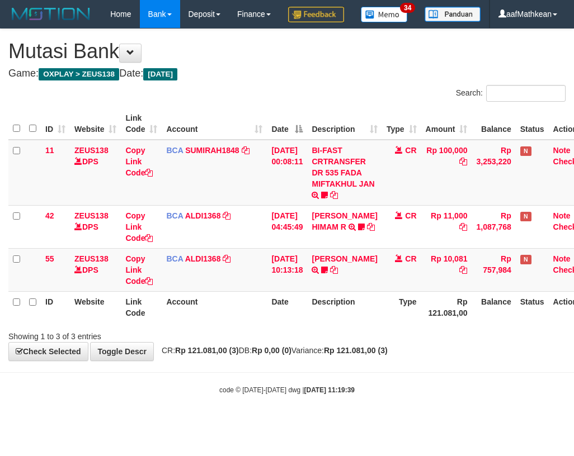
click at [310, 342] on div "Showing 1 to 3 of 3 entries" at bounding box center [287, 335] width 574 height 16
drag, startPoint x: 302, startPoint y: 364, endPoint x: 295, endPoint y: 360, distance: 8.5
click at [300, 342] on div "Showing 1 to 3 of 3 entries" at bounding box center [287, 335] width 574 height 16
click at [292, 342] on div "Showing 1 to 3 of 3 entries" at bounding box center [287, 335] width 574 height 16
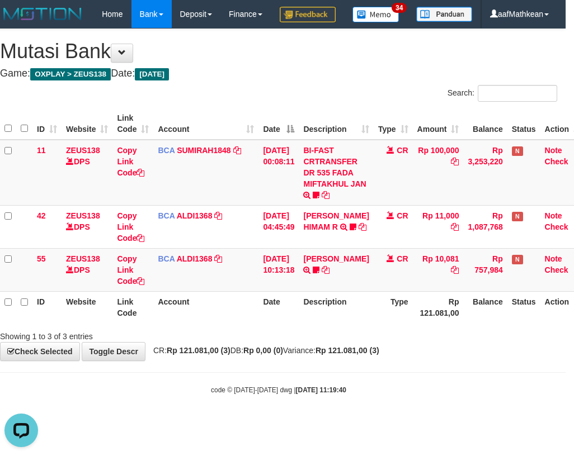
click at [290, 327] on div at bounding box center [398, 327] width 335 height 1
click at [292, 342] on div "Showing 1 to 3 of 3 entries" at bounding box center [279, 335] width 574 height 16
click at [296, 342] on div "Showing 1 to 3 of 3 entries" at bounding box center [279, 335] width 574 height 16
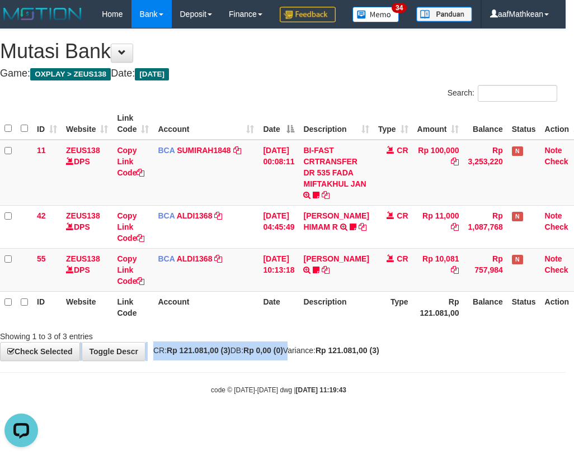
click at [302, 361] on div "**********" at bounding box center [279, 195] width 574 height 332
click at [307, 361] on div "**********" at bounding box center [279, 195] width 574 height 332
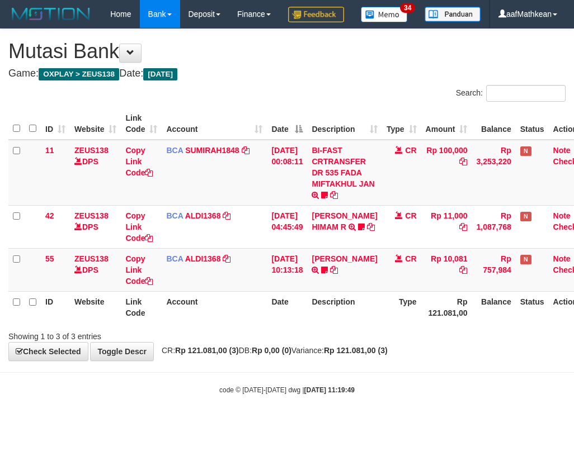
scroll to position [0, 8]
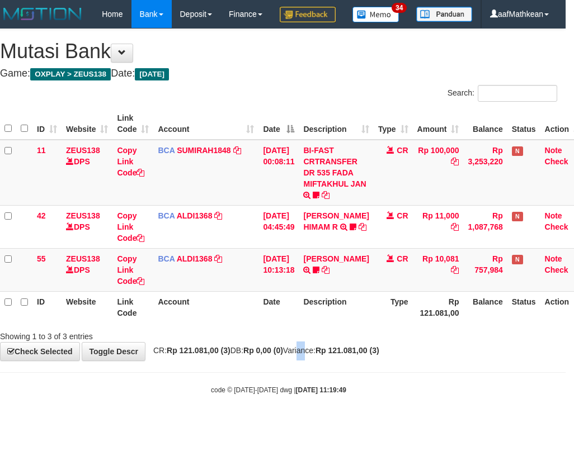
click at [314, 361] on div "**********" at bounding box center [279, 195] width 574 height 332
click at [331, 361] on div "**********" at bounding box center [279, 195] width 574 height 332
click at [360, 402] on body "Toggle navigation Home Bank Account List Load By Website Group [OXPLAY] ZEUS138…" at bounding box center [279, 211] width 574 height 423
drag, startPoint x: 352, startPoint y: 400, endPoint x: 344, endPoint y: 393, distance: 10.3
click at [351, 399] on body "Toggle navigation Home Bank Account List Load By Website Group [OXPLAY] ZEUS138…" at bounding box center [279, 211] width 574 height 423
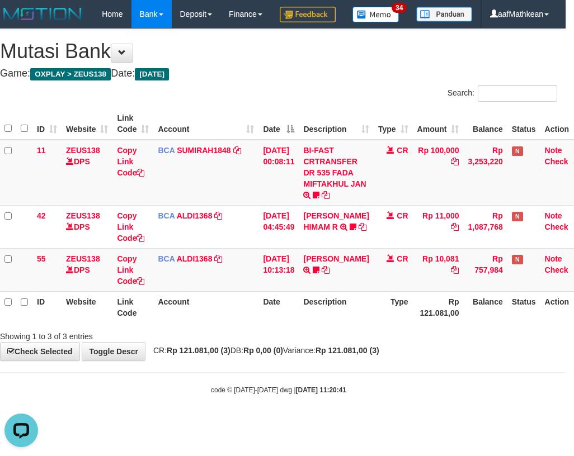
drag, startPoint x: 335, startPoint y: 393, endPoint x: 327, endPoint y: 398, distance: 9.3
click at [327, 398] on body "Toggle navigation Home Bank Account List Load By Website Group [OXPLAY] ZEUS138…" at bounding box center [279, 211] width 574 height 423
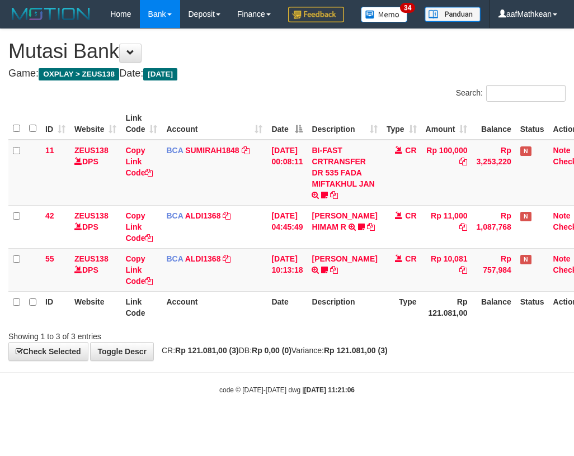
scroll to position [0, 8]
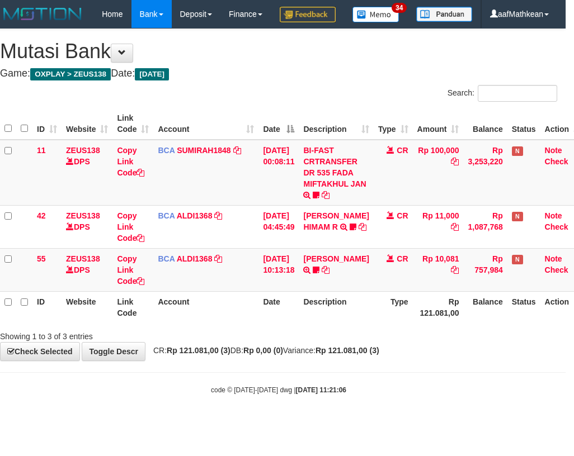
click at [322, 394] on body "Toggle navigation Home Bank Account List Load By Website Group [OXPLAY] ZEUS138…" at bounding box center [279, 211] width 574 height 423
drag, startPoint x: 313, startPoint y: 398, endPoint x: 320, endPoint y: 395, distance: 7.6
click at [312, 398] on body "Toggle navigation Home Bank Account List Load By Website Group [OXPLAY] ZEUS138…" at bounding box center [279, 211] width 574 height 423
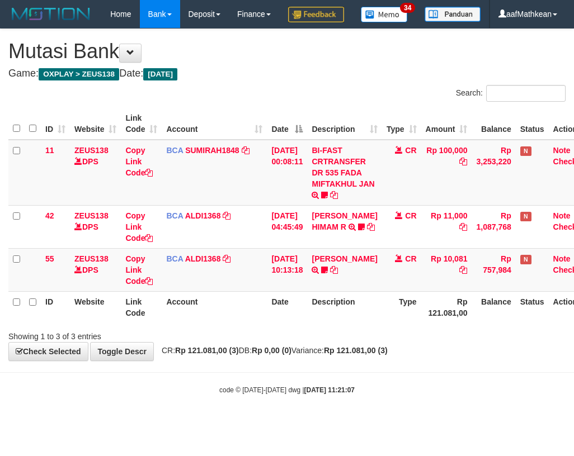
scroll to position [0, 8]
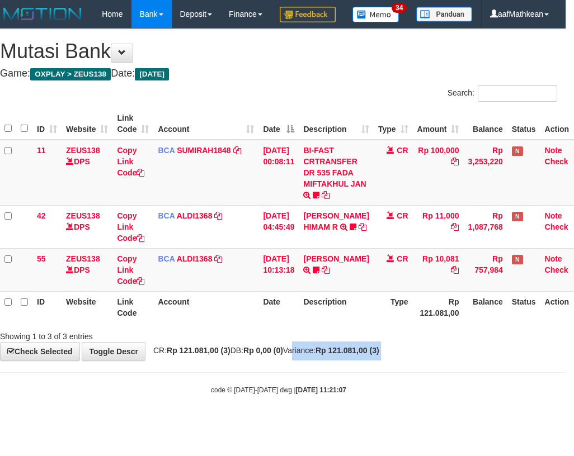
click at [308, 391] on body "Toggle navigation Home Bank Account List Load By Website Group [OXPLAY] ZEUS138…" at bounding box center [279, 211] width 574 height 423
click at [301, 355] on span "CR: Rp 121.081,00 (3) DB: Rp 0,00 (0) Variance: Rp 121.081,00 (3)" at bounding box center [263, 350] width 231 height 9
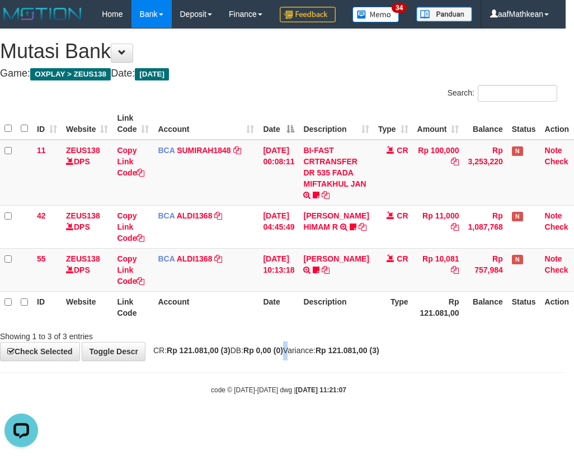
click at [301, 361] on div "**********" at bounding box center [279, 195] width 574 height 332
drag, startPoint x: 316, startPoint y: 390, endPoint x: 306, endPoint y: 393, distance: 9.9
click at [309, 394] on body "Toggle navigation Home Bank Account List Load By Website Group [OXPLAY] ZEUS138…" at bounding box center [279, 211] width 574 height 423
click at [322, 401] on body "Toggle navigation Home Bank Account List Load By Website Group [OXPLAY] ZEUS138…" at bounding box center [279, 211] width 574 height 423
click at [314, 361] on div "**********" at bounding box center [279, 195] width 574 height 332
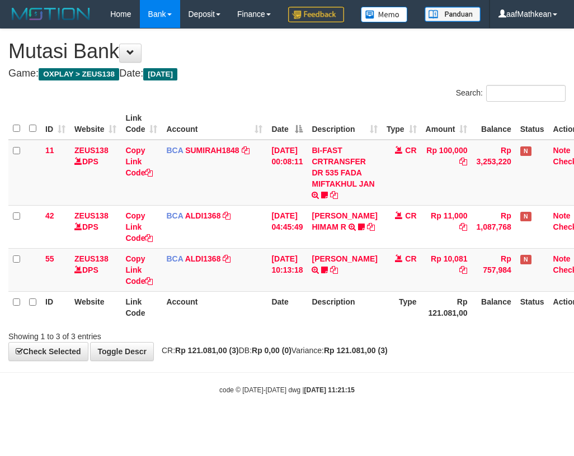
scroll to position [0, 8]
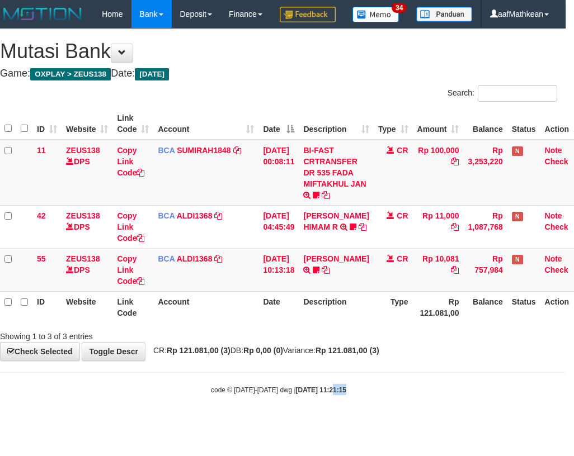
click at [322, 406] on body "Toggle navigation Home Bank Account List Load By Website Group [OXPLAY] ZEUS138…" at bounding box center [279, 211] width 574 height 423
click at [334, 395] on div "code © 2012-2018 dwg | 2025/08/31 11:21:15" at bounding box center [279, 389] width 574 height 11
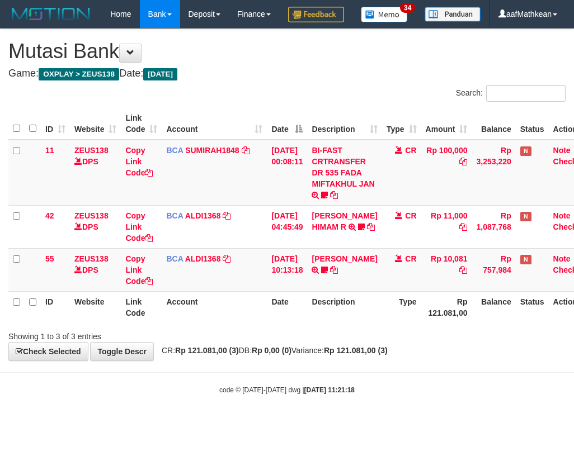
scroll to position [0, 8]
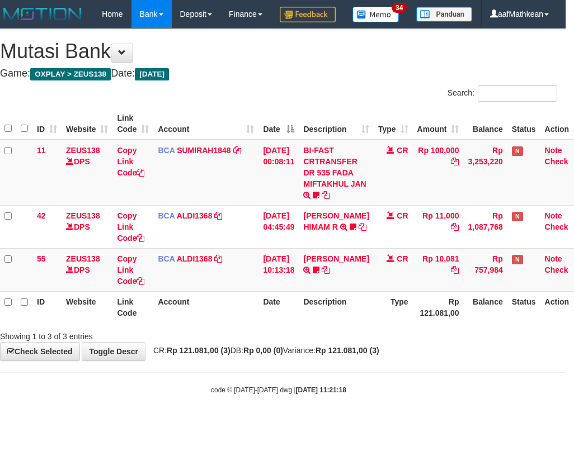
click at [337, 391] on body "Toggle navigation Home Bank Account List Load By Website Group [OXPLAY] ZEUS138…" at bounding box center [279, 211] width 574 height 423
click at [369, 398] on body "Toggle navigation Home Bank Account List Load By Website Group [OXPLAY] ZEUS138…" at bounding box center [279, 211] width 574 height 423
drag, startPoint x: 369, startPoint y: 417, endPoint x: 368, endPoint y: 390, distance: 26.8
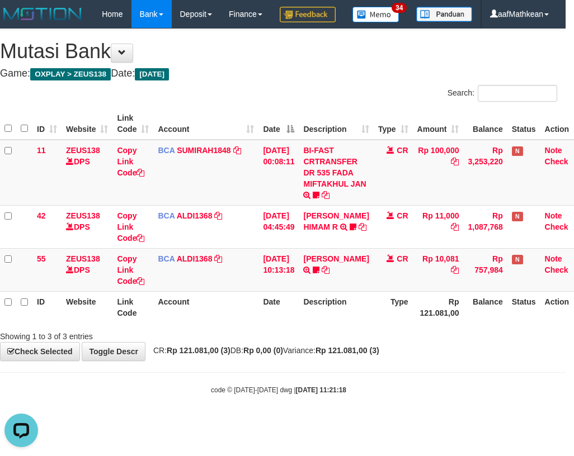
click at [351, 409] on body "Toggle navigation Home Bank Account List Load By Website Group [OXPLAY] ZEUS138…" at bounding box center [279, 211] width 574 height 423
drag, startPoint x: 384, startPoint y: 392, endPoint x: 348, endPoint y: 384, distance: 36.6
click at [377, 394] on body "Toggle navigation Home Bank Account List Load By Website Group [OXPLAY] ZEUS138…" at bounding box center [279, 211] width 574 height 423
drag, startPoint x: 348, startPoint y: 384, endPoint x: 355, endPoint y: 374, distance: 12.4
click at [348, 361] on div "**********" at bounding box center [279, 195] width 574 height 332
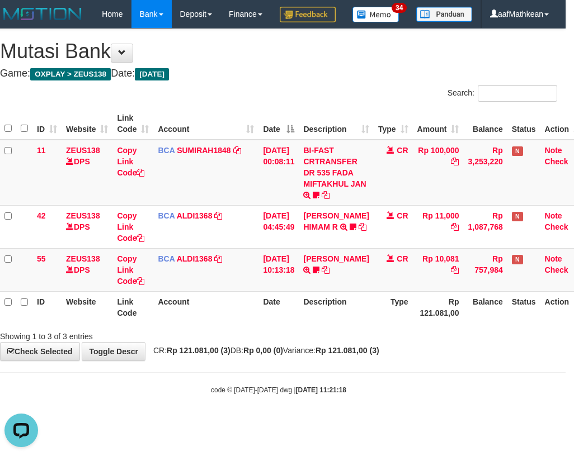
click at [354, 355] on strong "Rp 121.081,00 (3)" at bounding box center [347, 350] width 64 height 9
click at [351, 355] on strong "Rp 121.081,00 (3)" at bounding box center [347, 350] width 64 height 9
click at [349, 355] on strong "Rp 121.081,00 (3)" at bounding box center [347, 350] width 64 height 9
click at [344, 355] on span "CR: Rp 121.081,00 (3) DB: Rp 0,00 (0) Variance: Rp 121.081,00 (3)" at bounding box center [263, 350] width 231 height 9
click at [349, 323] on th "Description" at bounding box center [336, 307] width 74 height 32
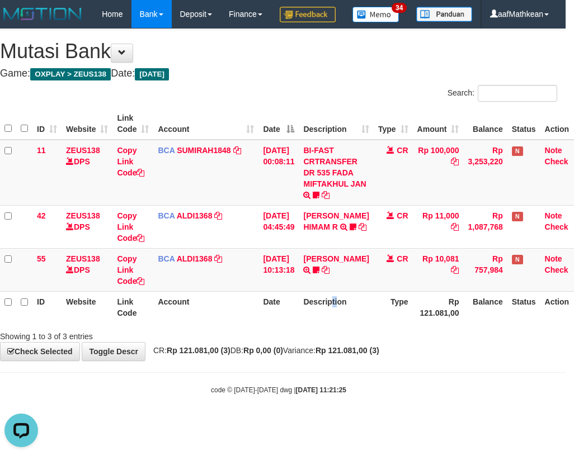
click at [338, 323] on th "Description" at bounding box center [336, 307] width 74 height 32
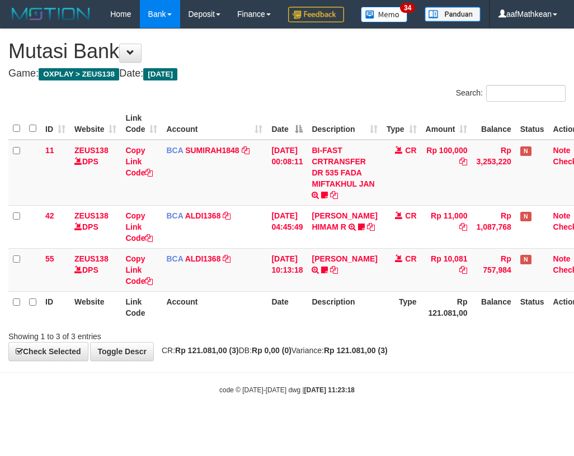
scroll to position [0, 8]
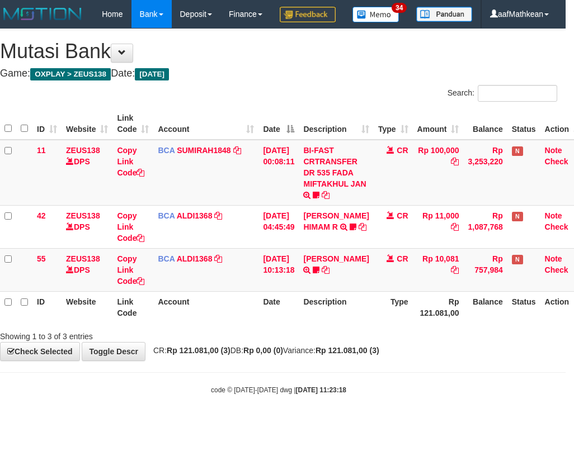
click at [354, 392] on body "Toggle navigation Home Bank Account List Load By Website Group [OXPLAY] ZEUS138…" at bounding box center [279, 211] width 574 height 423
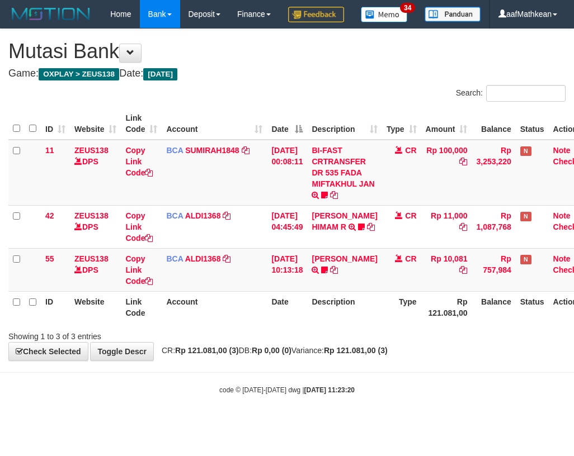
scroll to position [0, 8]
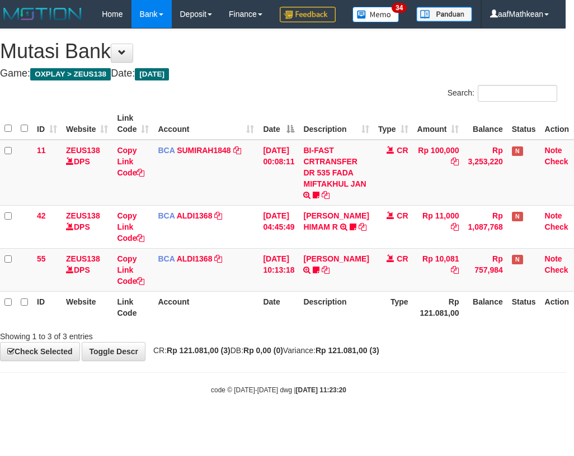
drag, startPoint x: 0, startPoint y: 0, endPoint x: 321, endPoint y: 365, distance: 486.1
click at [325, 342] on div "Showing 1 to 3 of 3 entries" at bounding box center [279, 335] width 574 height 16
click at [318, 342] on div "Showing 1 to 3 of 3 entries" at bounding box center [279, 335] width 574 height 16
click at [294, 291] on td "[DATE] 10:13:18" at bounding box center [278, 269] width 40 height 43
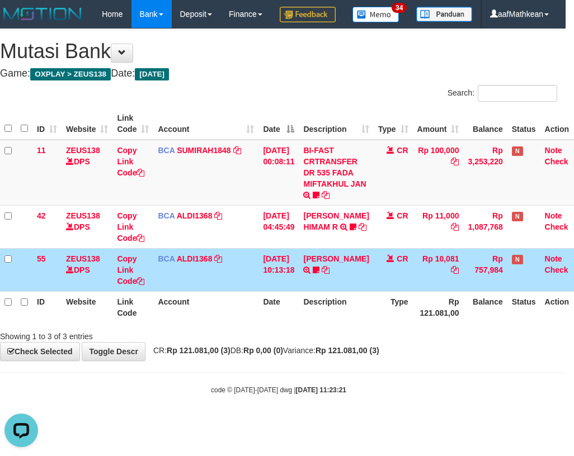
click at [290, 323] on th "Date" at bounding box center [278, 307] width 40 height 32
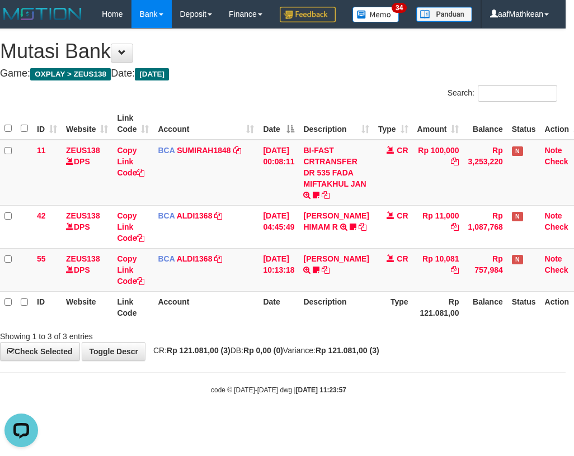
click at [282, 323] on th "Date" at bounding box center [278, 307] width 40 height 32
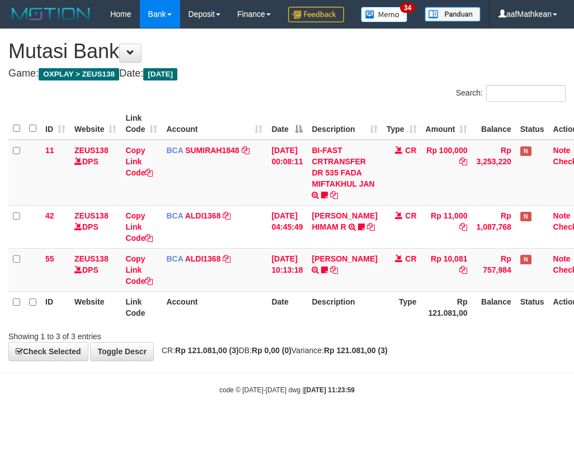
scroll to position [0, 8]
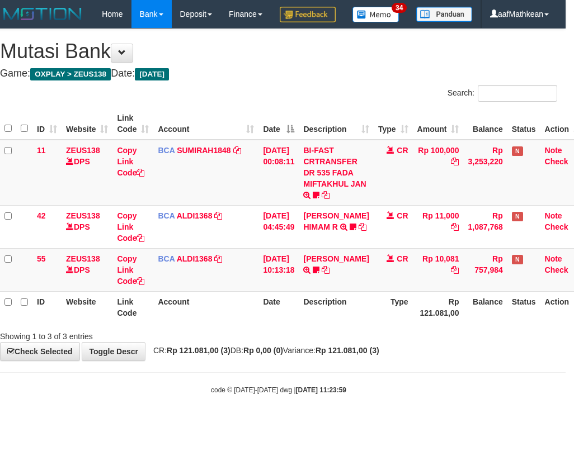
drag, startPoint x: 334, startPoint y: 360, endPoint x: 341, endPoint y: 363, distance: 7.5
click at [337, 342] on div "Showing 1 to 3 of 3 entries" at bounding box center [279, 335] width 574 height 16
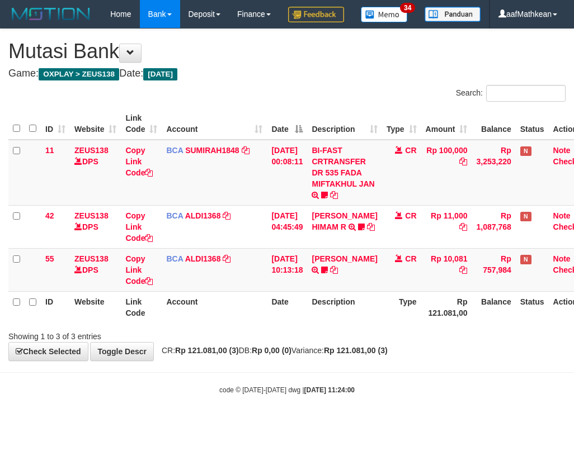
scroll to position [0, 8]
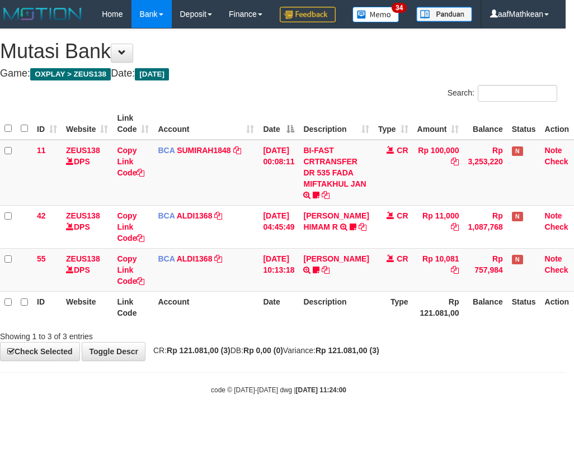
drag, startPoint x: 0, startPoint y: 0, endPoint x: 338, endPoint y: 359, distance: 492.9
click at [338, 342] on div "Showing 1 to 3 of 3 entries" at bounding box center [279, 335] width 574 height 16
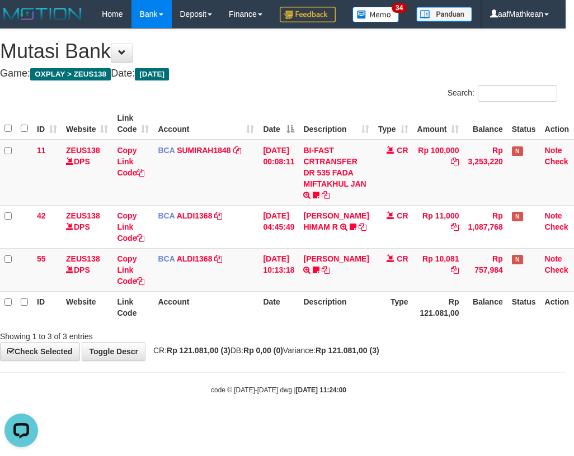
click at [334, 342] on div "Showing 1 to 3 of 3 entries" at bounding box center [279, 335] width 574 height 16
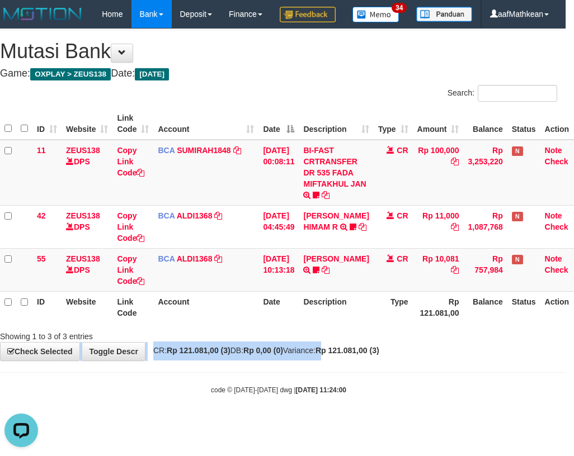
click at [352, 361] on div "**********" at bounding box center [279, 195] width 574 height 332
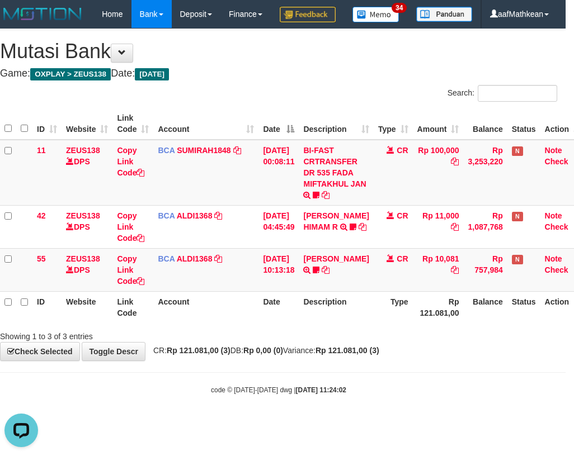
drag, startPoint x: 358, startPoint y: 365, endPoint x: 342, endPoint y: 368, distance: 16.5
click at [350, 342] on div "Showing 1 to 3 of 3 entries" at bounding box center [279, 335] width 574 height 16
click at [316, 342] on div "Showing 1 to 3 of 3 entries" at bounding box center [279, 335] width 574 height 16
click at [308, 361] on div "**********" at bounding box center [279, 195] width 574 height 332
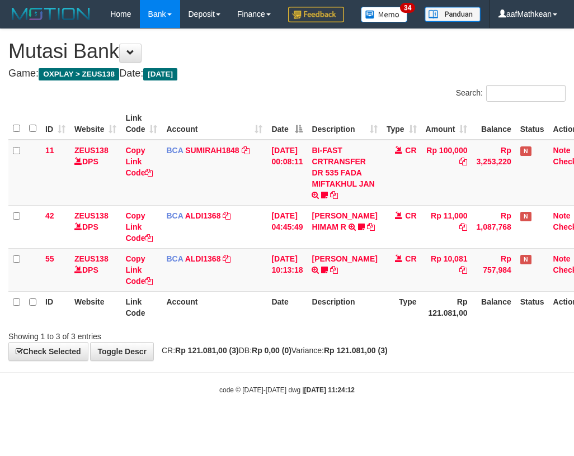
click at [266, 361] on div "**********" at bounding box center [287, 195] width 574 height 332
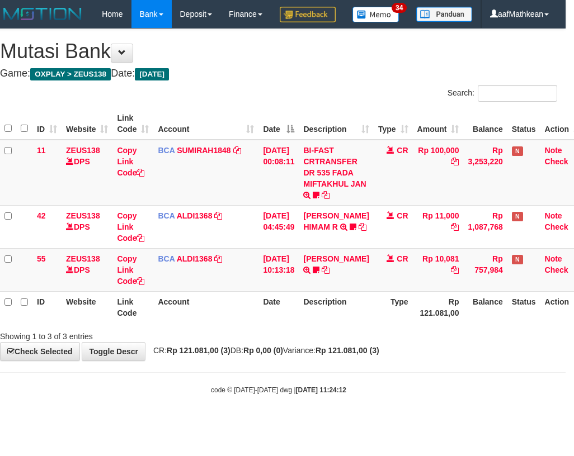
scroll to position [0, 8]
click at [289, 342] on div "Showing 1 to 3 of 3 entries" at bounding box center [279, 335] width 574 height 16
click at [291, 323] on th "Date" at bounding box center [278, 307] width 40 height 32
click at [285, 323] on th "Date" at bounding box center [278, 307] width 40 height 32
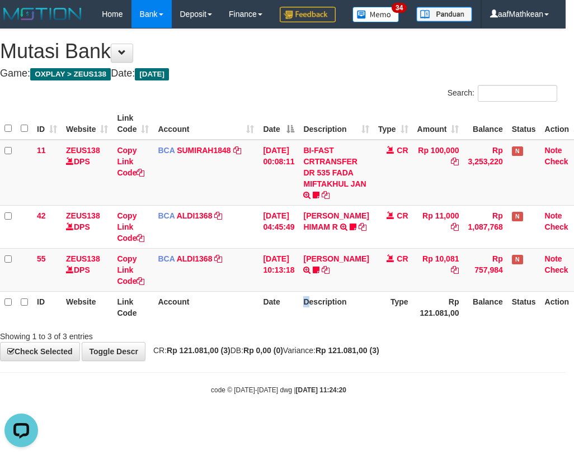
click at [309, 323] on th "Description" at bounding box center [336, 307] width 74 height 32
click at [311, 323] on th "Description" at bounding box center [336, 307] width 74 height 32
click at [313, 266] on link at bounding box center [316, 270] width 7 height 9
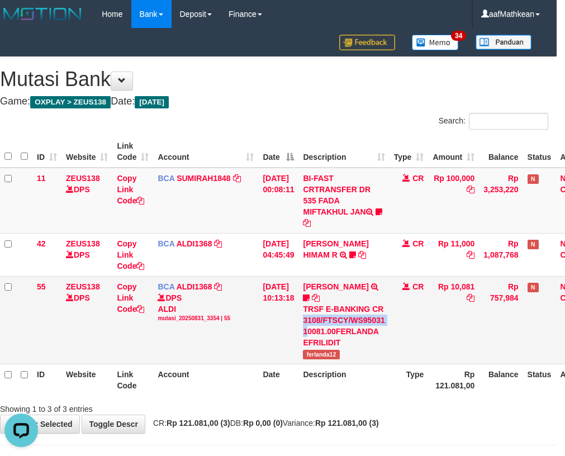
drag, startPoint x: 314, startPoint y: 329, endPoint x: 285, endPoint y: 329, distance: 29.1
click at [314, 333] on td "FERLANDA EFRILIDIT TRSF E-BANKING CR 3108/FTSCY/WS95031 10081.00FERLANDA EFRILI…" at bounding box center [344, 320] width 91 height 88
drag, startPoint x: 290, startPoint y: 330, endPoint x: 283, endPoint y: 329, distance: 6.8
click at [284, 329] on td "31/08/2025 10:13:18" at bounding box center [278, 320] width 40 height 88
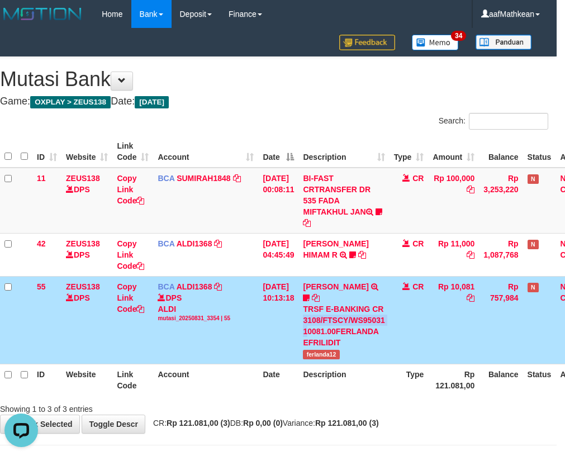
click at [284, 328] on td "[DATE] 10:13:18" at bounding box center [278, 320] width 40 height 88
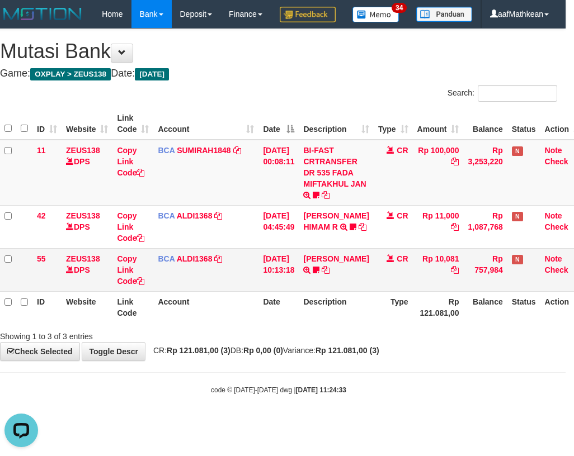
click at [237, 291] on td "BCA ALDI1368 DPS ALDI mutasi_20250831_3354 | 55 mutasi_20250831_3354 | 55" at bounding box center [205, 269] width 105 height 43
drag, startPoint x: 239, startPoint y: 315, endPoint x: 251, endPoint y: 318, distance: 12.6
click at [239, 291] on td "BCA ALDI1368 DPS ALDI mutasi_20250831_3354 | 55 mutasi_20250831_3354 | 55" at bounding box center [205, 269] width 105 height 43
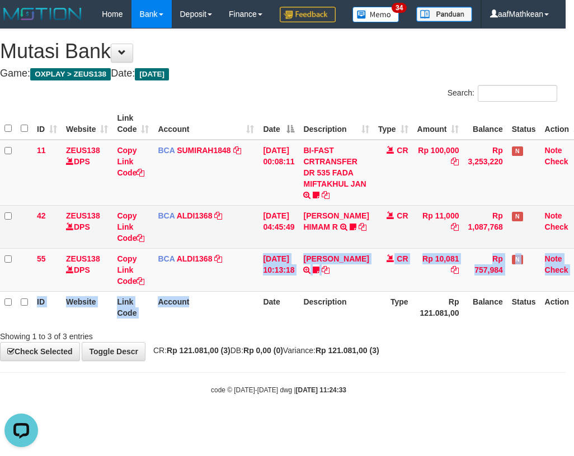
drag, startPoint x: 257, startPoint y: 321, endPoint x: 573, endPoint y: 238, distance: 326.0
click at [342, 291] on tr "55 ZEUS138 DPS Copy Link Code BCA ALDI1368 DPS ALDI mutasi_20250831_3354 | 55 m…" at bounding box center [292, 269] width 585 height 43
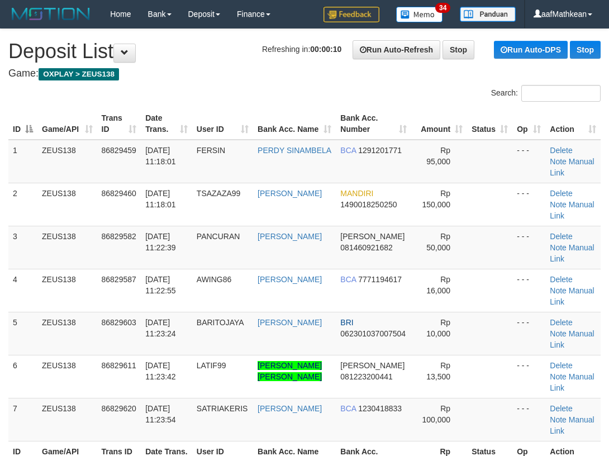
click at [187, 97] on div "Search:" at bounding box center [304, 95] width 609 height 20
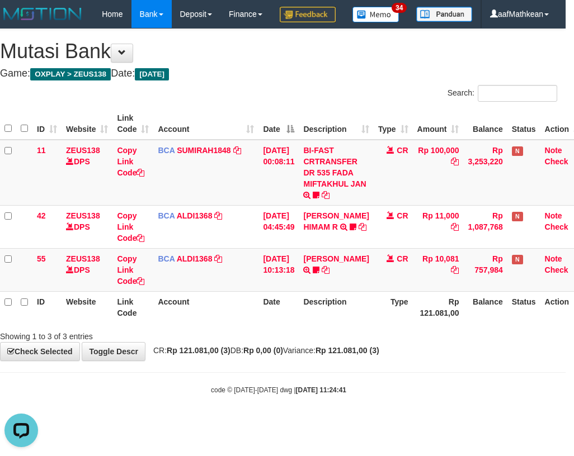
click at [311, 361] on div "**********" at bounding box center [279, 195] width 574 height 332
click at [312, 355] on span "CR: Rp 121.081,00 (3) DB: Rp 0,00 (0) Variance: Rp 121.081,00 (3)" at bounding box center [263, 350] width 231 height 9
click at [305, 361] on div "**********" at bounding box center [279, 195] width 574 height 332
drag, startPoint x: 279, startPoint y: 352, endPoint x: 571, endPoint y: 332, distance: 293.1
click at [295, 327] on div "ID Website Link Code Account Date Description Type Amount Balance Status Action…" at bounding box center [279, 216] width 574 height 222
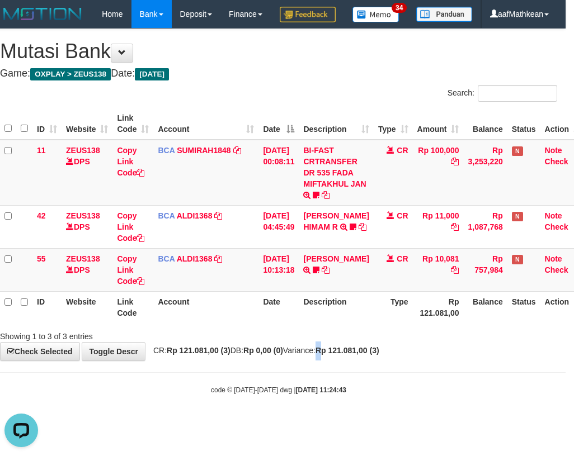
drag, startPoint x: 347, startPoint y: 382, endPoint x: 448, endPoint y: 385, distance: 101.2
click at [360, 361] on div "**********" at bounding box center [279, 195] width 574 height 332
click at [334, 342] on div "Showing 1 to 3 of 3 entries" at bounding box center [279, 335] width 574 height 16
click at [335, 342] on div "Showing 1 to 3 of 3 entries" at bounding box center [279, 335] width 574 height 16
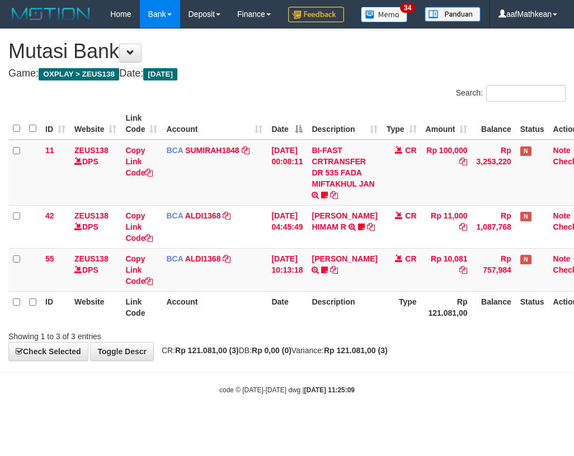
scroll to position [0, 8]
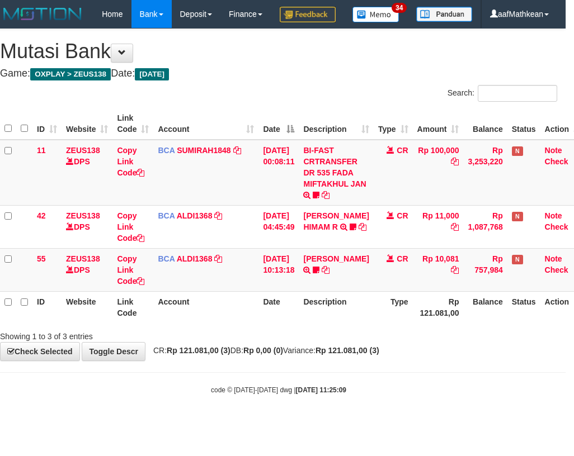
click at [220, 342] on div "Showing 1 to 3 of 3 entries" at bounding box center [111, 335] width 223 height 16
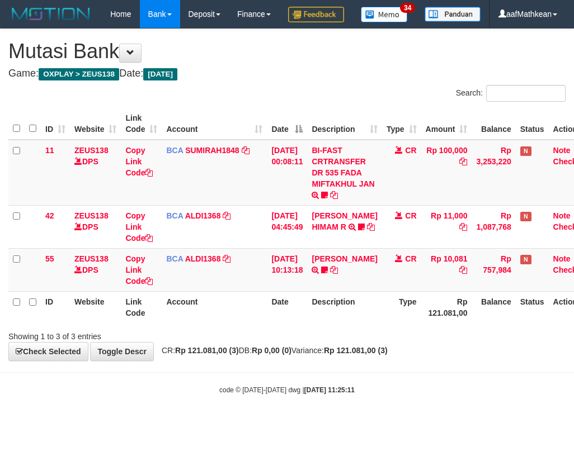
scroll to position [0, 8]
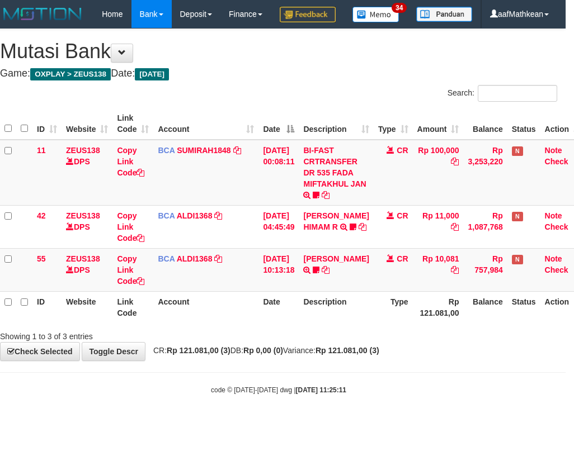
click at [267, 401] on body "Toggle navigation Home Bank Account List Load By Website Group [OXPLAY] ZEUS138…" at bounding box center [279, 211] width 574 height 423
click at [347, 361] on div "**********" at bounding box center [279, 195] width 574 height 332
click at [351, 355] on strong "Rp 121.081,00 (3)" at bounding box center [347, 350] width 64 height 9
click at [352, 355] on strong "Rp 121.081,00 (3)" at bounding box center [347, 350] width 64 height 9
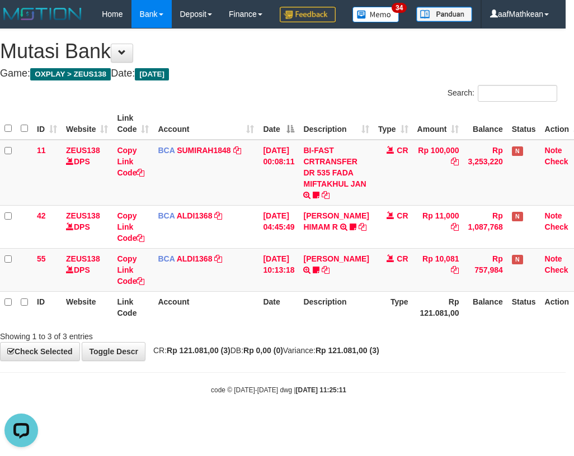
click at [348, 361] on div "**********" at bounding box center [279, 195] width 574 height 332
click at [346, 361] on div "**********" at bounding box center [279, 195] width 574 height 332
drag, startPoint x: 346, startPoint y: 376, endPoint x: 338, endPoint y: 378, distance: 7.6
click at [341, 355] on span "CR: Rp 121.081,00 (3) DB: Rp 0,00 (0) Variance: Rp 121.081,00 (3)" at bounding box center [263, 350] width 231 height 9
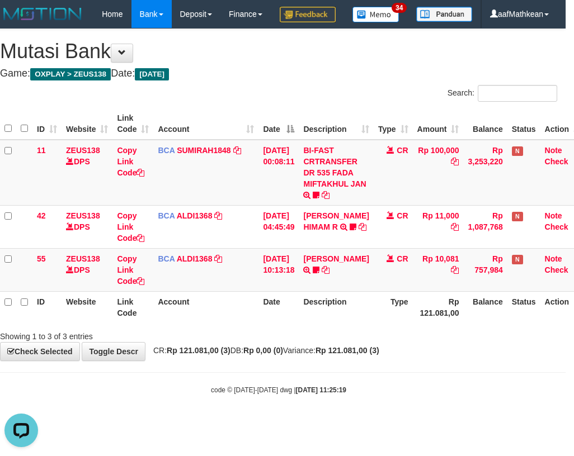
drag, startPoint x: 285, startPoint y: 356, endPoint x: 569, endPoint y: 349, distance: 284.1
click at [286, 342] on div "Showing 1 to 3 of 3 entries" at bounding box center [279, 335] width 574 height 16
click at [277, 323] on th "Date" at bounding box center [278, 307] width 40 height 32
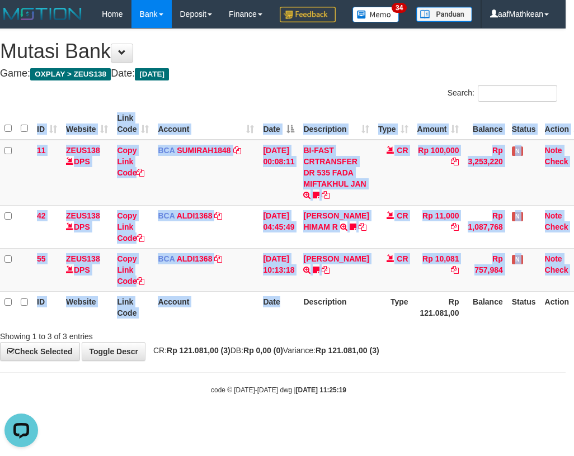
click at [291, 327] on div "ID Website Link Code Account Date Description Type Amount Balance Status Action…" at bounding box center [279, 216] width 574 height 222
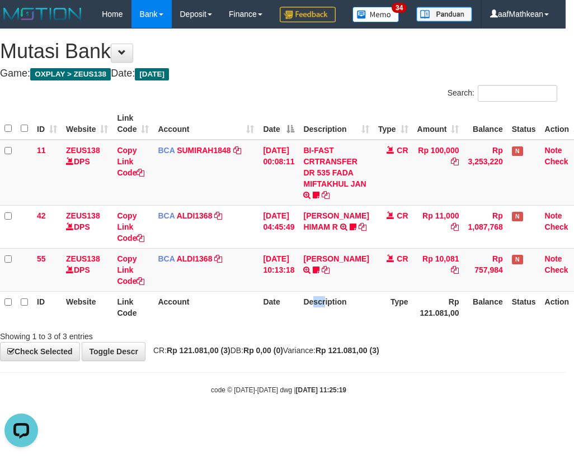
click at [334, 323] on th "Description" at bounding box center [336, 307] width 74 height 32
click at [329, 327] on div "ID Website Link Code Account Date Description Type Amount Balance Status Action…" at bounding box center [279, 216] width 574 height 222
click at [330, 323] on th "Description" at bounding box center [336, 307] width 74 height 32
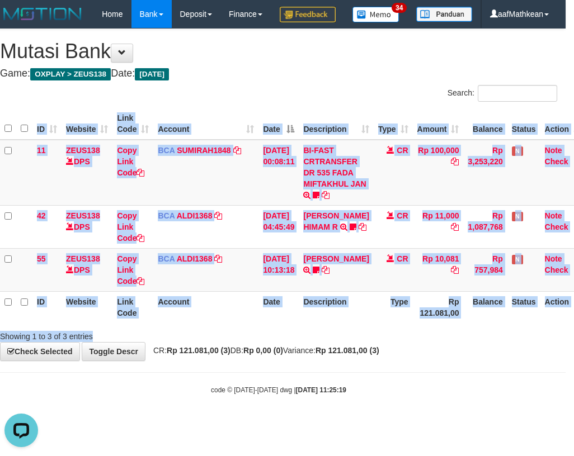
click at [330, 342] on div "Search: ID Website Link Code Account Date Description Type Amount Balance Statu…" at bounding box center [278, 213] width 557 height 257
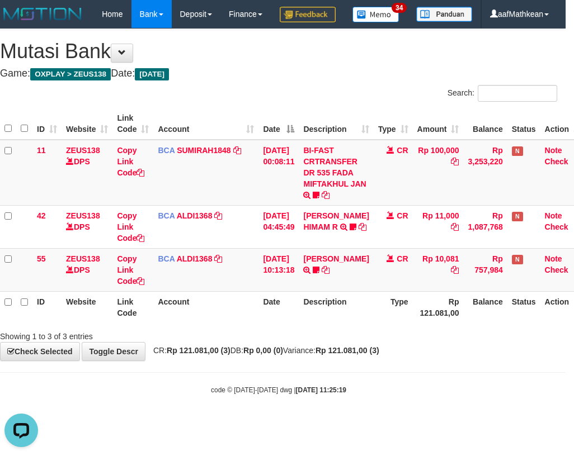
click at [328, 327] on div "ID Website Link Code Account Date Description Type Amount Balance Status Action…" at bounding box center [279, 216] width 574 height 222
click at [321, 342] on div "Showing 1 to 3 of 3 entries" at bounding box center [279, 335] width 574 height 16
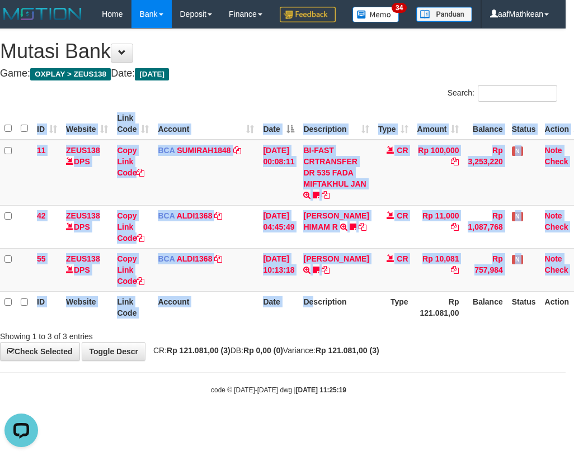
click at [320, 327] on div "ID Website Link Code Account Date Description Type Amount Balance Status Action…" at bounding box center [279, 216] width 574 height 222
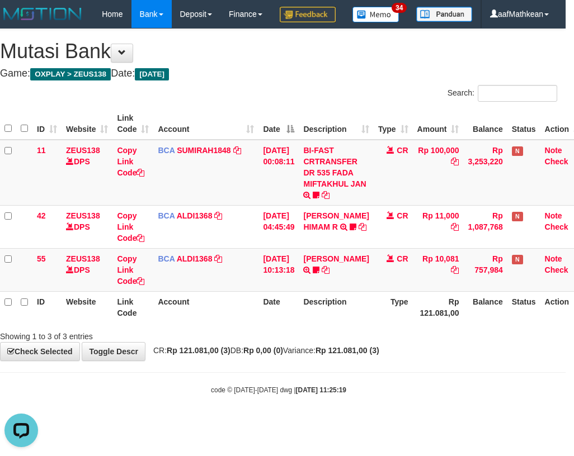
click at [318, 323] on th "Description" at bounding box center [336, 307] width 74 height 32
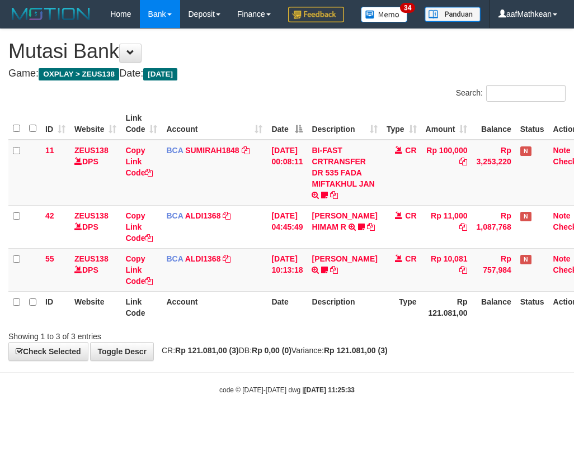
scroll to position [0, 8]
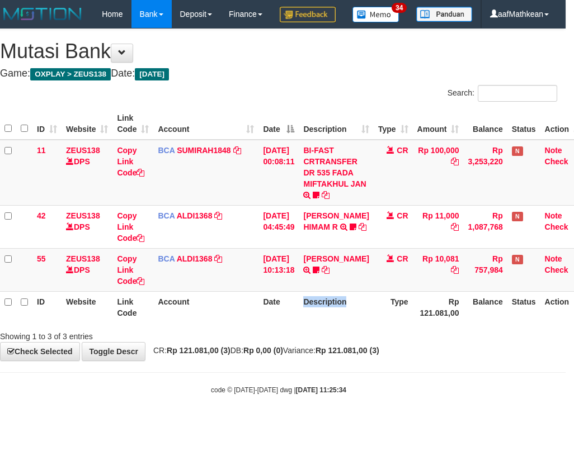
click at [313, 323] on th "Description" at bounding box center [336, 307] width 74 height 32
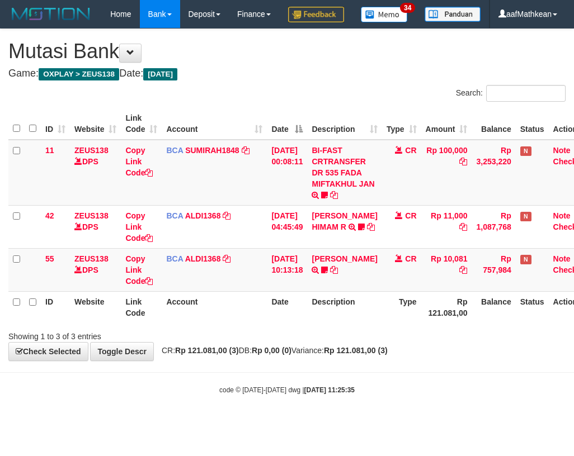
scroll to position [0, 8]
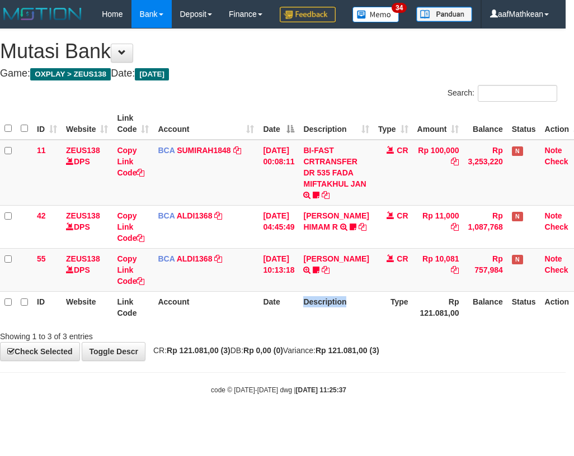
click at [313, 323] on th "Description" at bounding box center [336, 307] width 74 height 32
drag, startPoint x: 0, startPoint y: 0, endPoint x: 313, endPoint y: 344, distance: 465.5
click at [313, 323] on th "Description" at bounding box center [336, 307] width 74 height 32
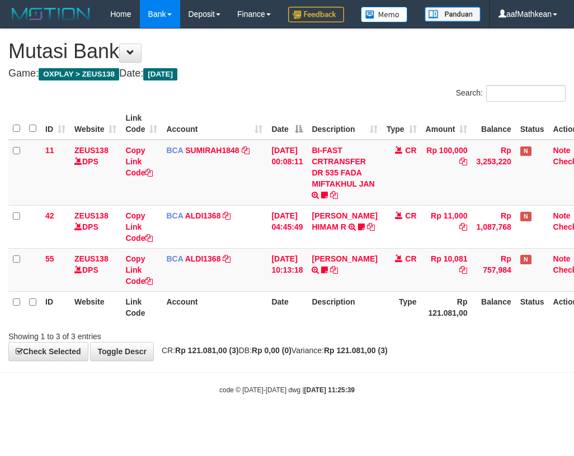
click at [313, 323] on th "Description" at bounding box center [344, 307] width 74 height 32
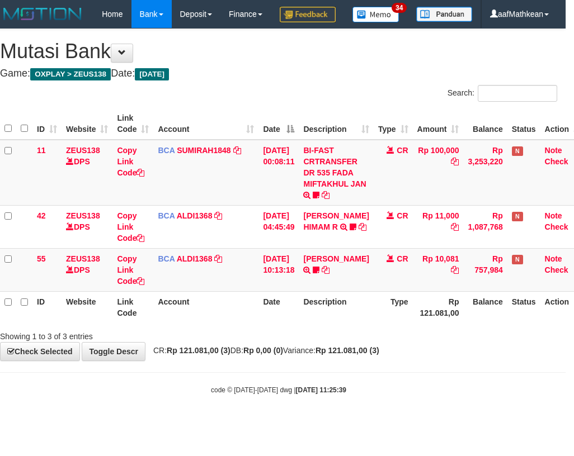
click at [323, 323] on th "Description" at bounding box center [336, 307] width 74 height 32
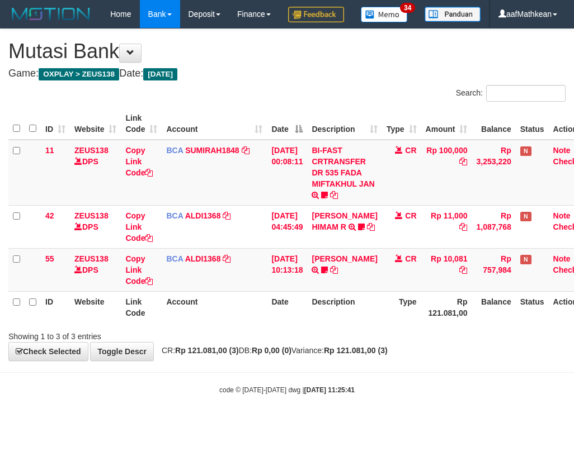
scroll to position [0, 8]
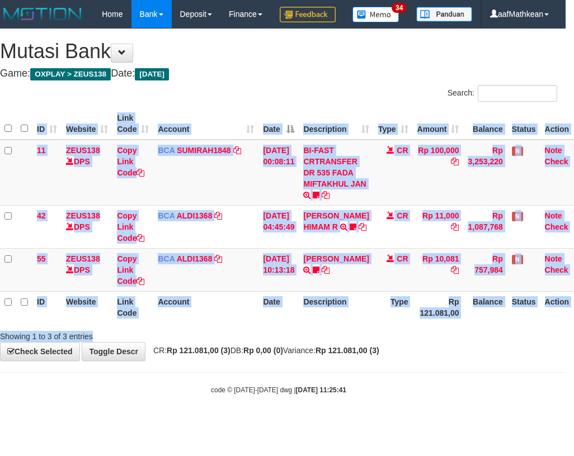
click at [327, 342] on div "Search: ID Website Link Code Account Date Description Type Amount Balance Statu…" at bounding box center [278, 213] width 557 height 257
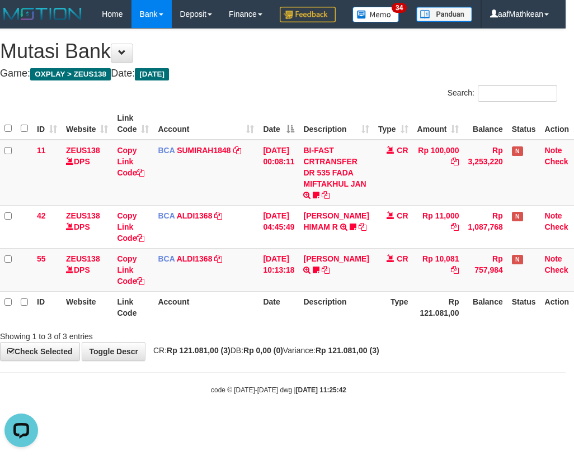
click at [352, 361] on div "**********" at bounding box center [279, 195] width 574 height 332
click at [353, 361] on div "**********" at bounding box center [279, 195] width 574 height 332
click at [357, 355] on strong "Rp 121.081,00 (3)" at bounding box center [347, 350] width 64 height 9
click at [356, 355] on strong "Rp 121.081,00 (3)" at bounding box center [347, 350] width 64 height 9
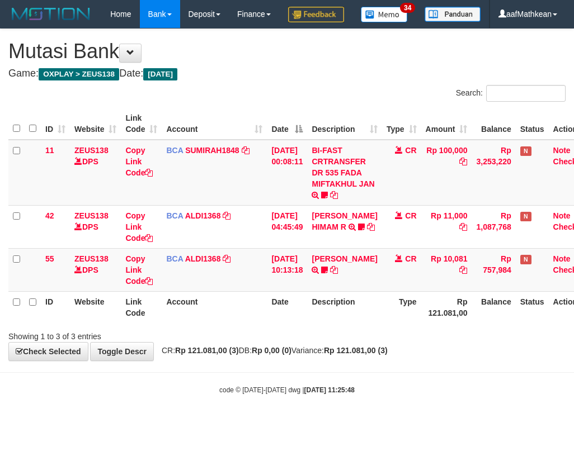
scroll to position [0, 8]
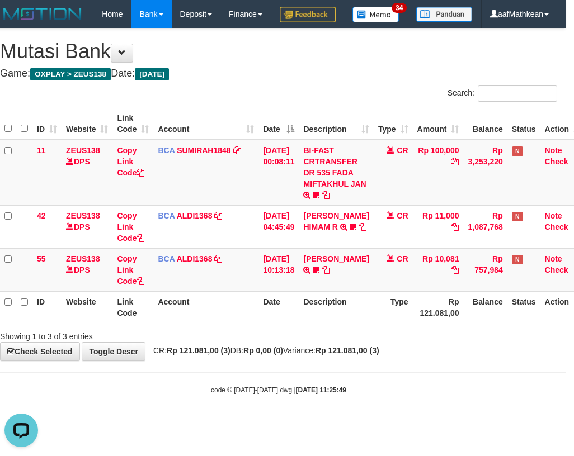
click at [290, 342] on div "Showing 1 to 3 of 3 entries" at bounding box center [279, 335] width 574 height 16
click at [292, 342] on div "Showing 1 to 3 of 3 entries" at bounding box center [279, 335] width 574 height 16
click at [289, 342] on div "Showing 1 to 3 of 3 entries" at bounding box center [279, 335] width 574 height 16
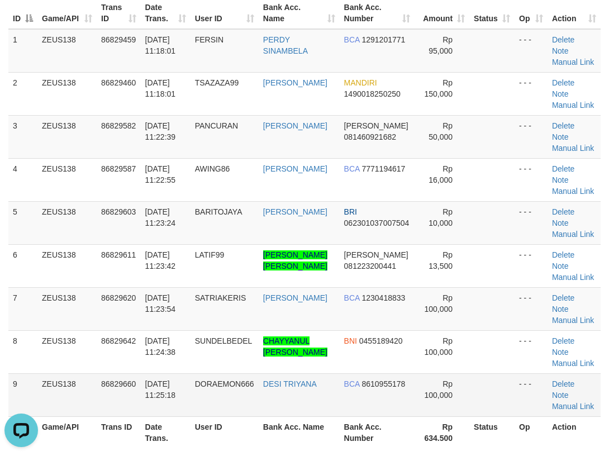
scroll to position [112, 0]
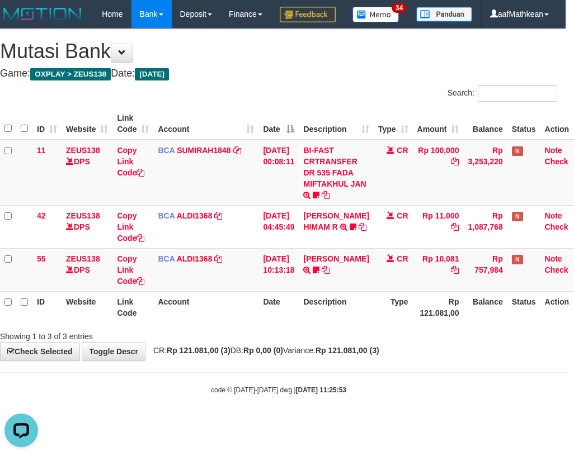
click at [278, 342] on div "Showing 1 to 3 of 3 entries" at bounding box center [279, 335] width 574 height 16
drag, startPoint x: 278, startPoint y: 357, endPoint x: 306, endPoint y: 359, distance: 28.0
click at [281, 342] on div "Showing 1 to 3 of 3 entries" at bounding box center [279, 335] width 574 height 16
click at [278, 404] on body "Toggle navigation Home Bank Account List Load By Website Group [OXPLAY] ZEUS138…" at bounding box center [279, 211] width 574 height 423
click at [376, 355] on strong "Rp 121.081,00 (3)" at bounding box center [347, 350] width 64 height 9
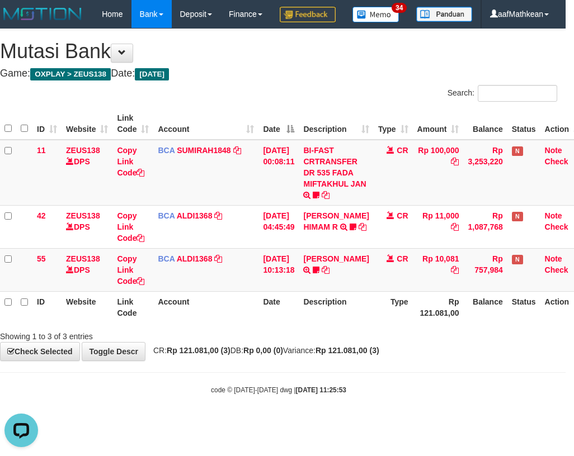
click at [379, 355] on strong "Rp 121.081,00 (3)" at bounding box center [347, 350] width 64 height 9
drag, startPoint x: 380, startPoint y: 379, endPoint x: 374, endPoint y: 378, distance: 6.2
click at [376, 355] on strong "Rp 121.081,00 (3)" at bounding box center [347, 350] width 64 height 9
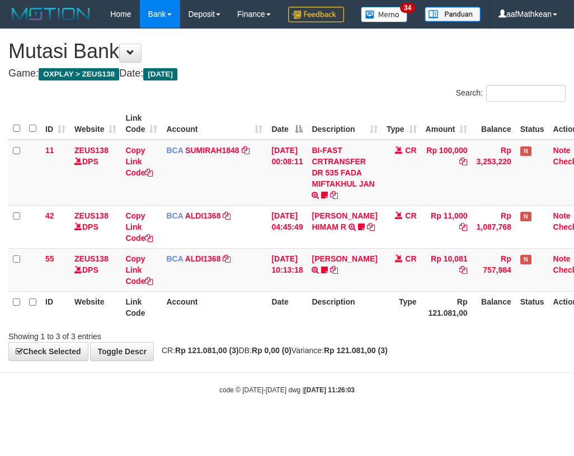
click at [364, 355] on strong "Rp 121.081,00 (3)" at bounding box center [356, 350] width 64 height 9
